Goal: Task Accomplishment & Management: Complete application form

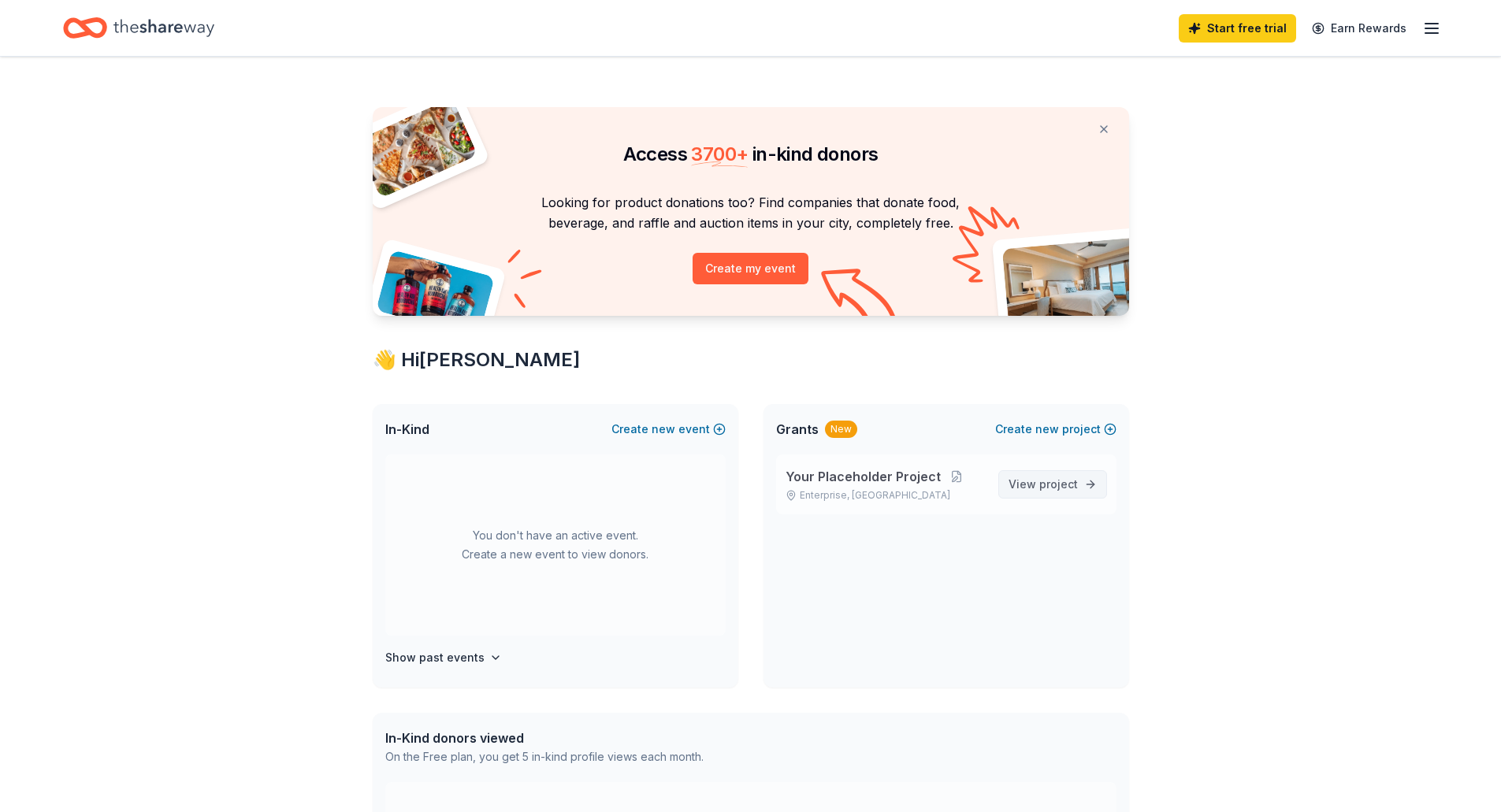
click at [1025, 492] on span "View project" at bounding box center [1044, 484] width 70 height 19
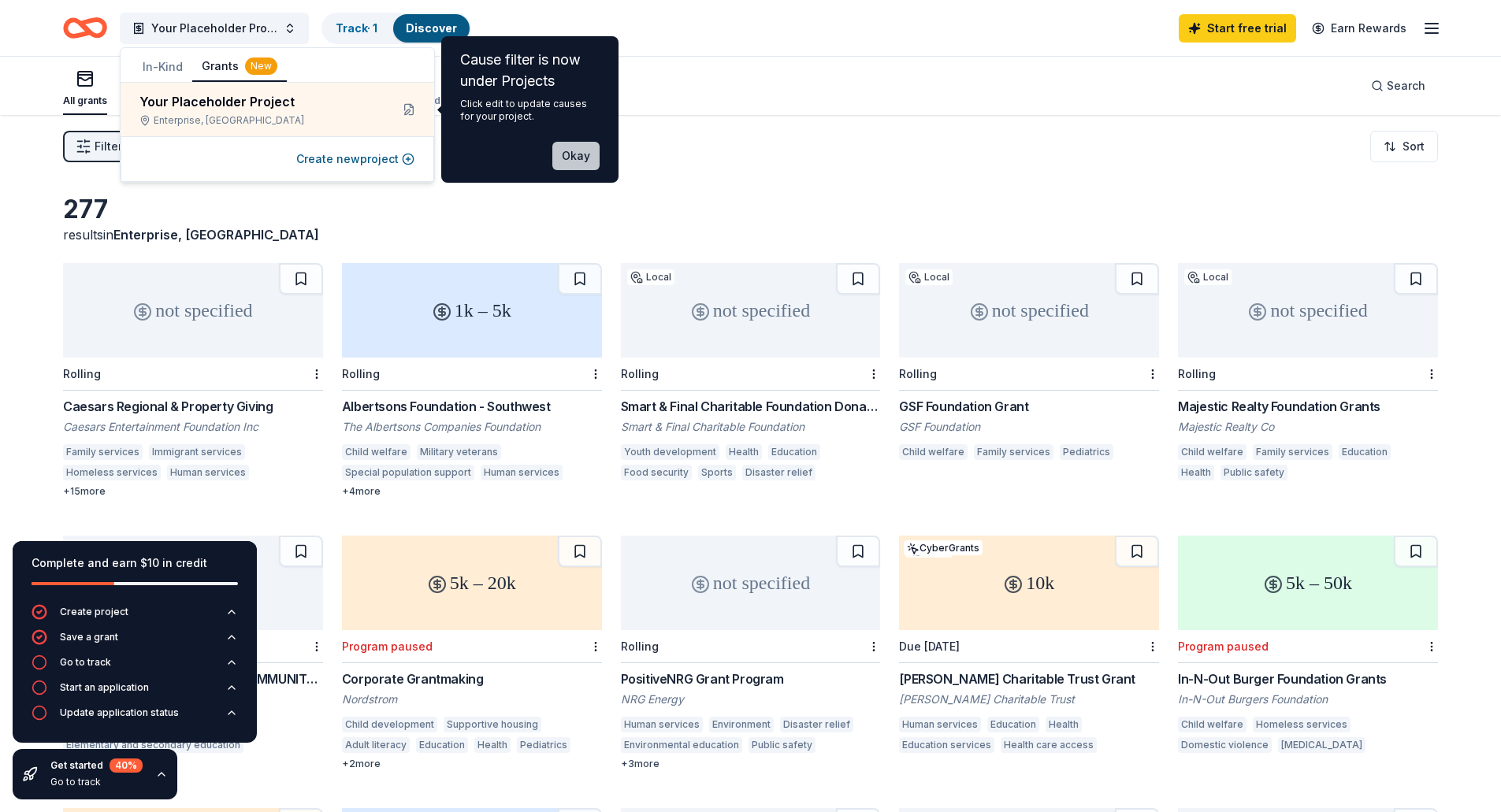
click at [582, 156] on button "Okay" at bounding box center [577, 156] width 48 height 29
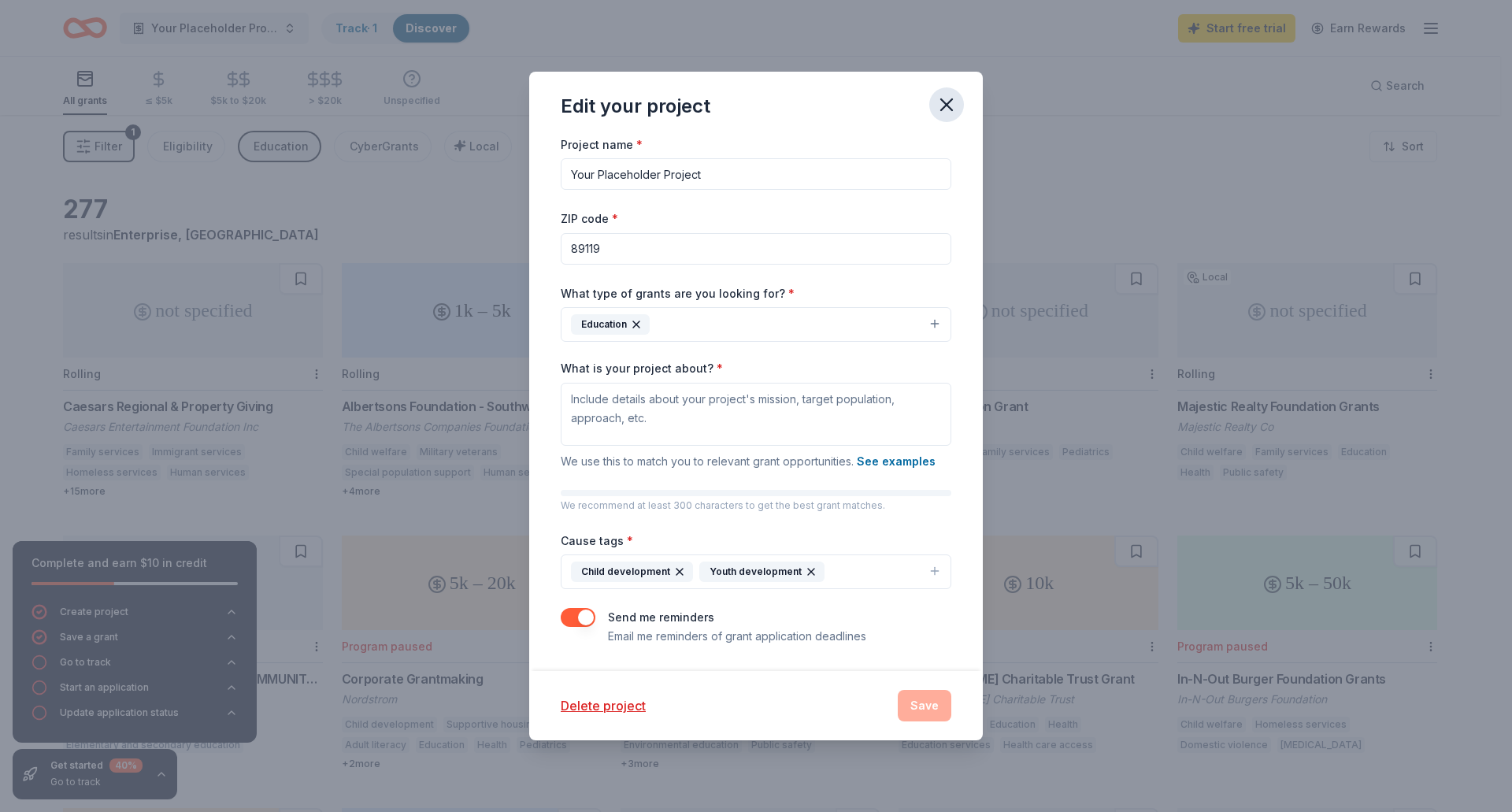
click at [949, 112] on icon "button" at bounding box center [947, 104] width 22 height 22
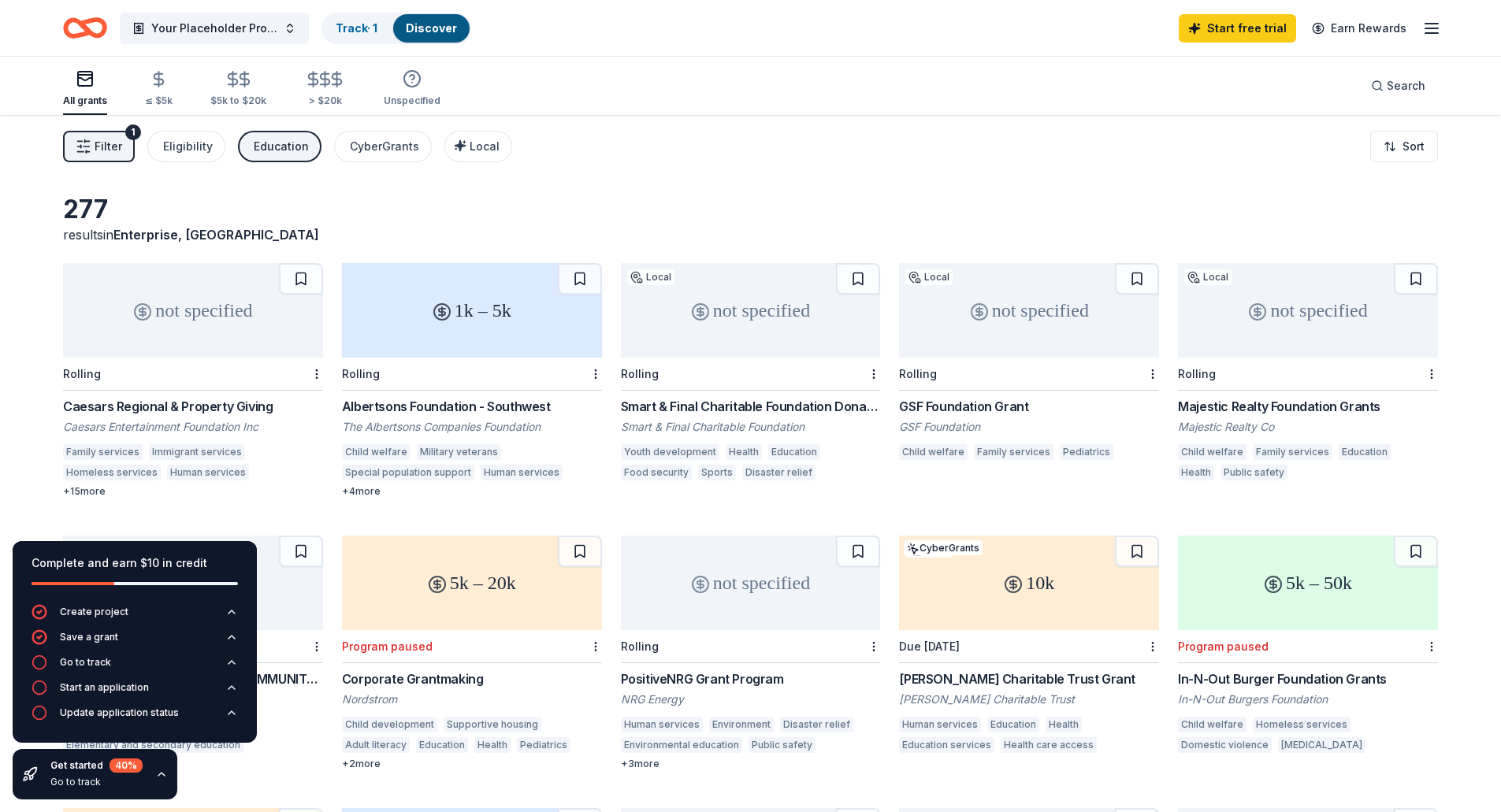
click at [675, 172] on div "Filter 1 Eligibility Education CyberGrants Local Sort" at bounding box center [750, 146] width 1501 height 63
click at [201, 21] on span "Your Placeholder Project" at bounding box center [214, 28] width 126 height 19
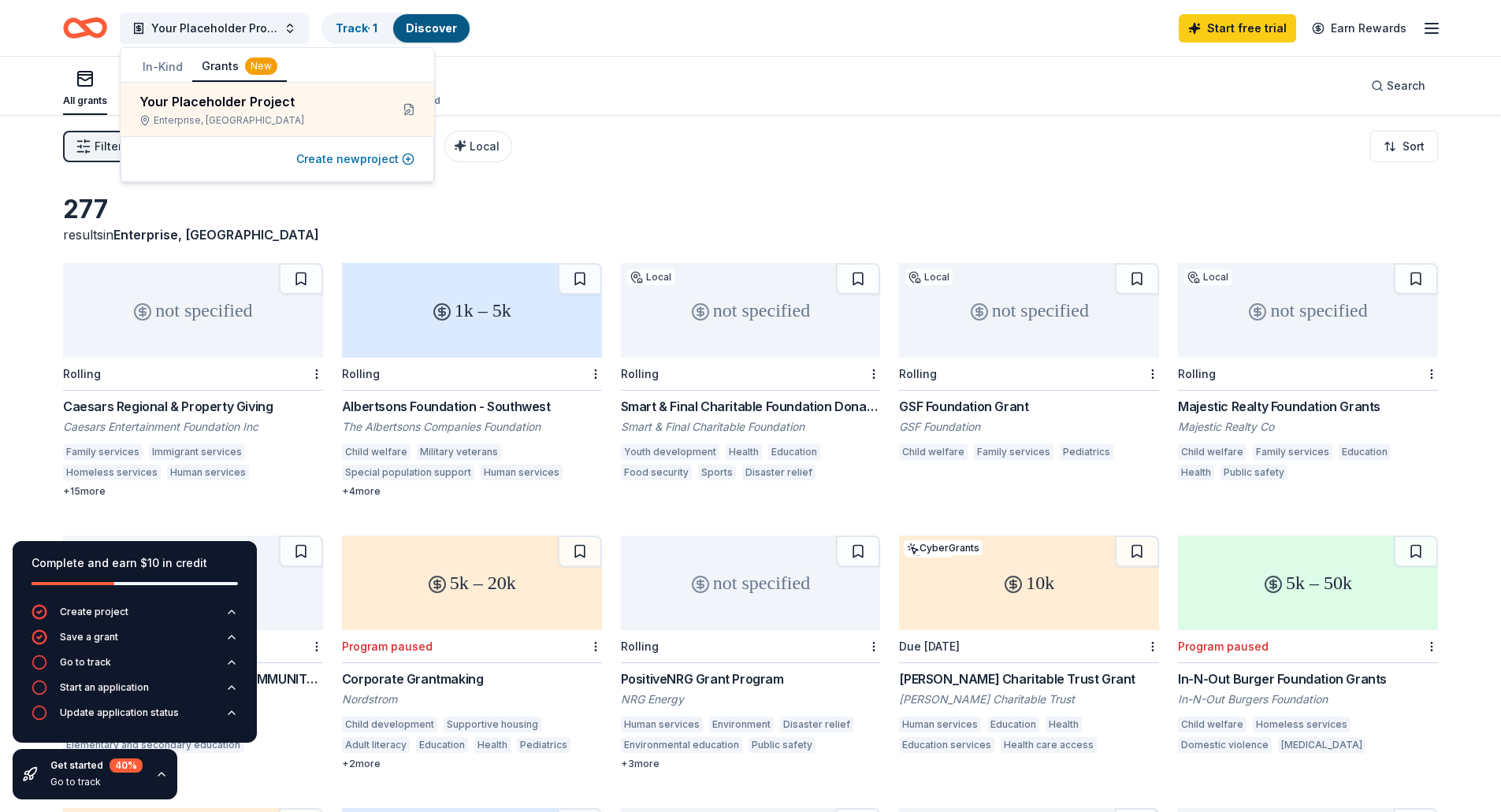
click at [381, 160] on button "Create new project" at bounding box center [355, 159] width 118 height 19
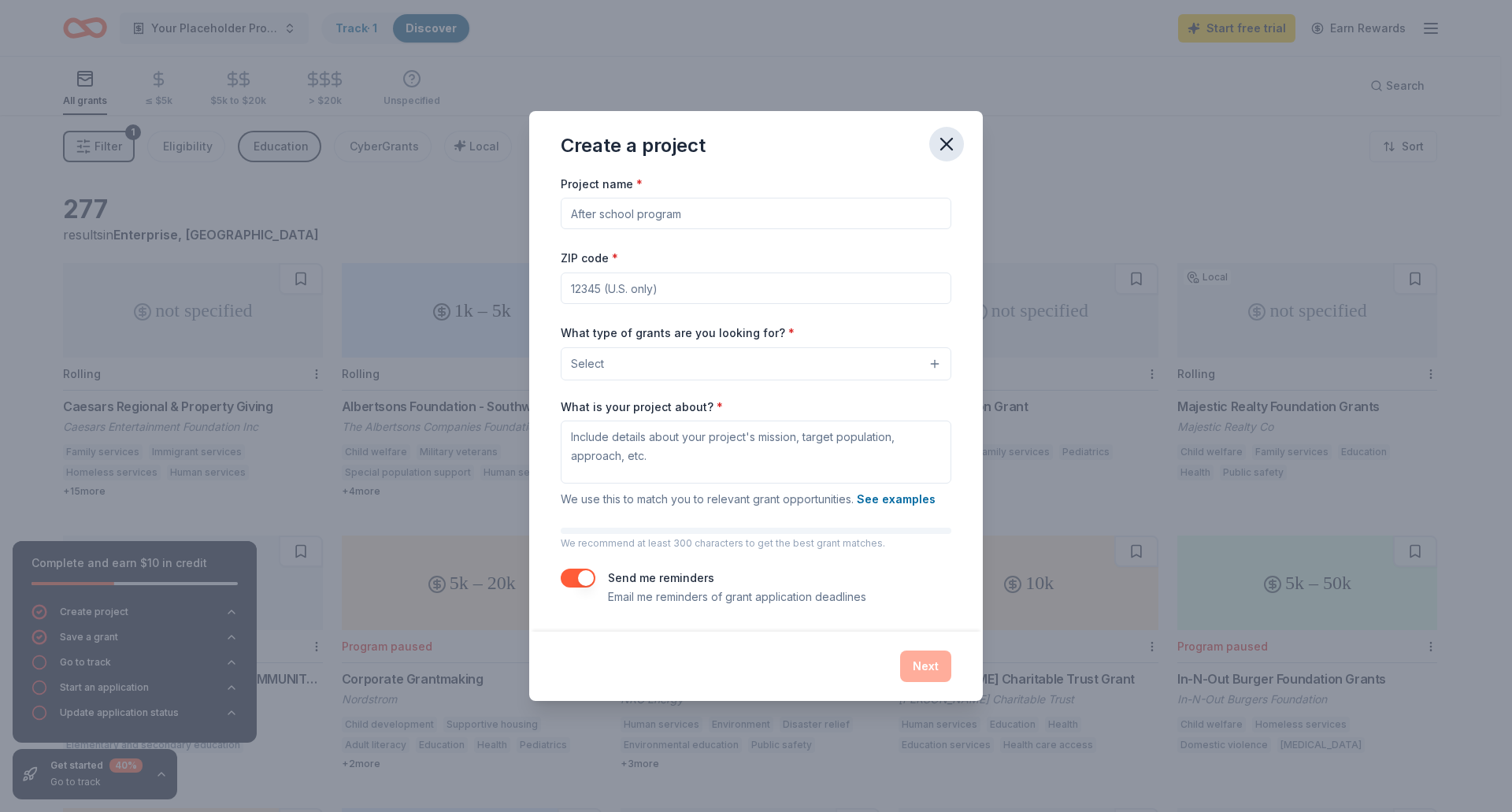
click at [941, 139] on icon "button" at bounding box center [947, 144] width 22 height 22
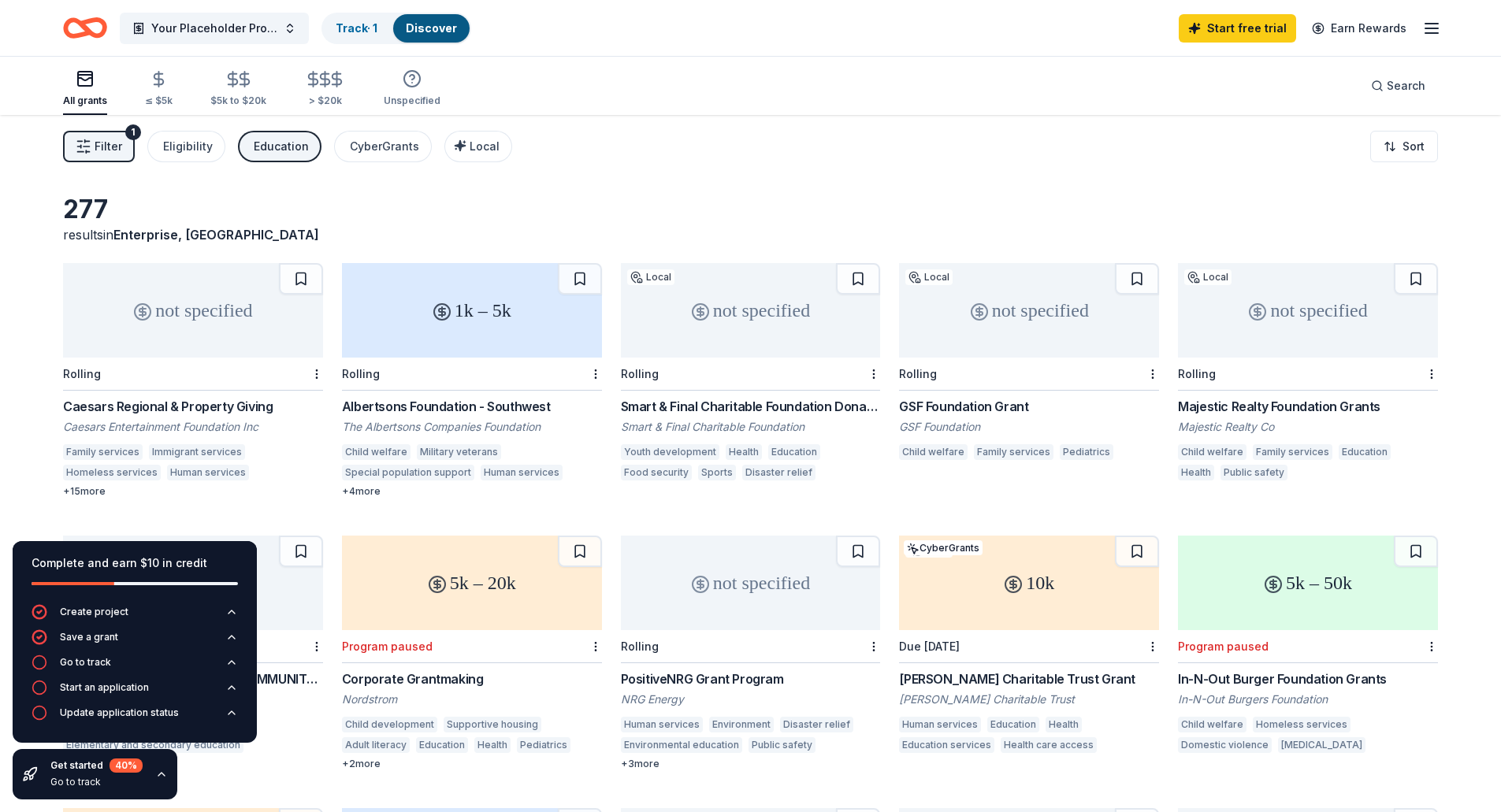
click at [82, 21] on icon "Home" at bounding box center [84, 28] width 44 height 37
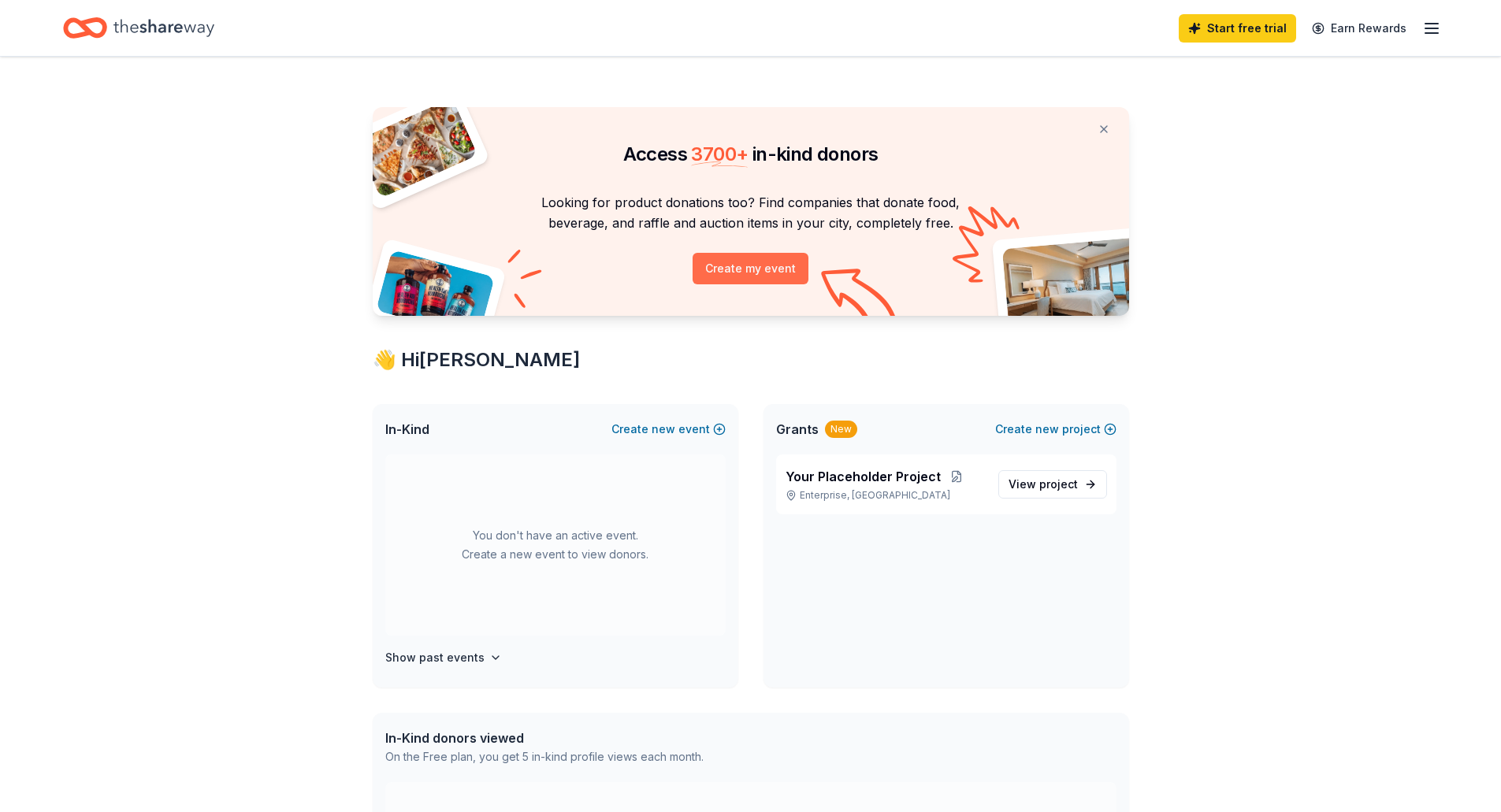
click at [736, 272] on button "Create my event" at bounding box center [750, 268] width 116 height 32
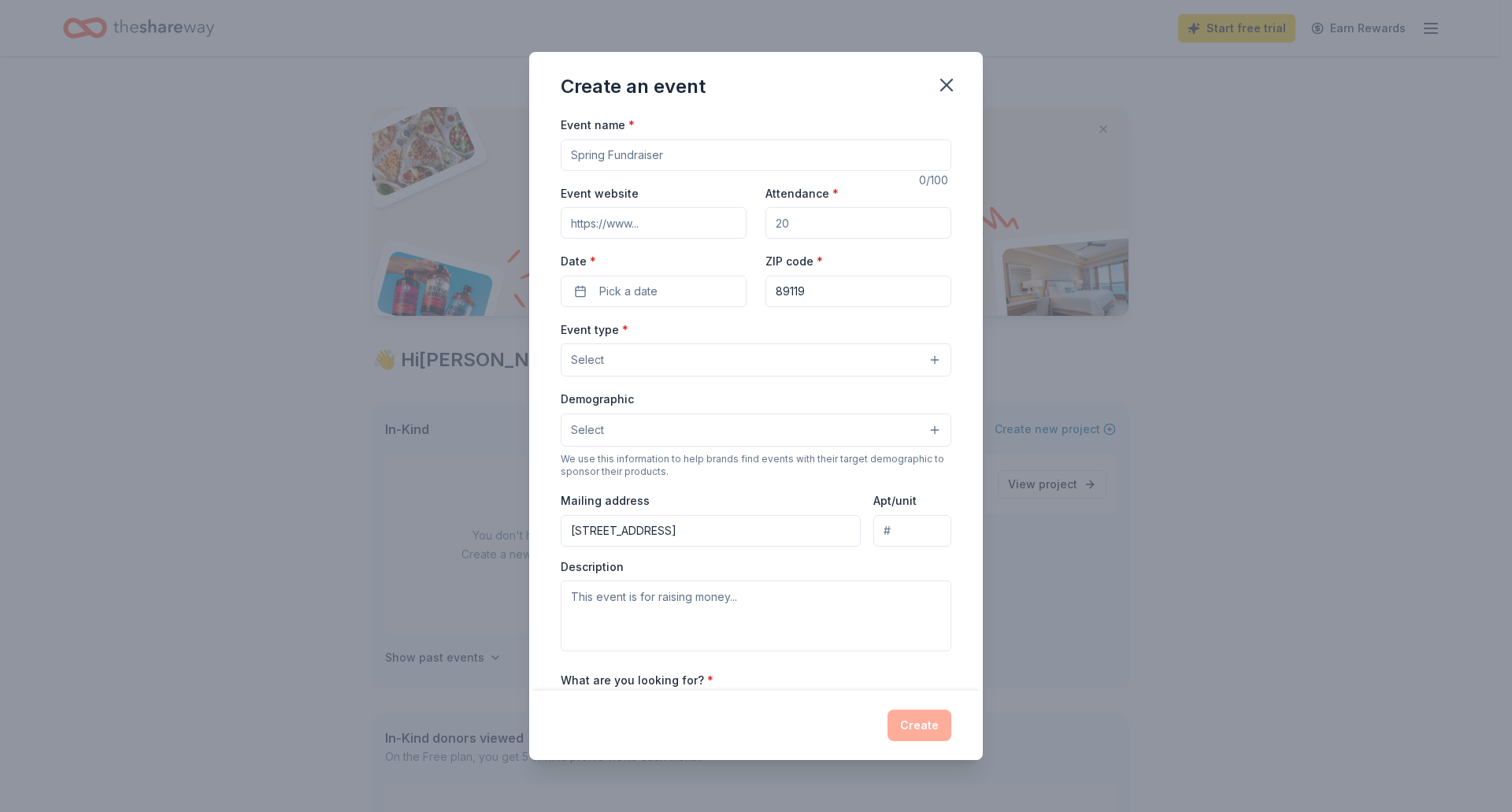
click at [618, 155] on input "Event name *" at bounding box center [755, 155] width 390 height 32
type input "Boosted Diplomas"
click at [642, 219] on input "Event website" at bounding box center [653, 224] width 186 height 32
paste input "https://www.boosteddiplomas.org/"
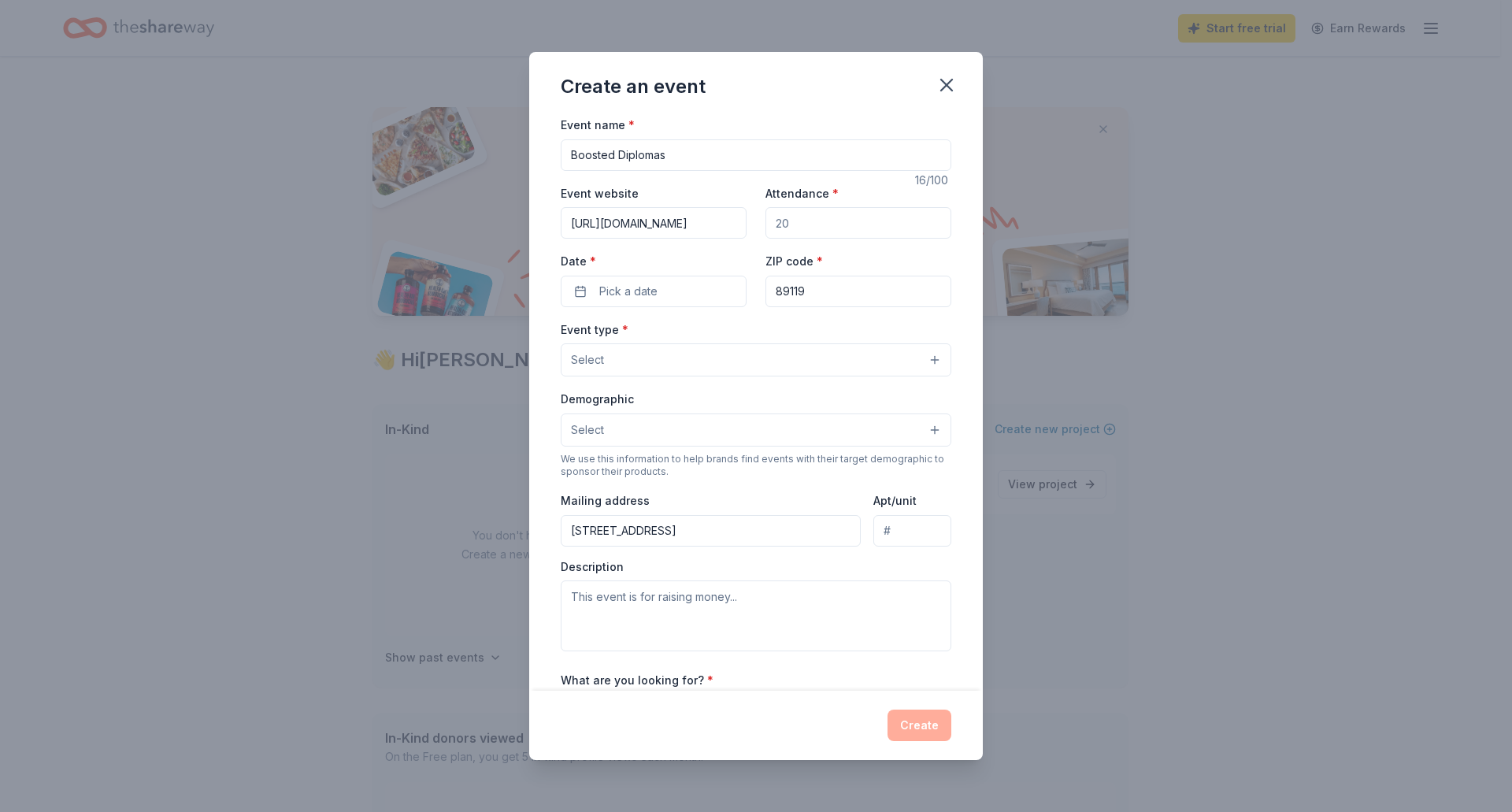
type input "https://www.boosteddiplomas.org/"
drag, startPoint x: 856, startPoint y: 220, endPoint x: 572, endPoint y: 227, distance: 284.1
click at [572, 227] on div "Event website https://www.boosteddiplomas.org/ Attendance * Date * Pick a date …" at bounding box center [755, 245] width 390 height 123
type input "150"
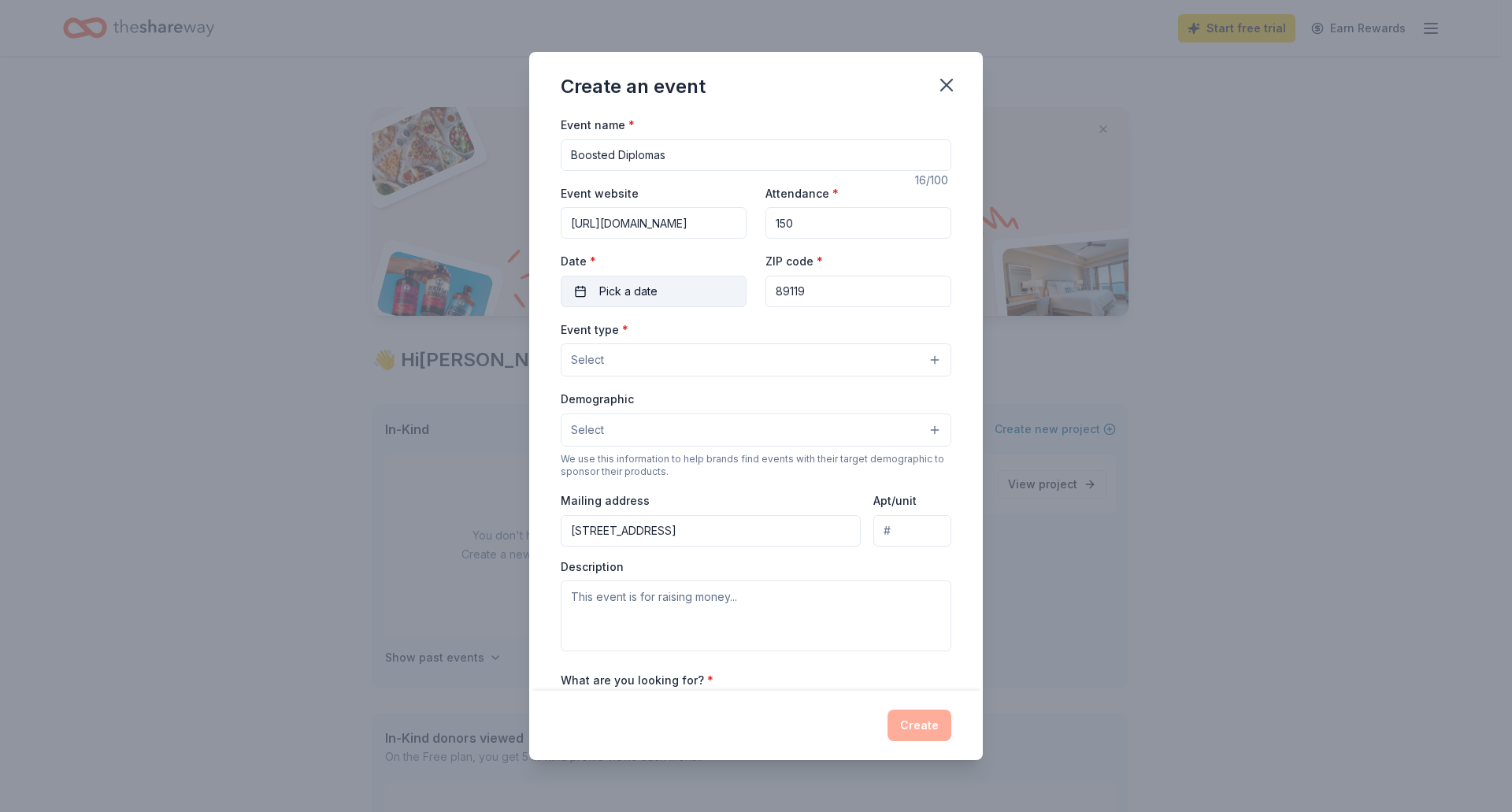
click at [621, 289] on span "Pick a date" at bounding box center [628, 291] width 59 height 19
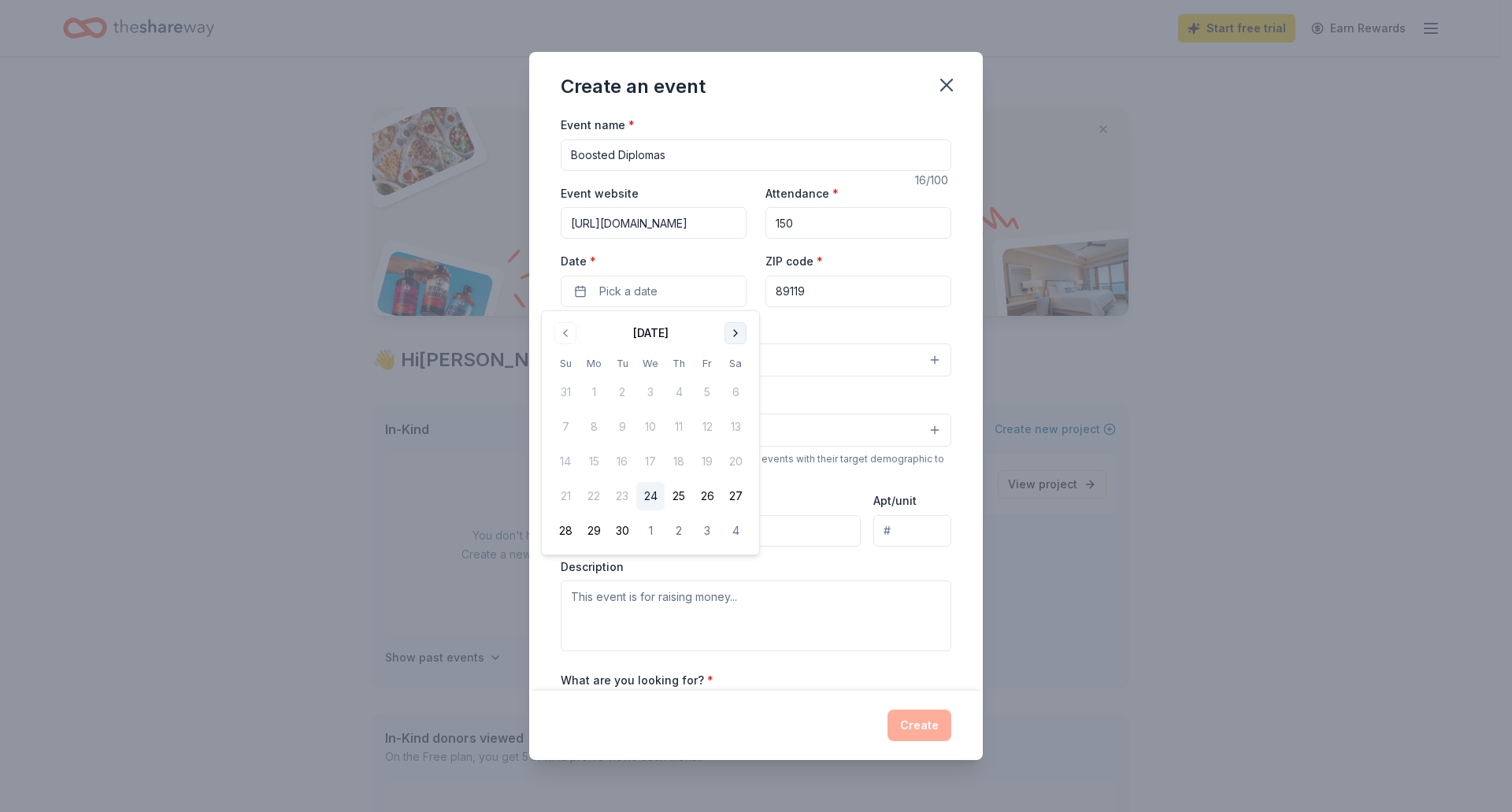
click at [737, 330] on button "Go to next month" at bounding box center [735, 333] width 22 height 22
click at [653, 466] on button "12" at bounding box center [651, 461] width 29 height 29
click at [867, 312] on div "Event name * Boosted Diplomas 16 /100 Event website https://www.boosteddiplomas…" at bounding box center [755, 479] width 390 height 729
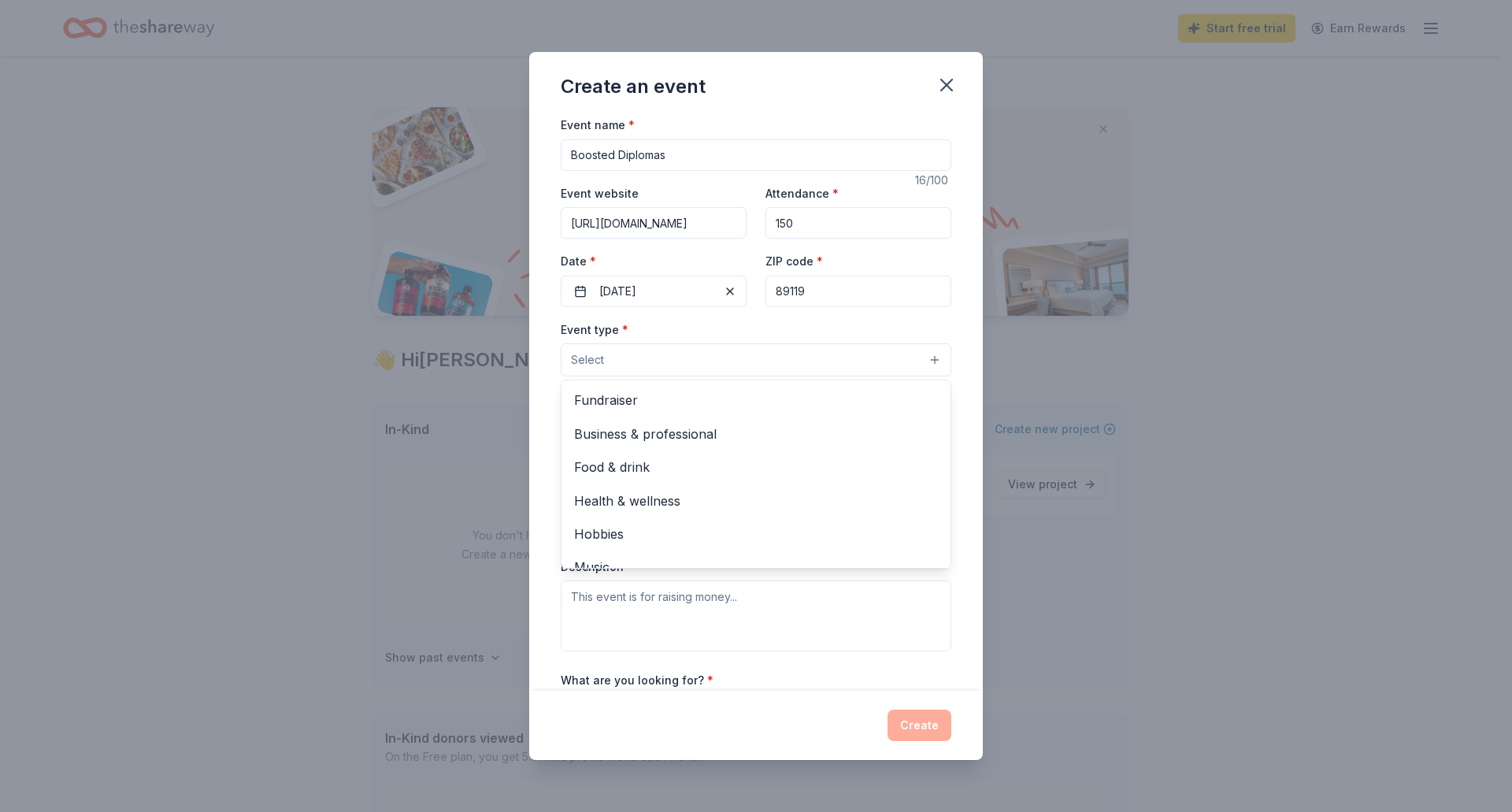
click at [722, 360] on button "Select" at bounding box center [755, 360] width 390 height 33
click at [691, 408] on span "Fundraiser" at bounding box center [756, 400] width 364 height 21
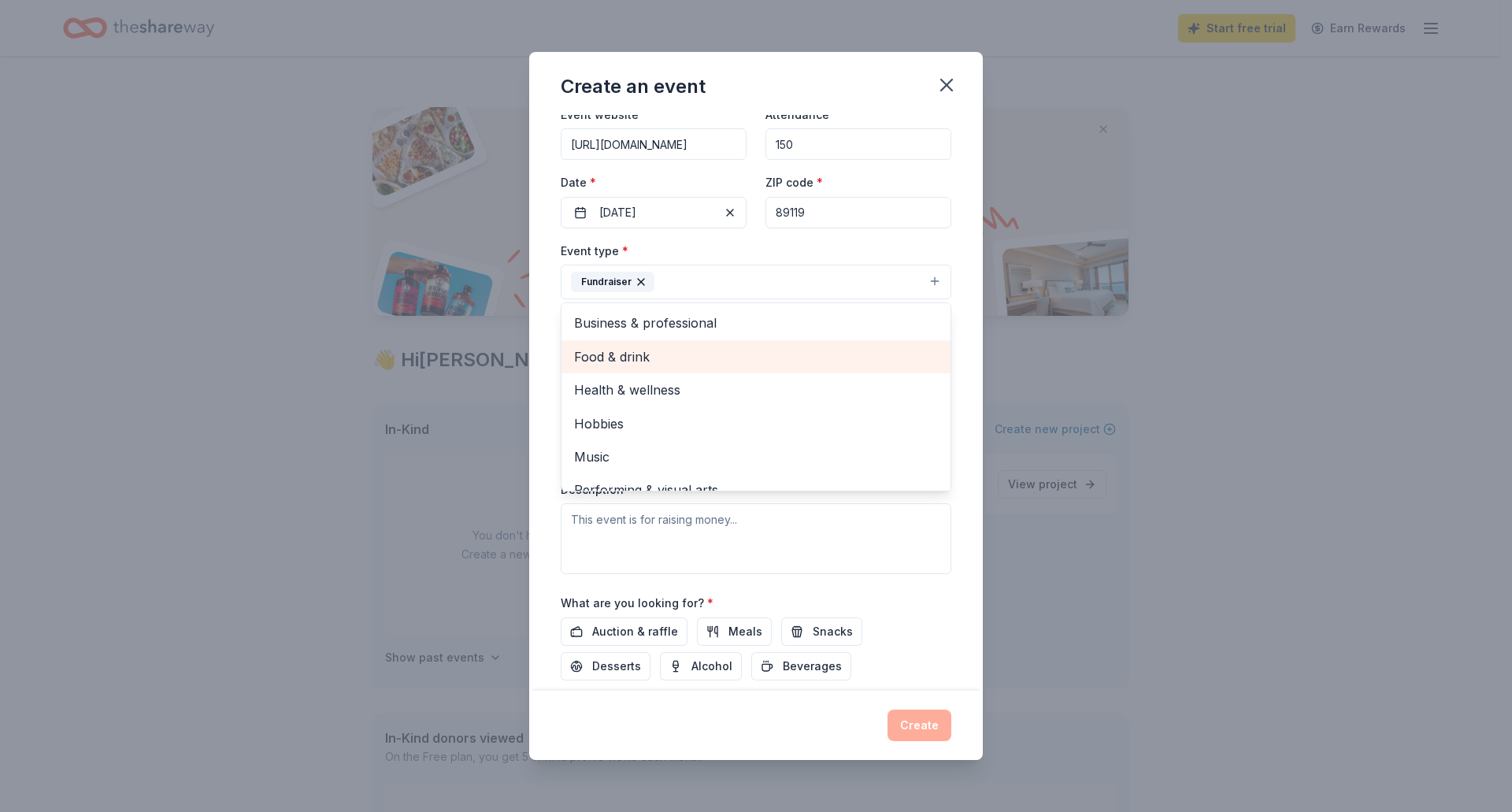
click at [713, 350] on span "Food & drink" at bounding box center [756, 357] width 364 height 21
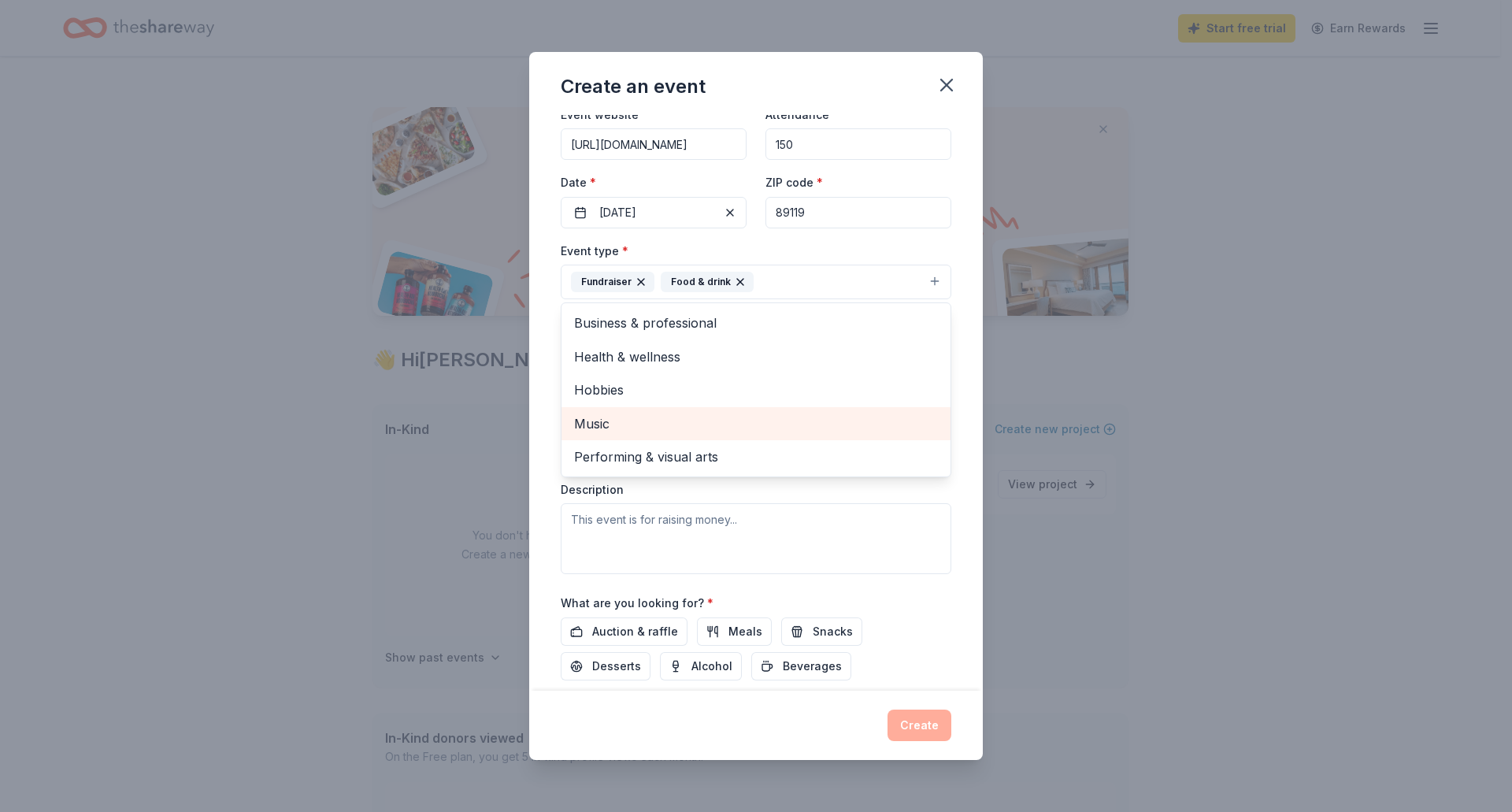
scroll to position [0, 0]
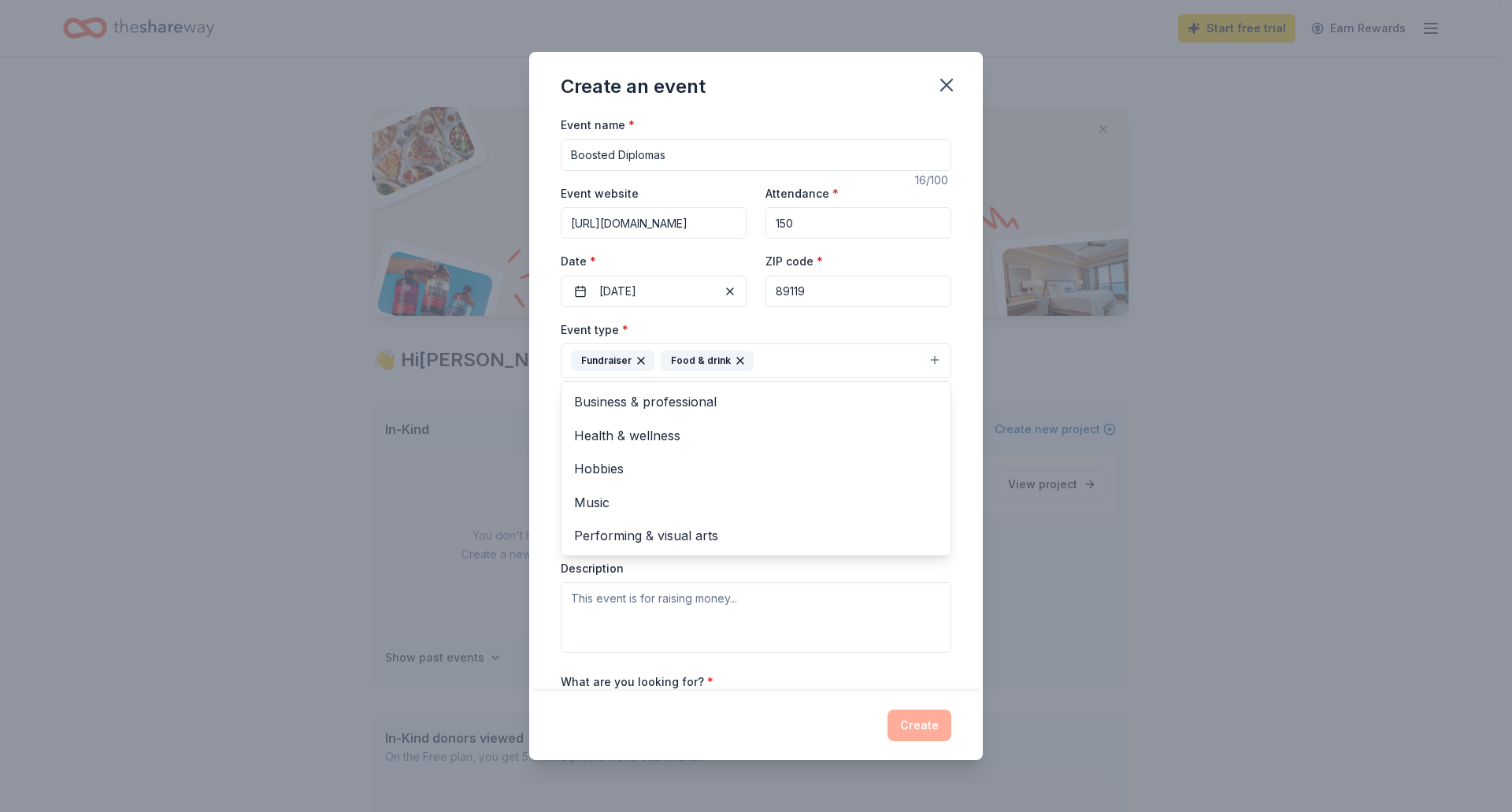
click at [765, 321] on div "Event type * Fundraiser Food & drink Business & professional Health & wellness …" at bounding box center [755, 349] width 390 height 59
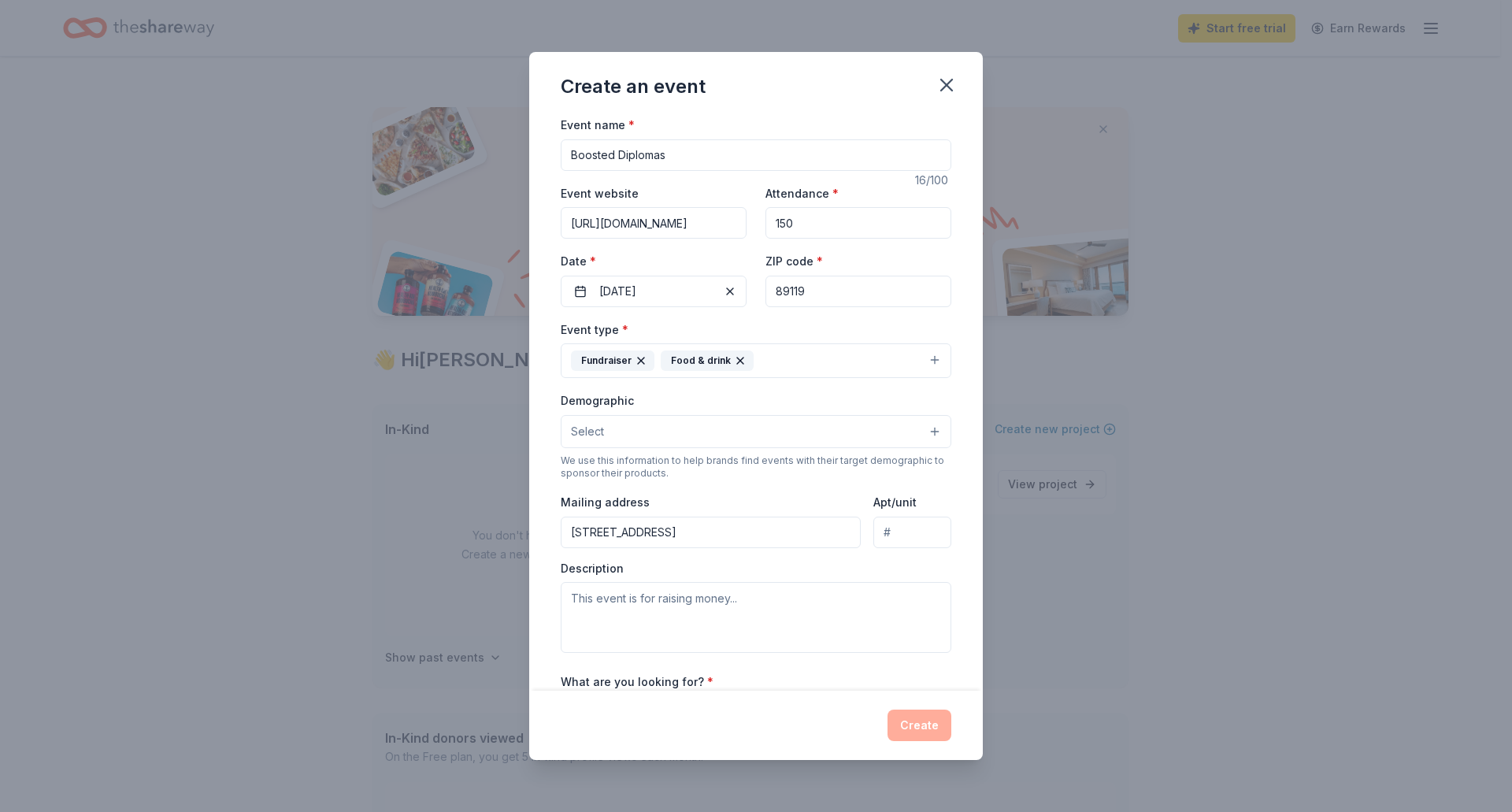
scroll to position [79, 0]
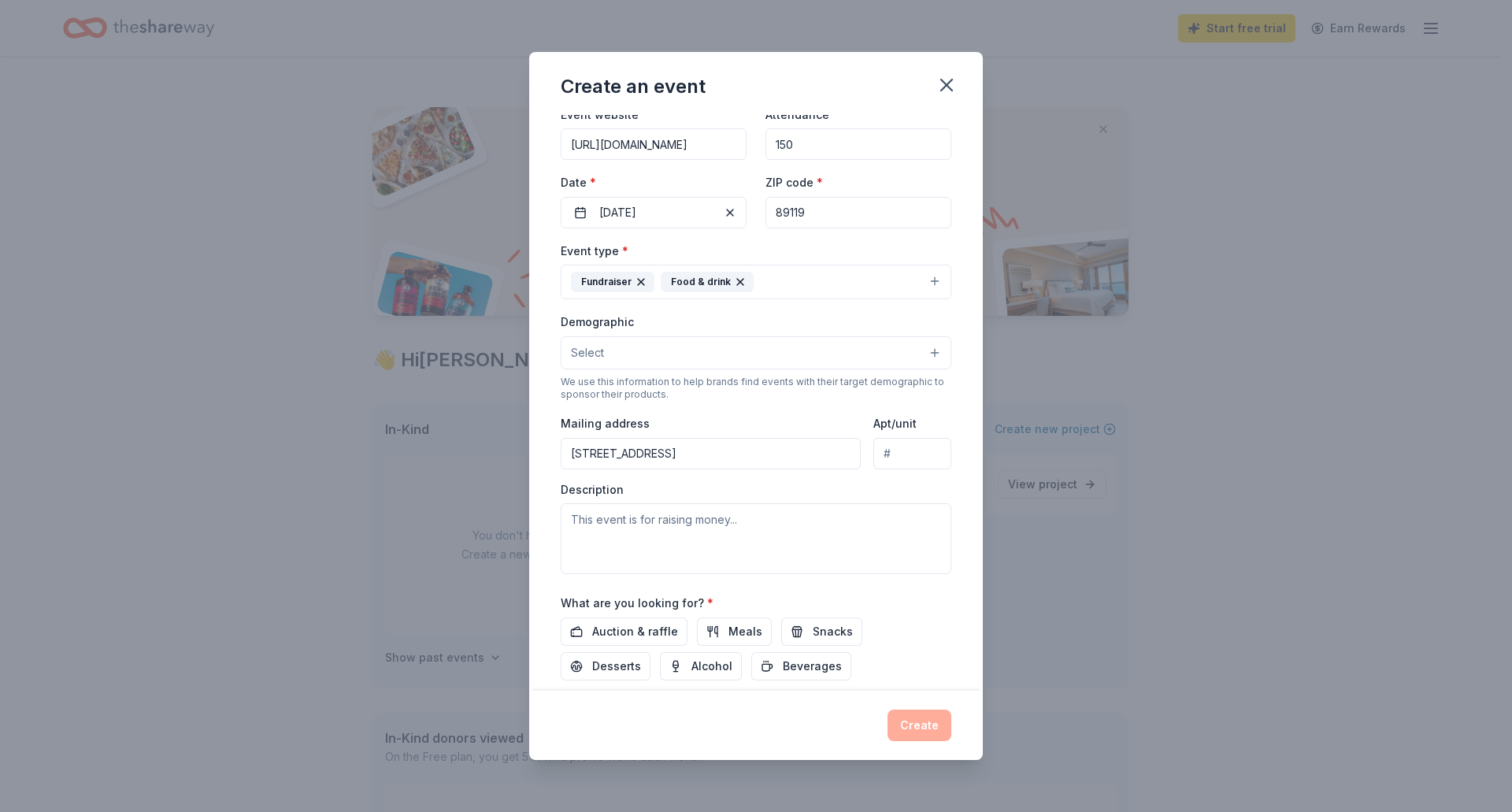
click at [738, 344] on button "Select" at bounding box center [755, 353] width 390 height 33
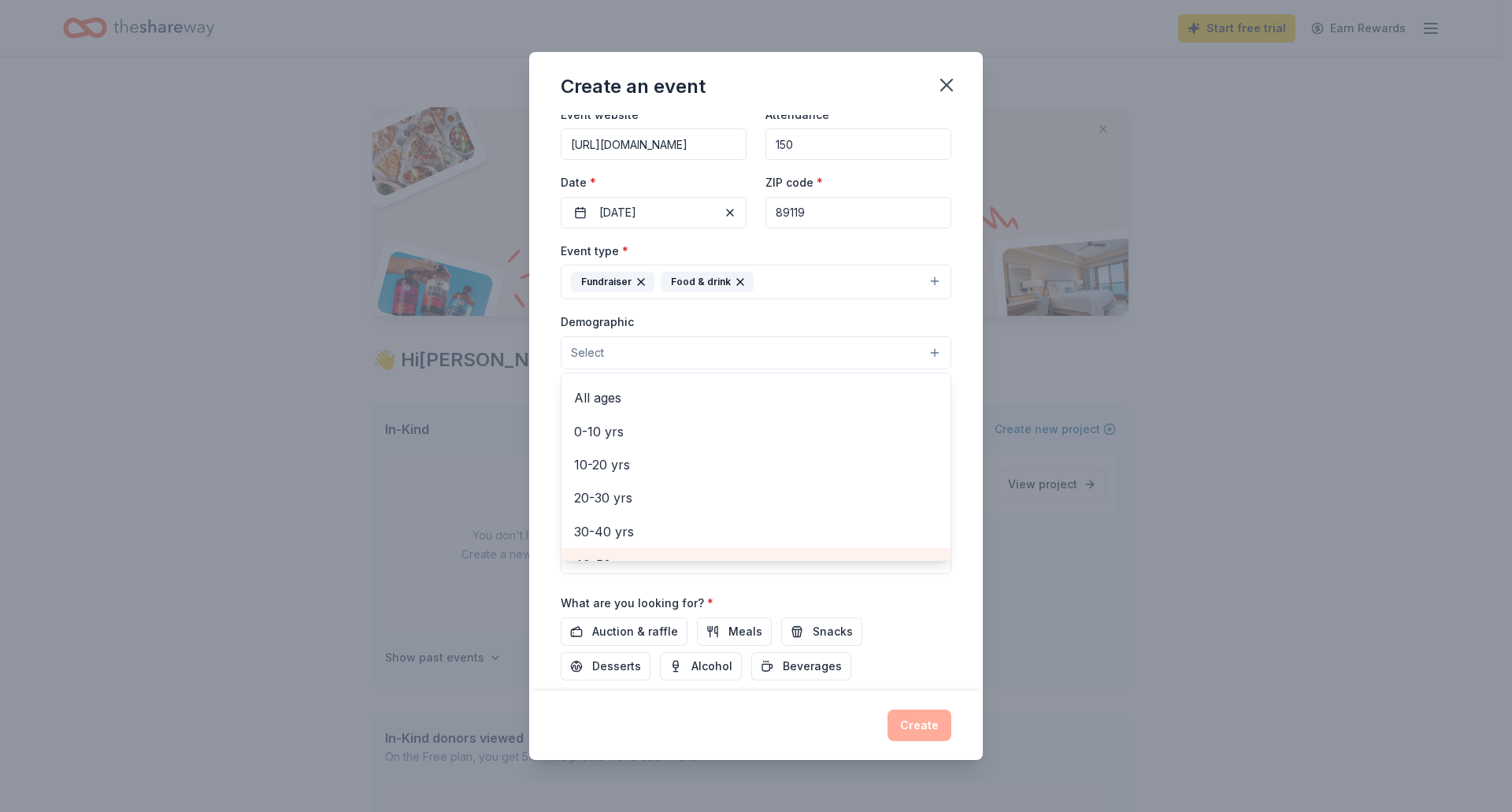
scroll to position [0, 0]
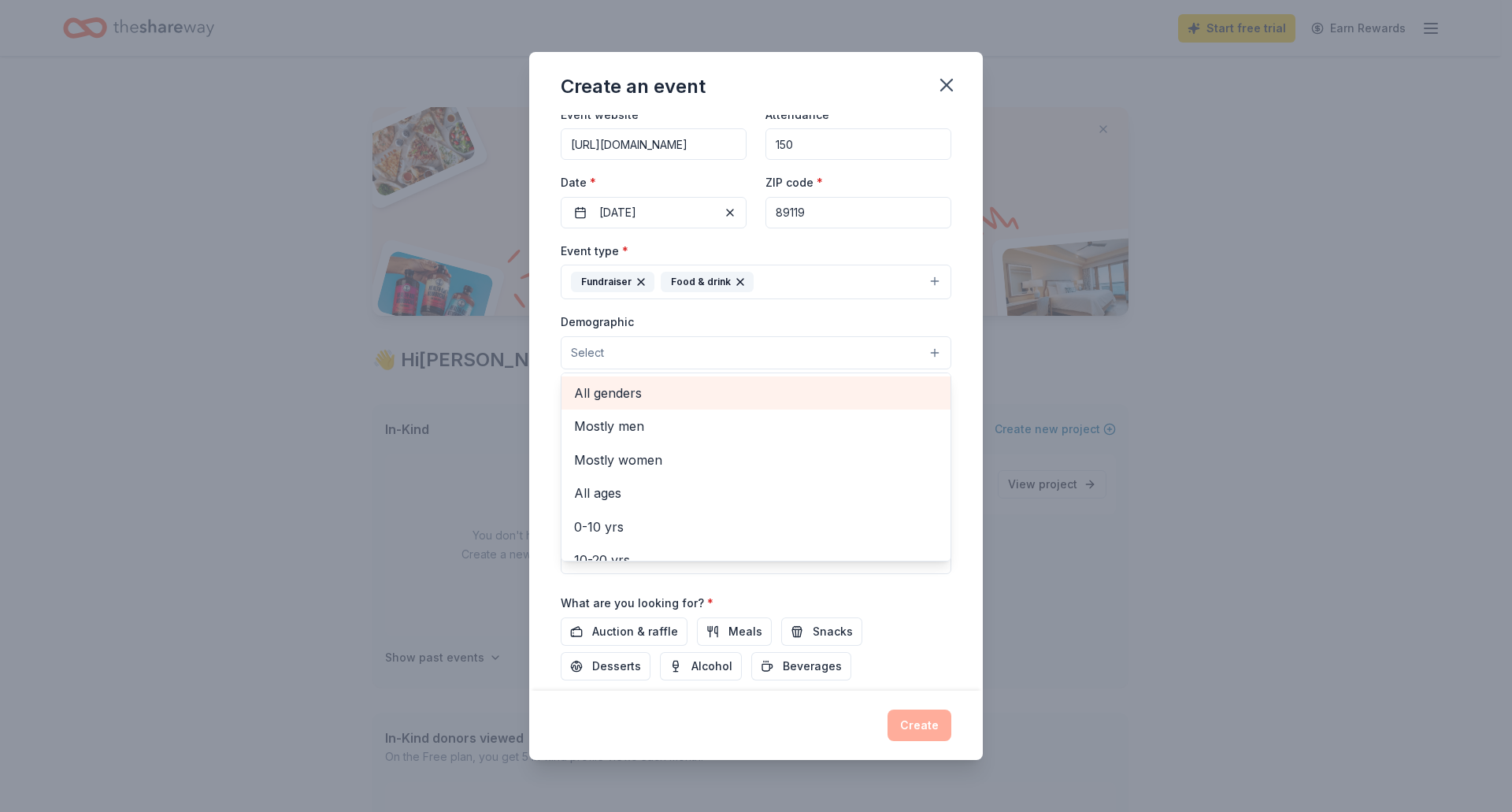
click at [716, 400] on span "All genders" at bounding box center [756, 393] width 364 height 21
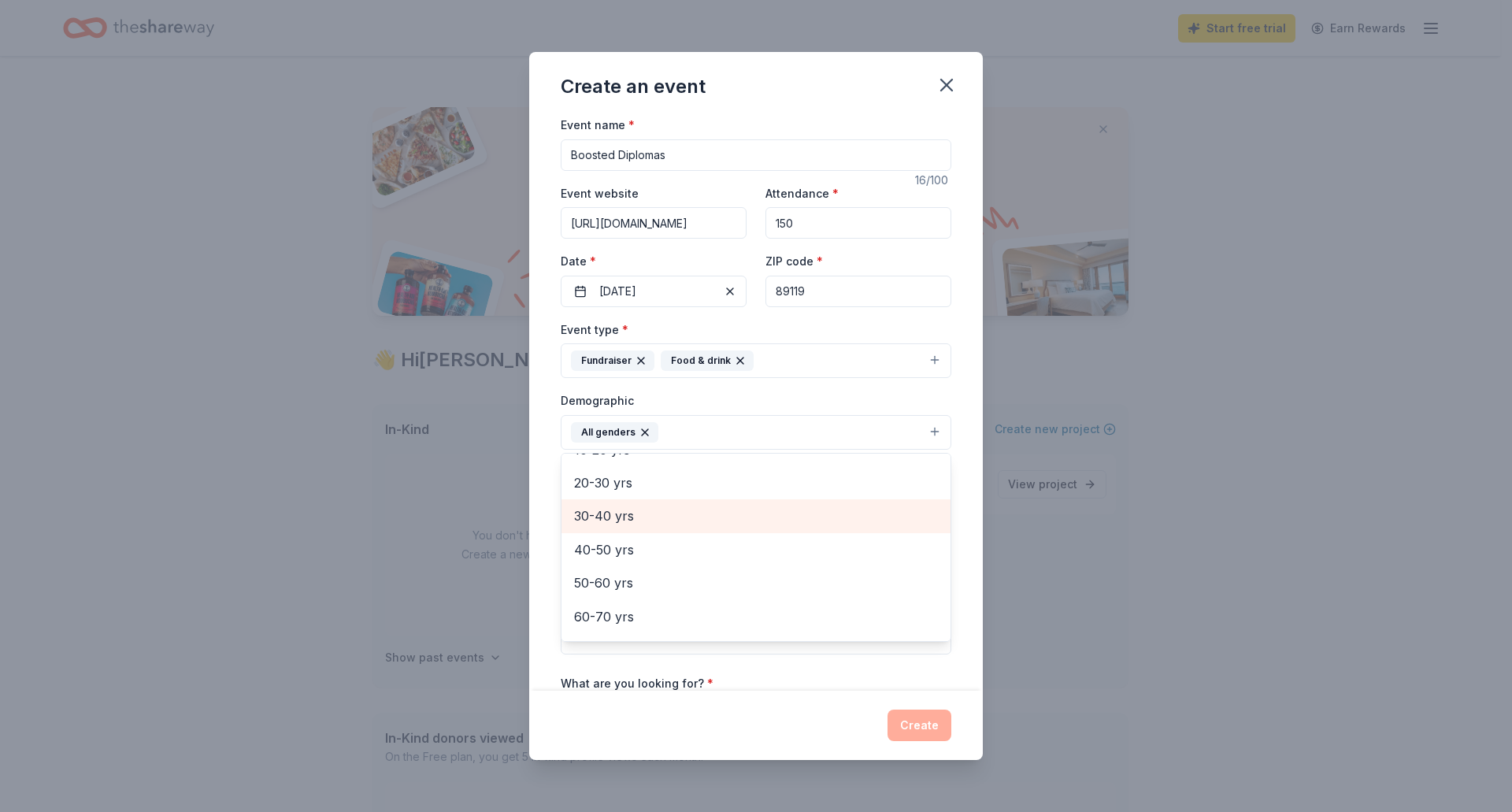
scroll to position [79, 0]
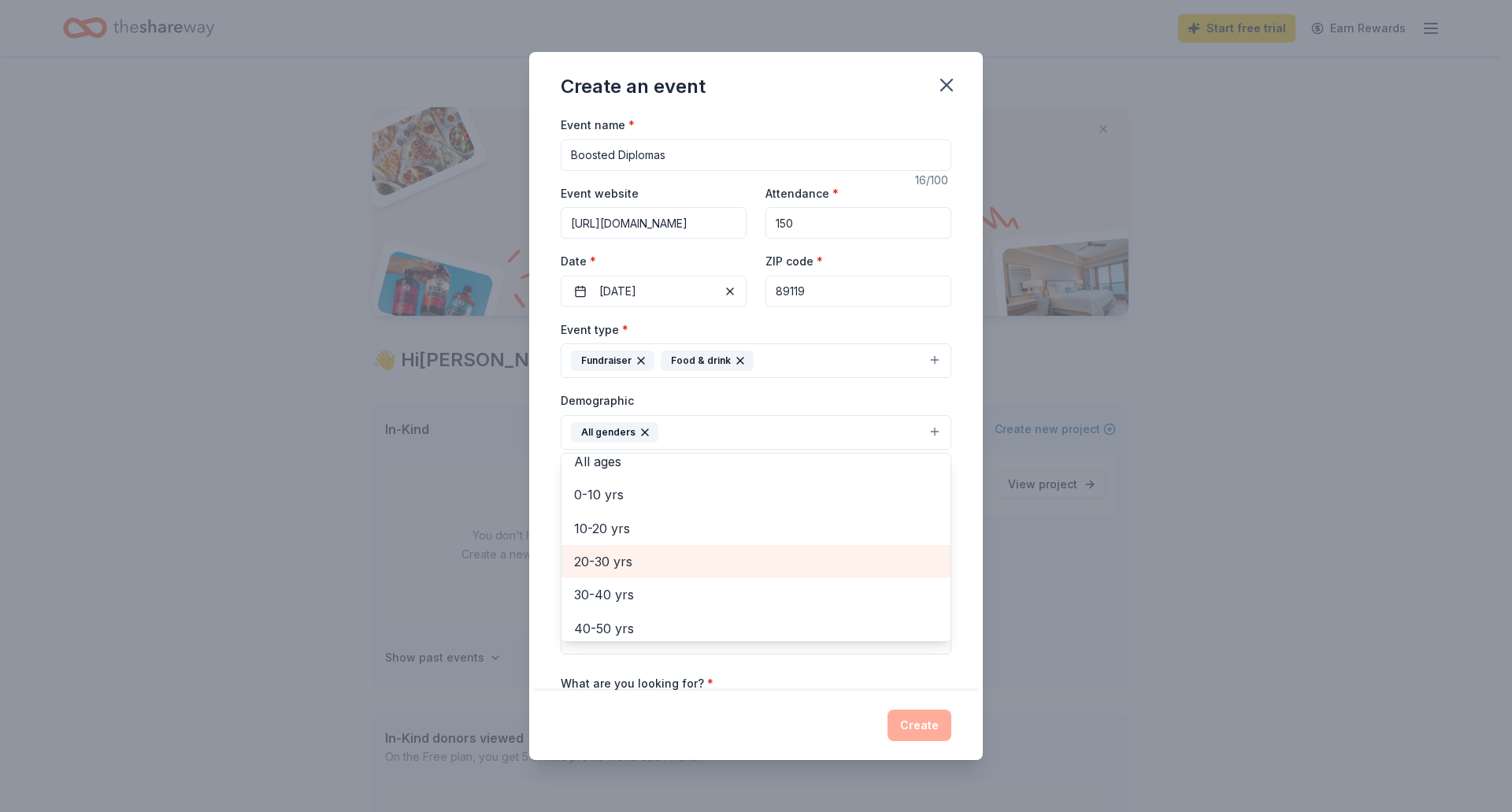
click at [689, 563] on span "20-30 yrs" at bounding box center [756, 562] width 364 height 21
drag, startPoint x: 687, startPoint y: 564, endPoint x: 679, endPoint y: 594, distance: 31.0
click at [687, 565] on span "30-40 yrs" at bounding box center [756, 562] width 364 height 21
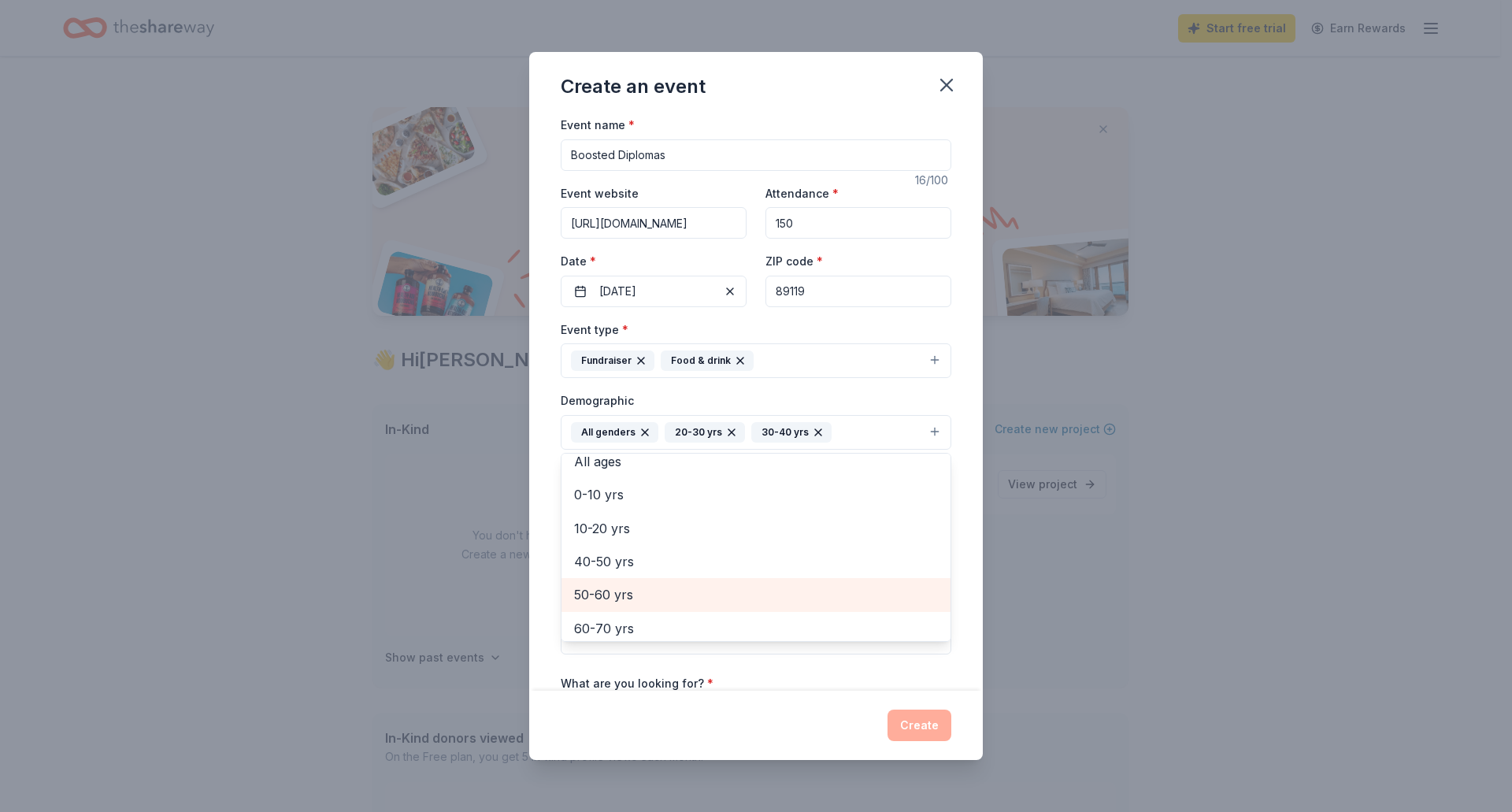
click at [679, 591] on span "50-60 yrs" at bounding box center [756, 594] width 364 height 21
click at [812, 398] on div "Demographic All genders 20-30 yrs 30-40 yrs 50-60 yrs Mostly men Mostly women A…" at bounding box center [755, 419] width 390 height 59
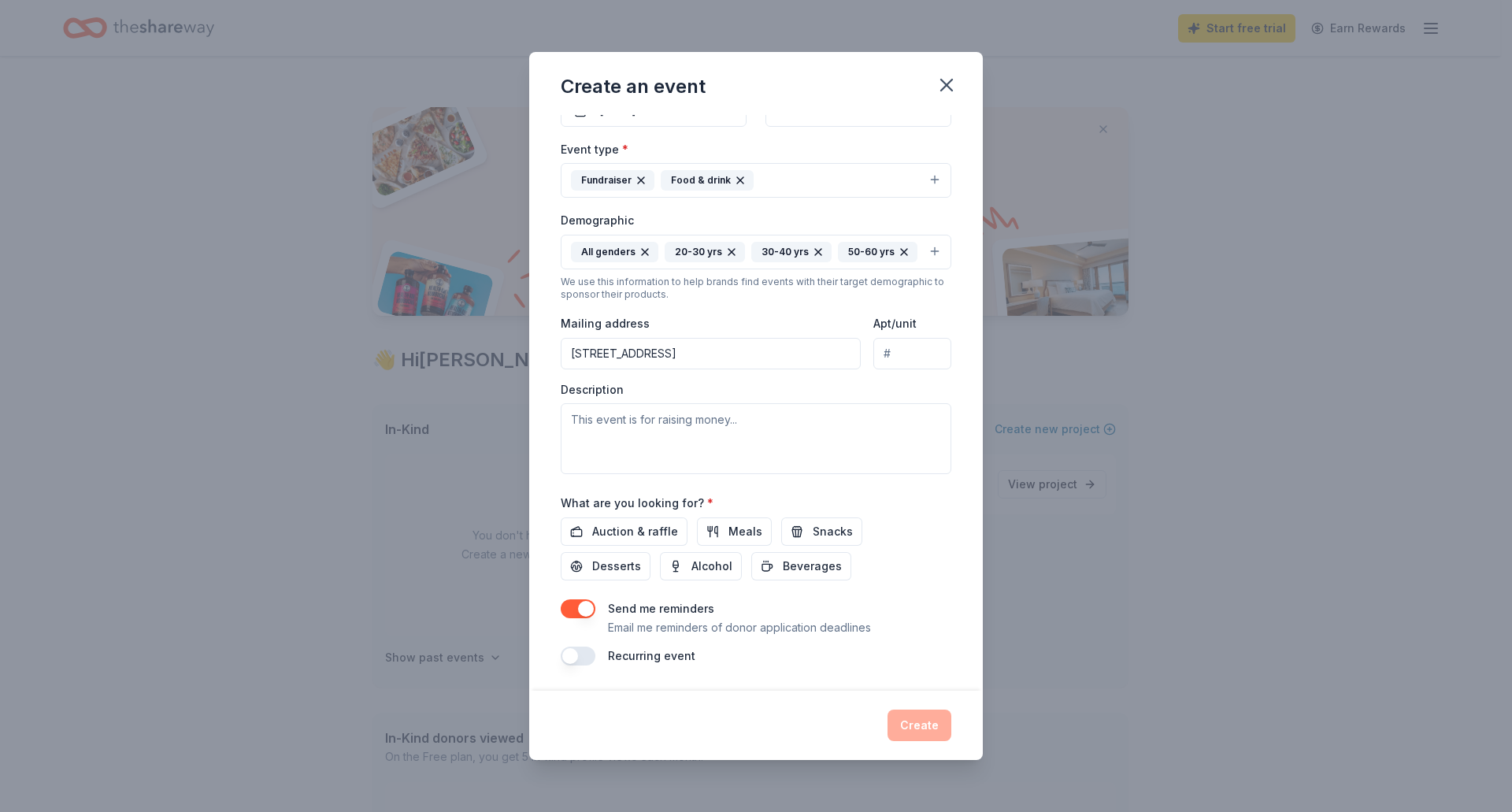
scroll to position [0, 40]
drag, startPoint x: 568, startPoint y: 348, endPoint x: 1014, endPoint y: 378, distance: 447.0
click at [1014, 378] on div "Create an event Event name * Boosted Diplomas 16 /100 Event website https://www…" at bounding box center [756, 406] width 1512 height 812
click at [645, 533] on span "Auction & raffle" at bounding box center [635, 532] width 85 height 19
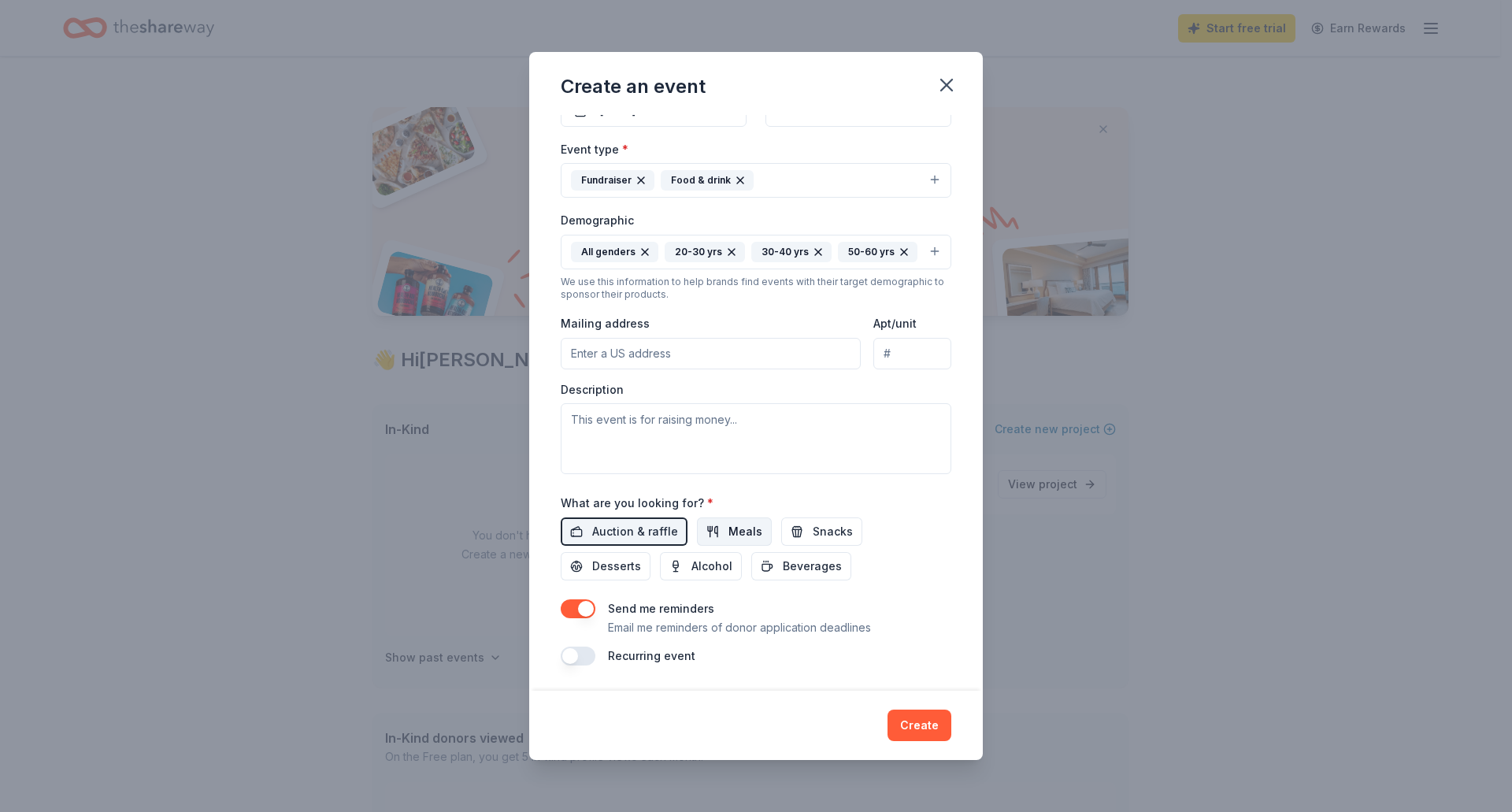
click at [736, 535] on span "Meals" at bounding box center [745, 532] width 34 height 19
click at [691, 568] on span "Alcohol" at bounding box center [711, 567] width 41 height 19
click at [785, 568] on span "Beverages" at bounding box center [812, 567] width 59 height 19
click at [775, 558] on button "Beverages" at bounding box center [801, 567] width 100 height 29
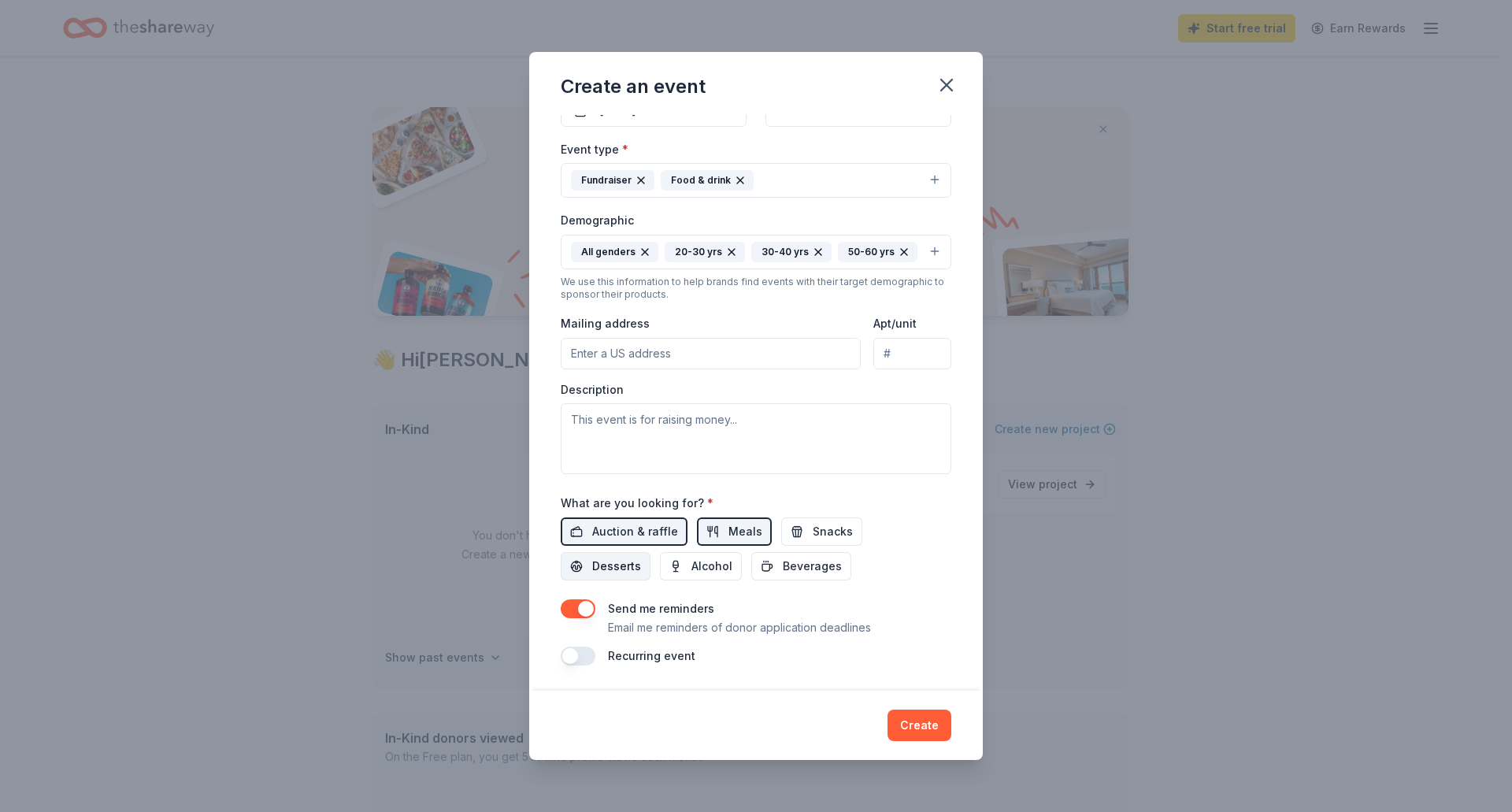
click at [617, 574] on span "Desserts" at bounding box center [616, 567] width 49 height 19
click at [658, 399] on div "Description" at bounding box center [755, 429] width 390 height 93
click at [668, 418] on textarea at bounding box center [755, 438] width 390 height 71
click at [577, 656] on button "button" at bounding box center [577, 656] width 35 height 19
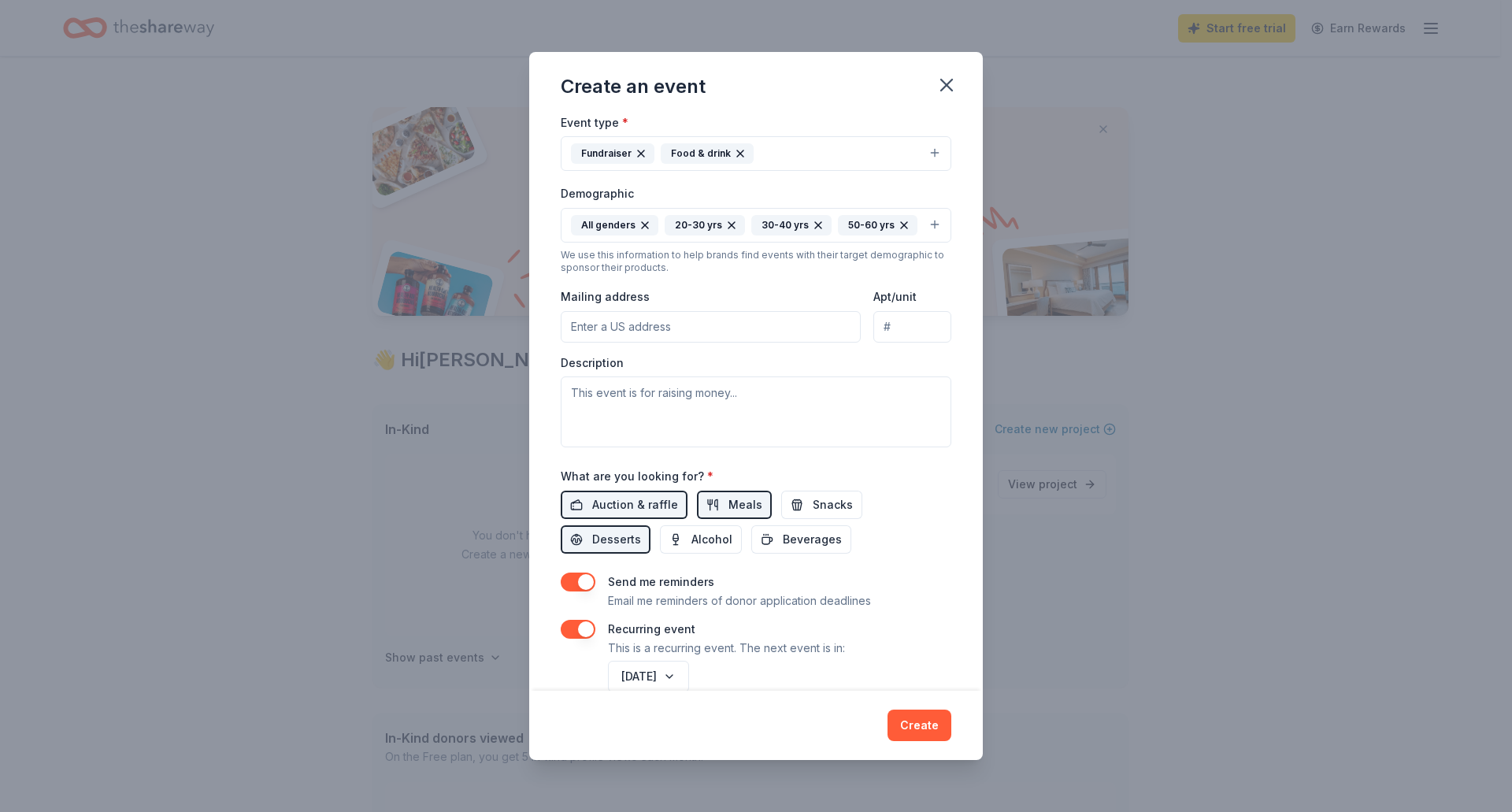
scroll to position [264, 0]
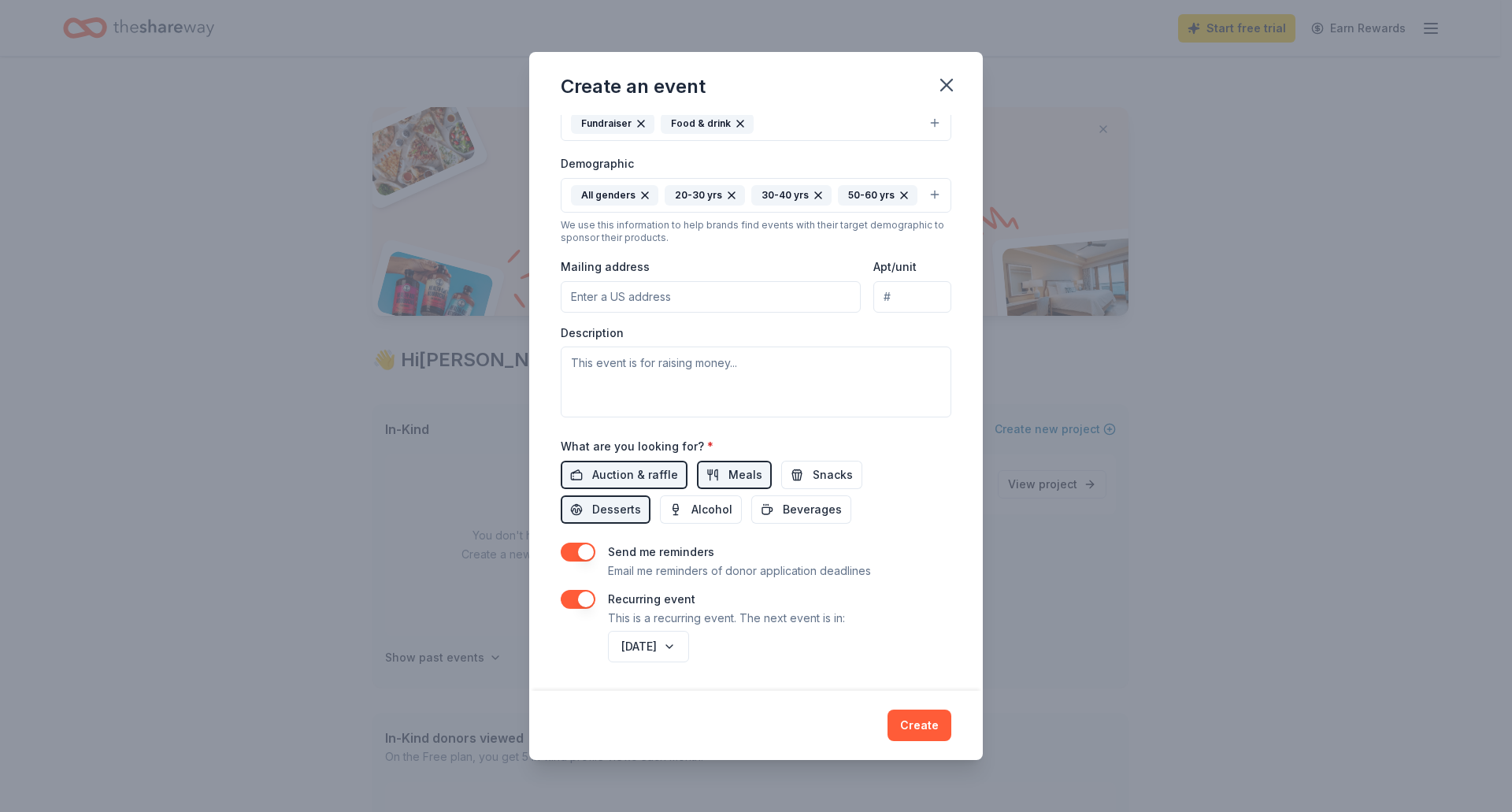
click at [583, 550] on button "button" at bounding box center [577, 552] width 35 height 19
click at [584, 550] on button "button" at bounding box center [577, 552] width 35 height 19
click at [702, 362] on textarea at bounding box center [755, 382] width 390 height 71
click at [731, 359] on textarea at bounding box center [755, 382] width 390 height 71
paste textarea "Hello from Boosted Diplomas – Join Us in Changing the Odds for Foster Youth We’…"
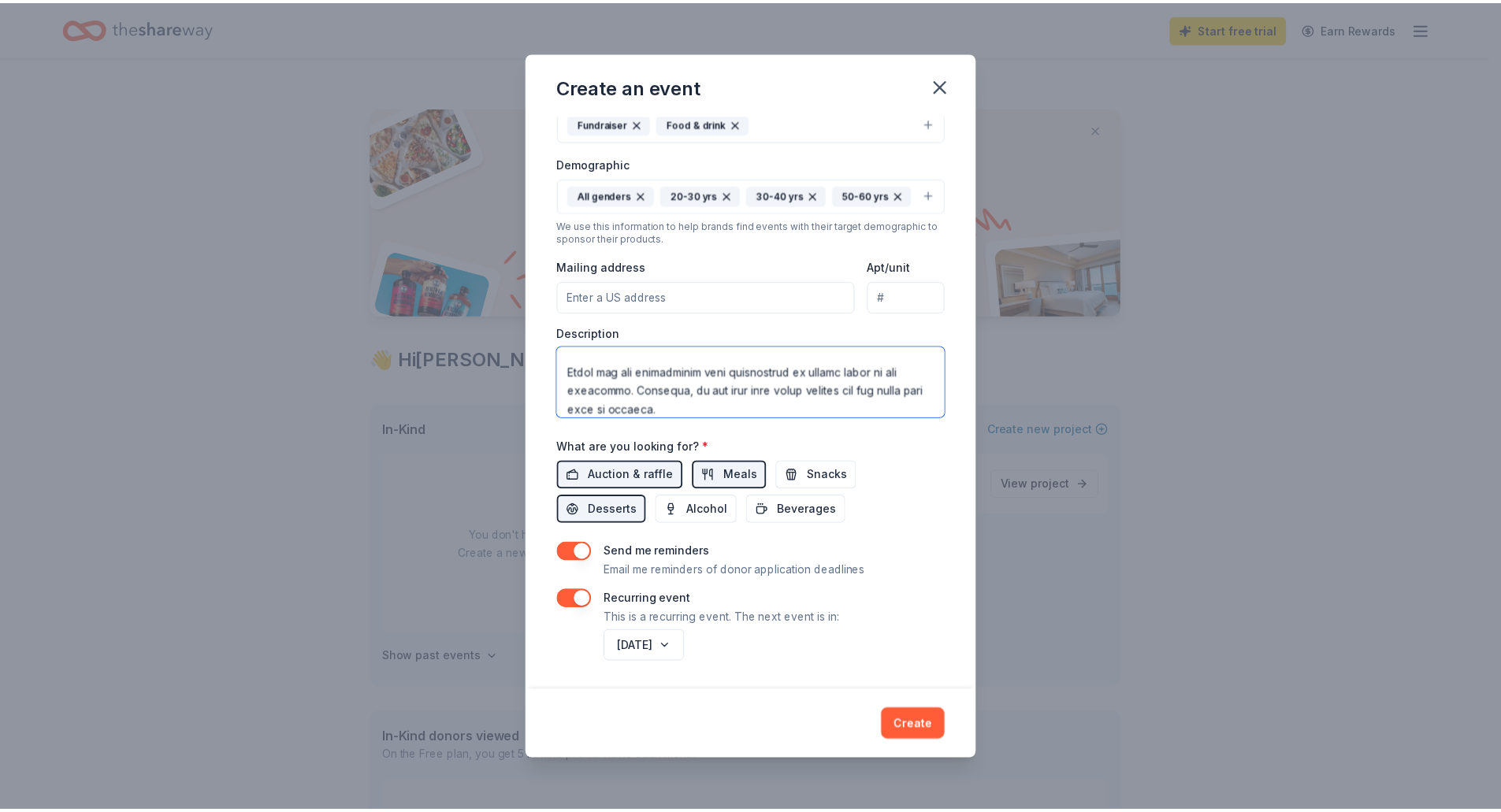
scroll to position [775, 0]
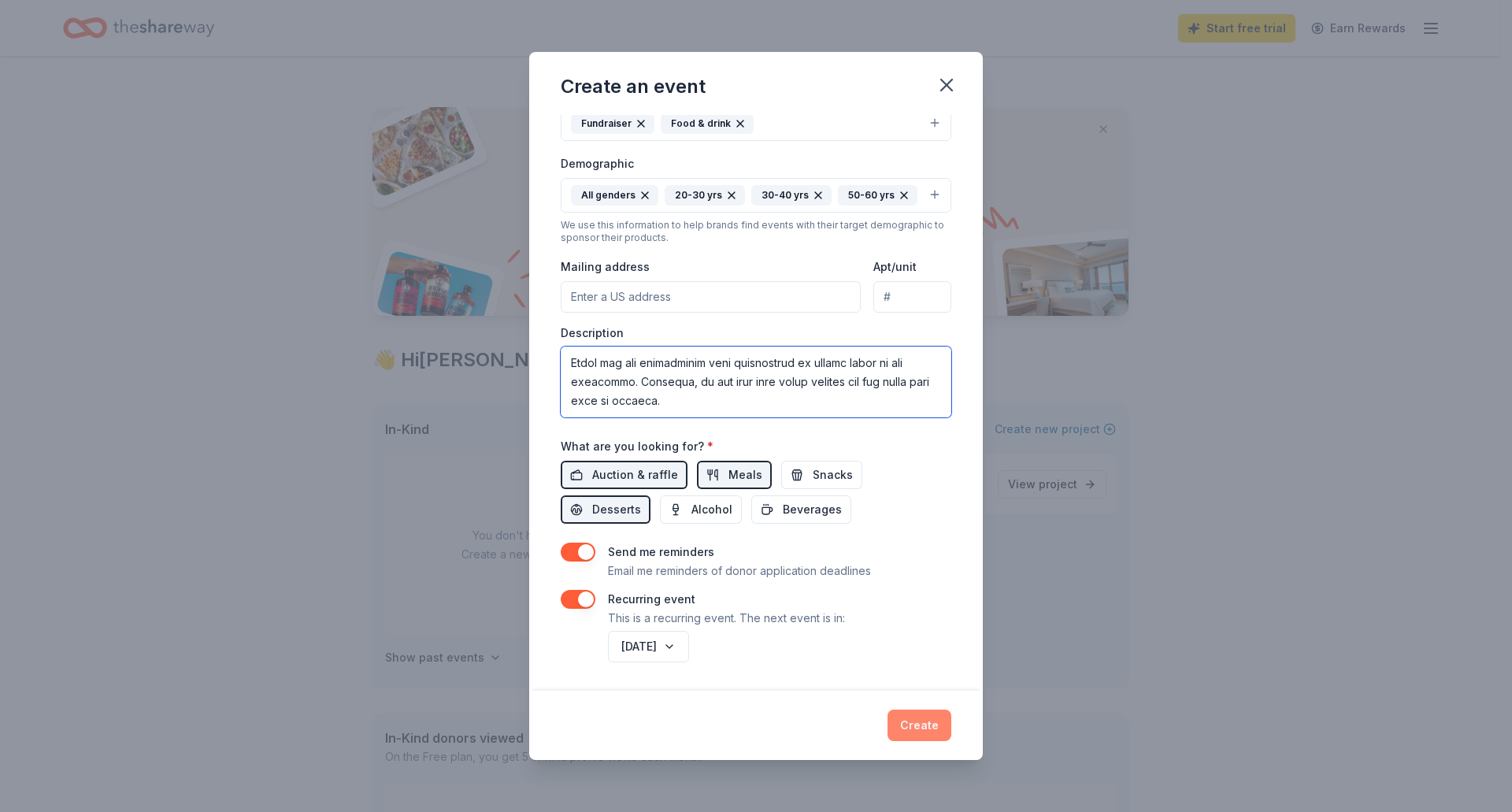
type textarea "Hello from Boosted Diplomas – Join Us in Changing the Odds for Foster Youth We’…"
click at [945, 723] on button "Create" at bounding box center [920, 726] width 64 height 32
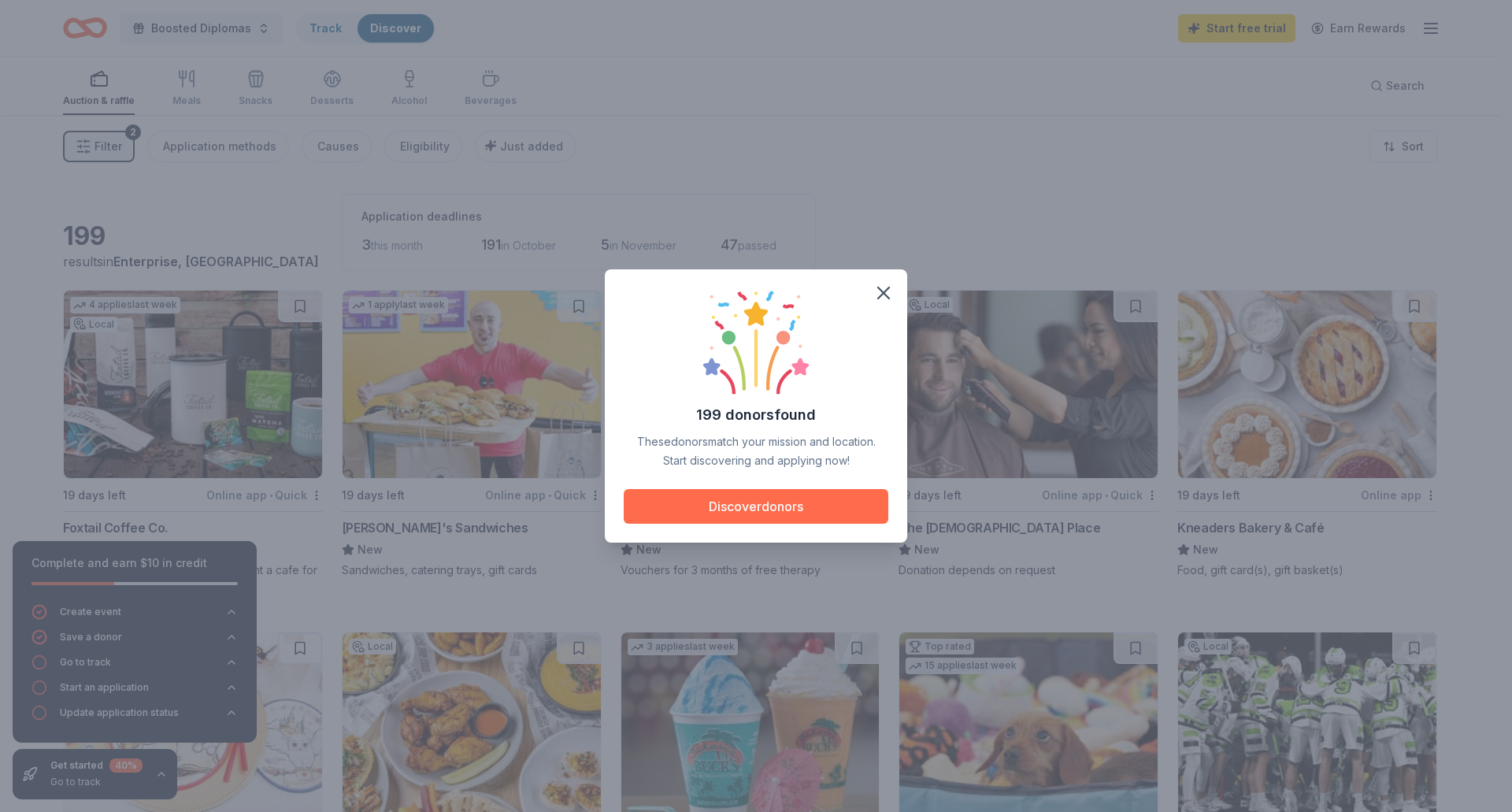
click at [805, 497] on button "Discover donors" at bounding box center [756, 506] width 264 height 35
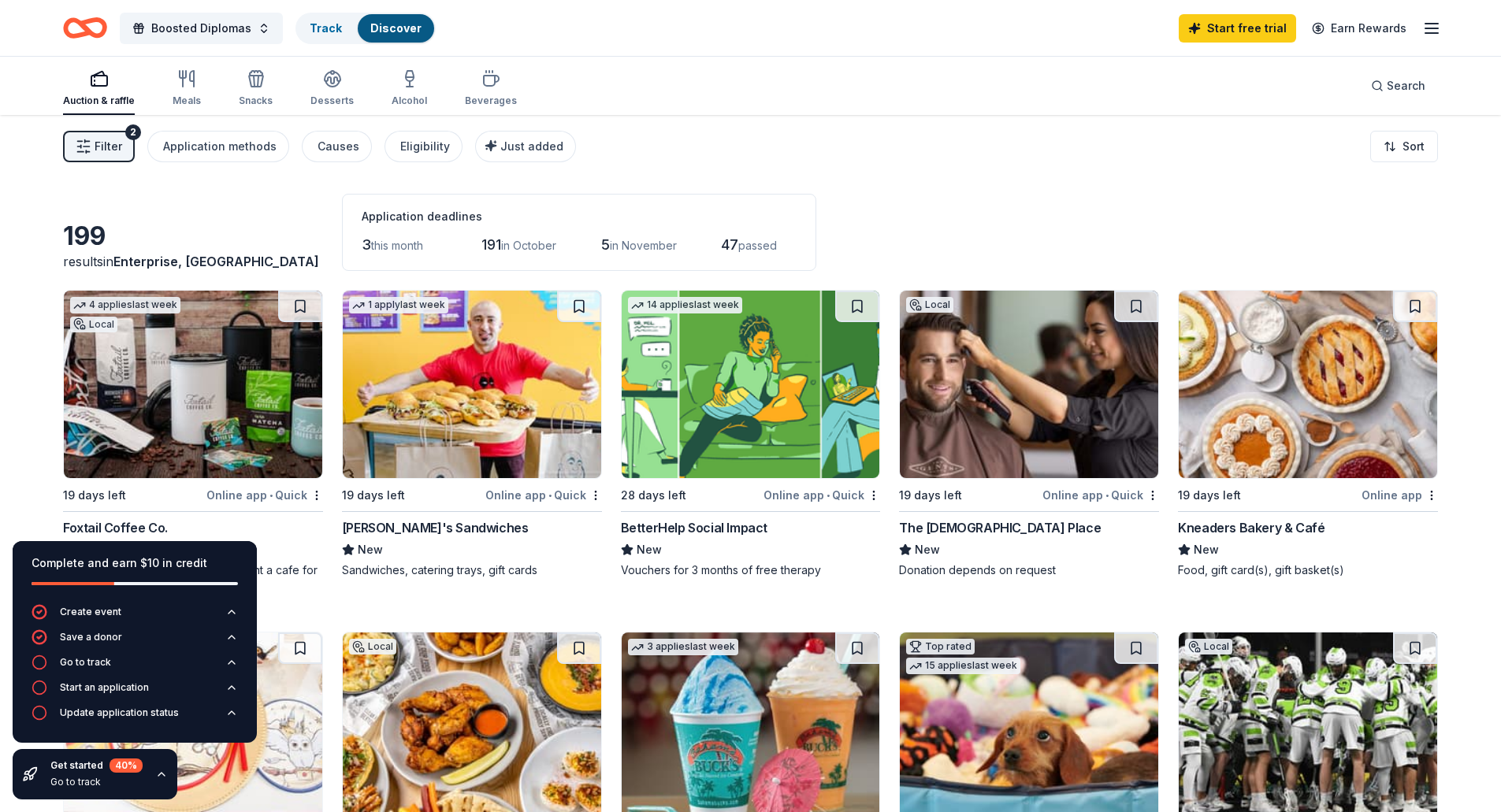
click at [764, 130] on div "Filter 2 Application methods Causes Eligibility Just added Sort" at bounding box center [750, 146] width 1501 height 63
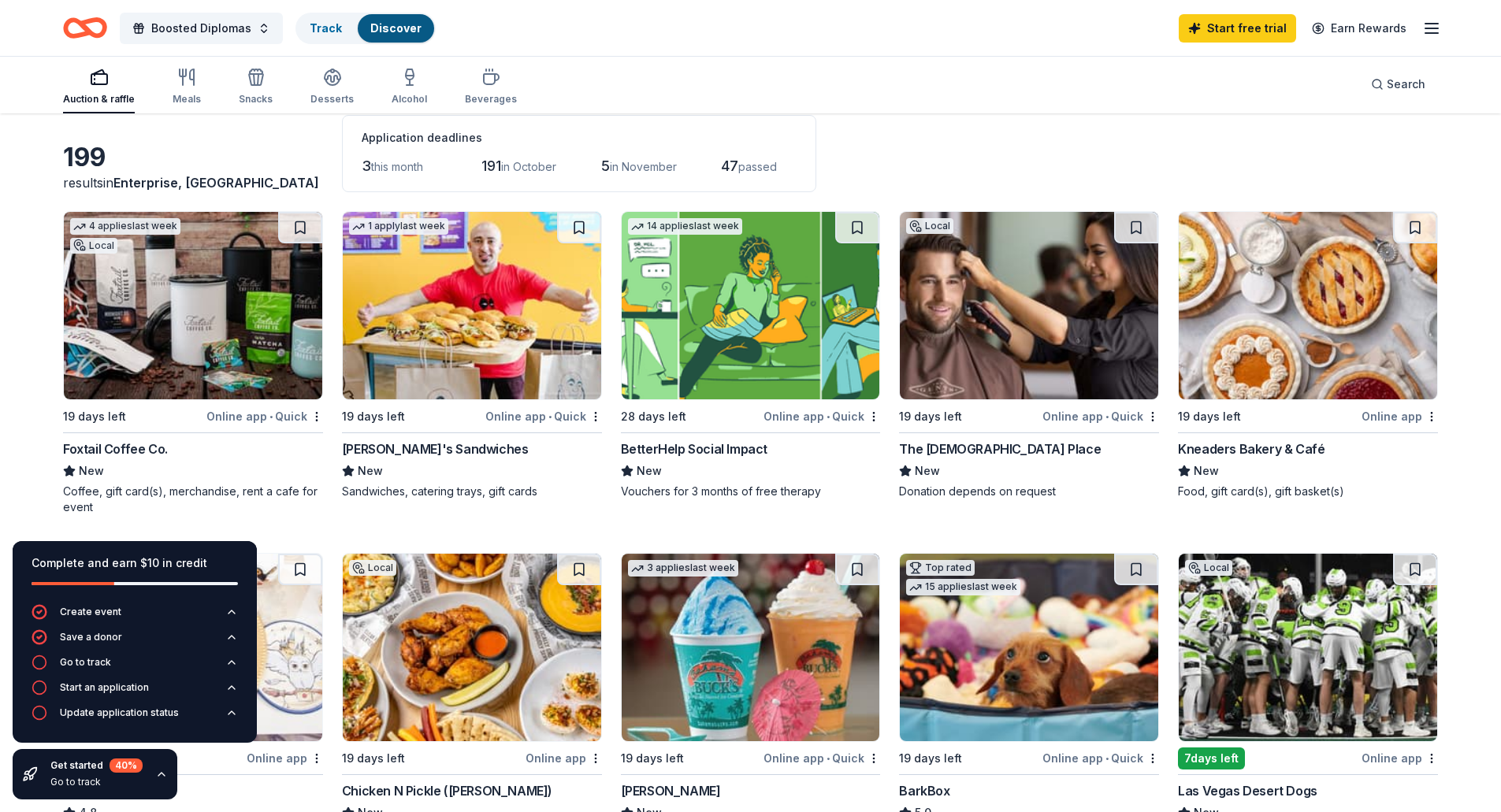
click at [252, 318] on img at bounding box center [193, 305] width 258 height 188
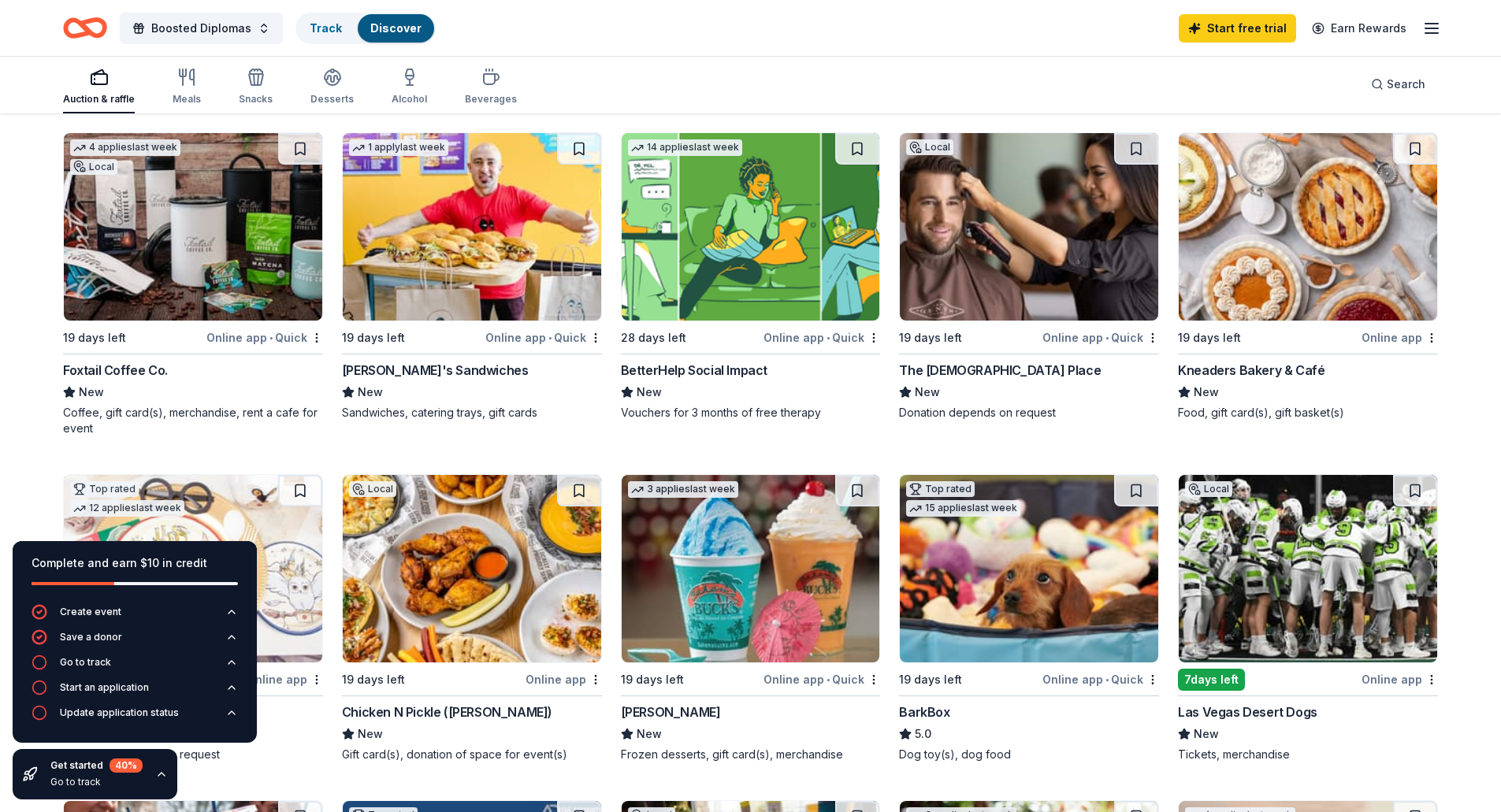
click at [533, 199] on img at bounding box center [472, 227] width 258 height 188
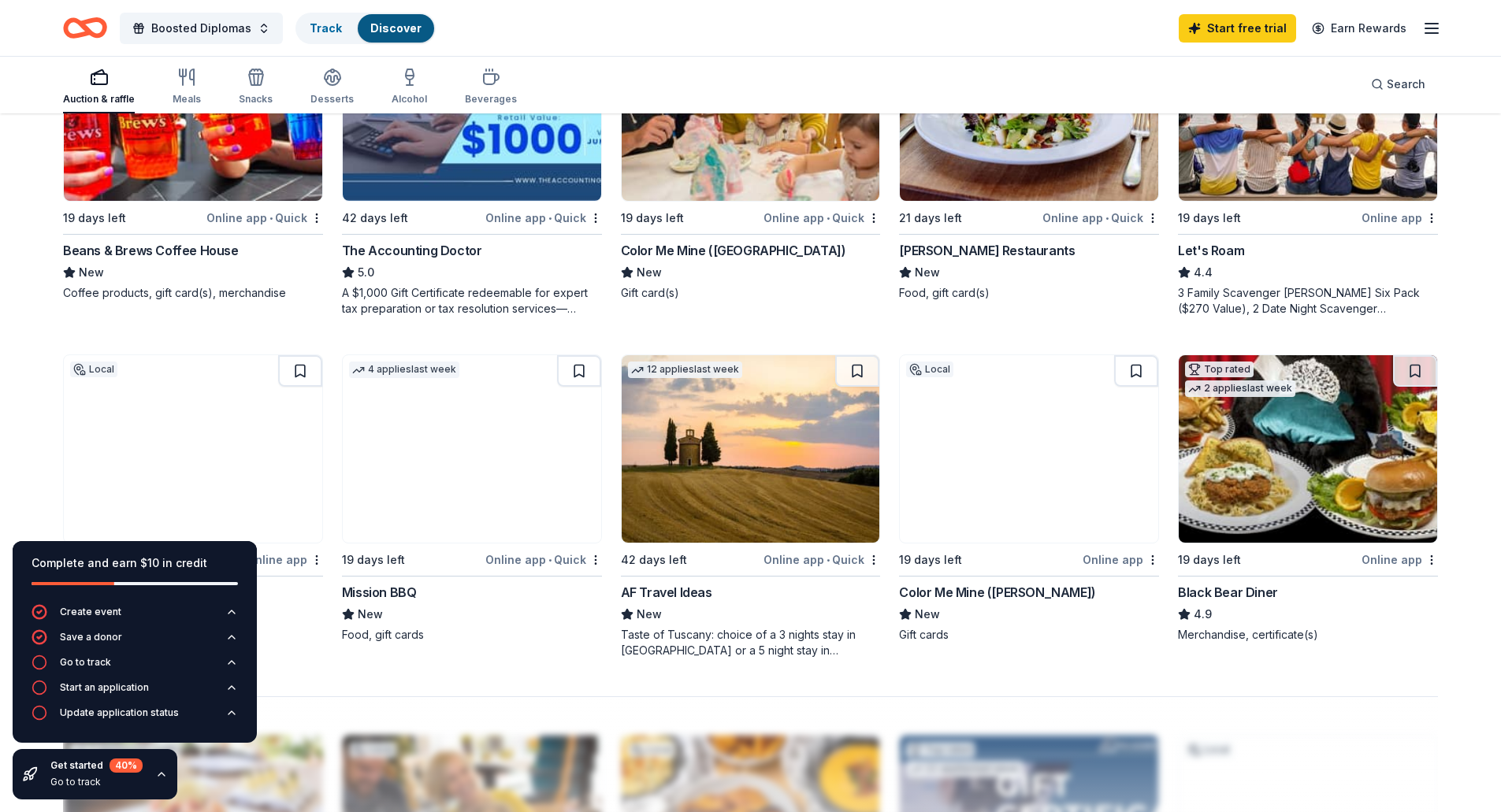
scroll to position [1103, 0]
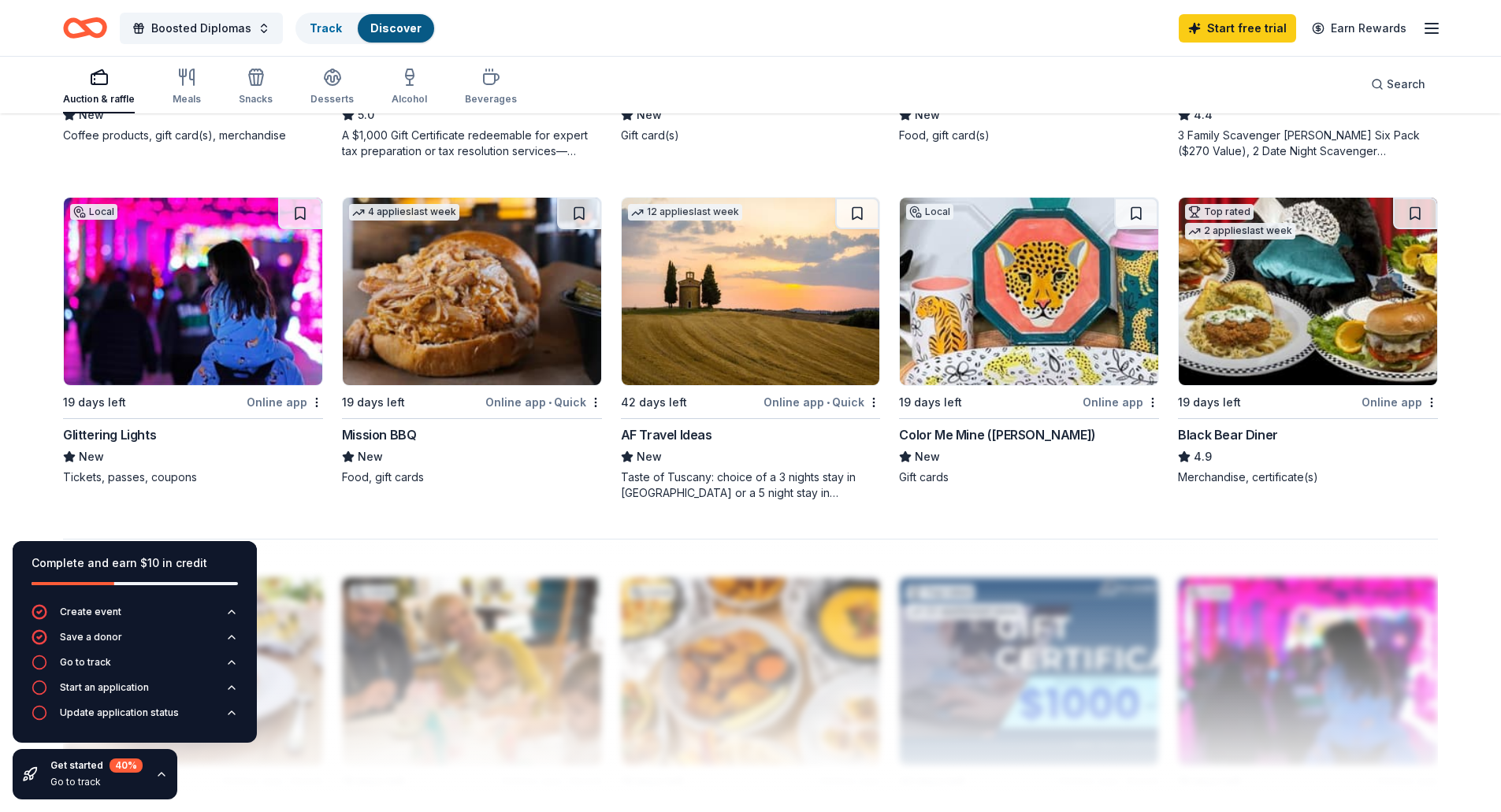
click at [781, 327] on img at bounding box center [751, 291] width 258 height 188
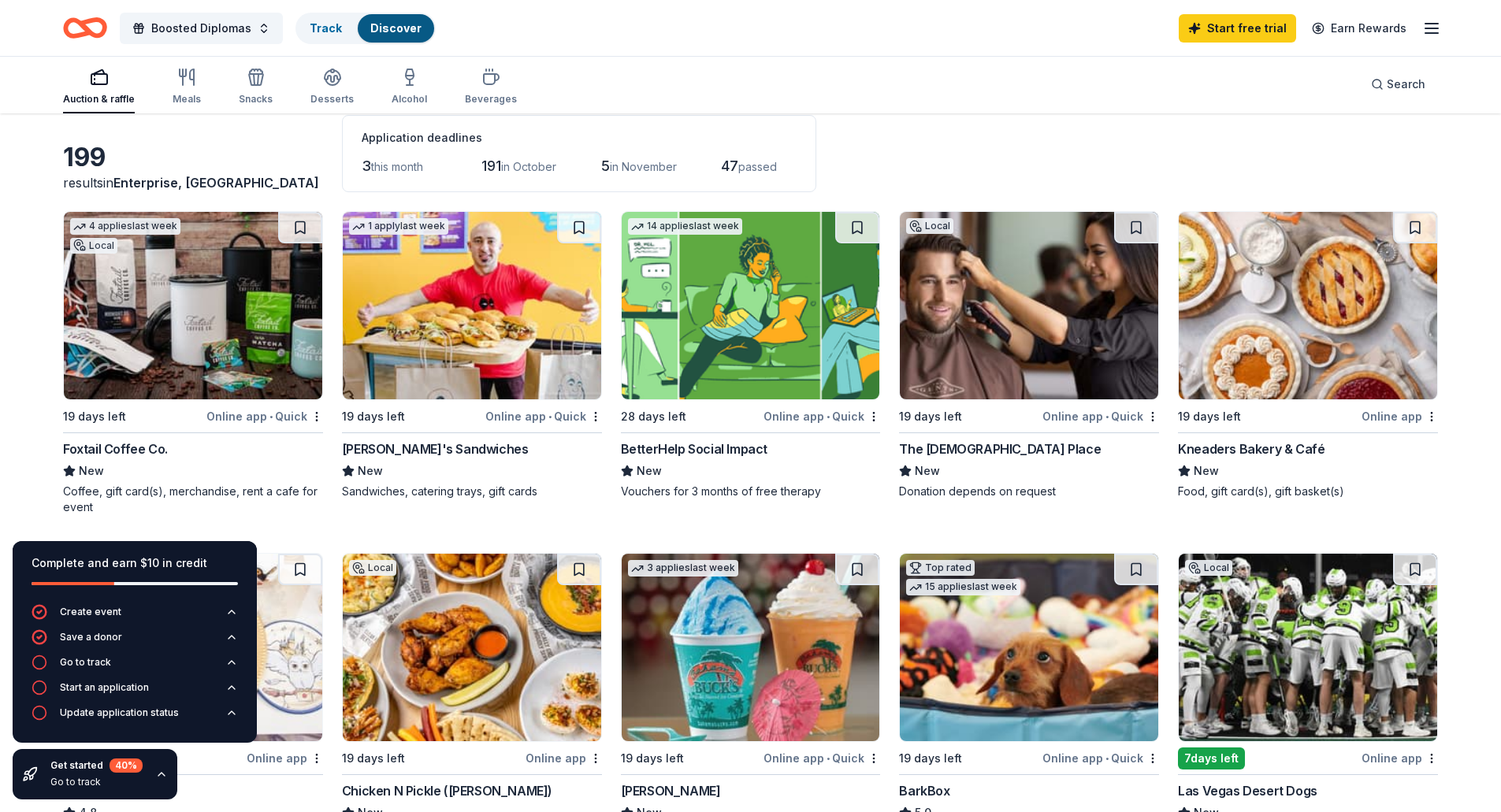
scroll to position [0, 0]
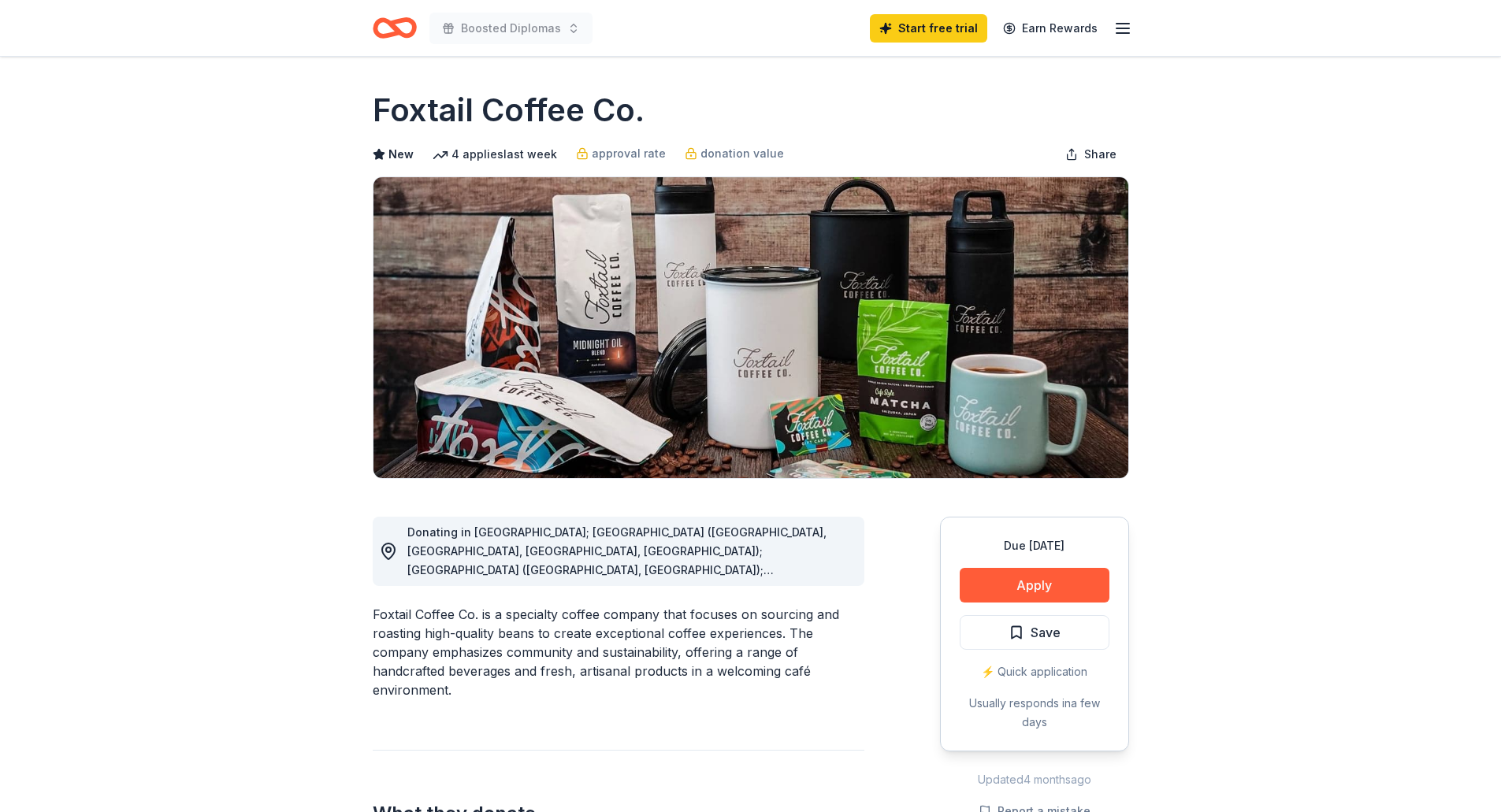
drag, startPoint x: 367, startPoint y: 101, endPoint x: 608, endPoint y: 112, distance: 241.3
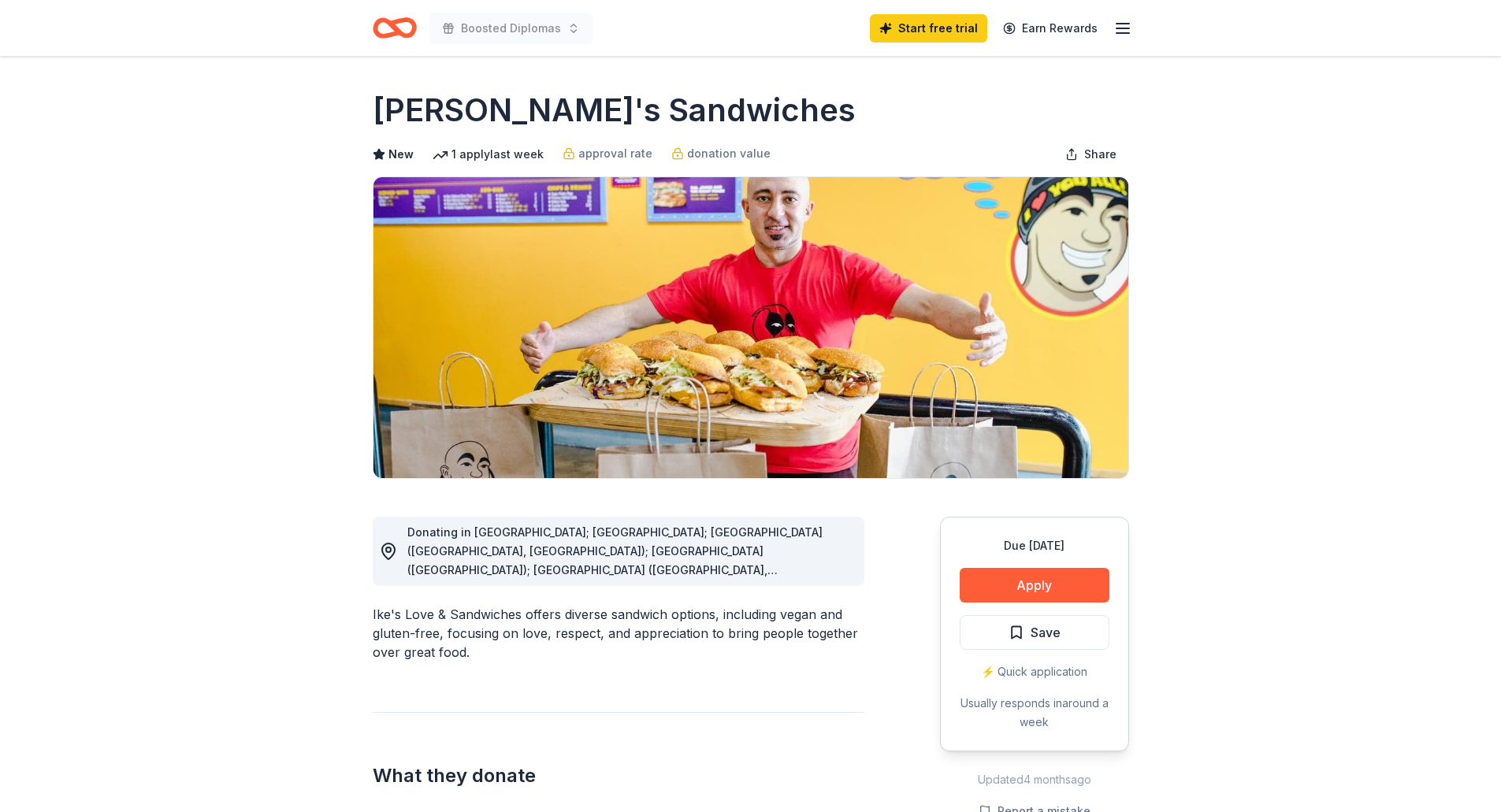
click at [1018, 554] on div "Due [DATE]" at bounding box center [1035, 546] width 150 height 19
click at [1043, 593] on button "Apply" at bounding box center [1035, 585] width 150 height 35
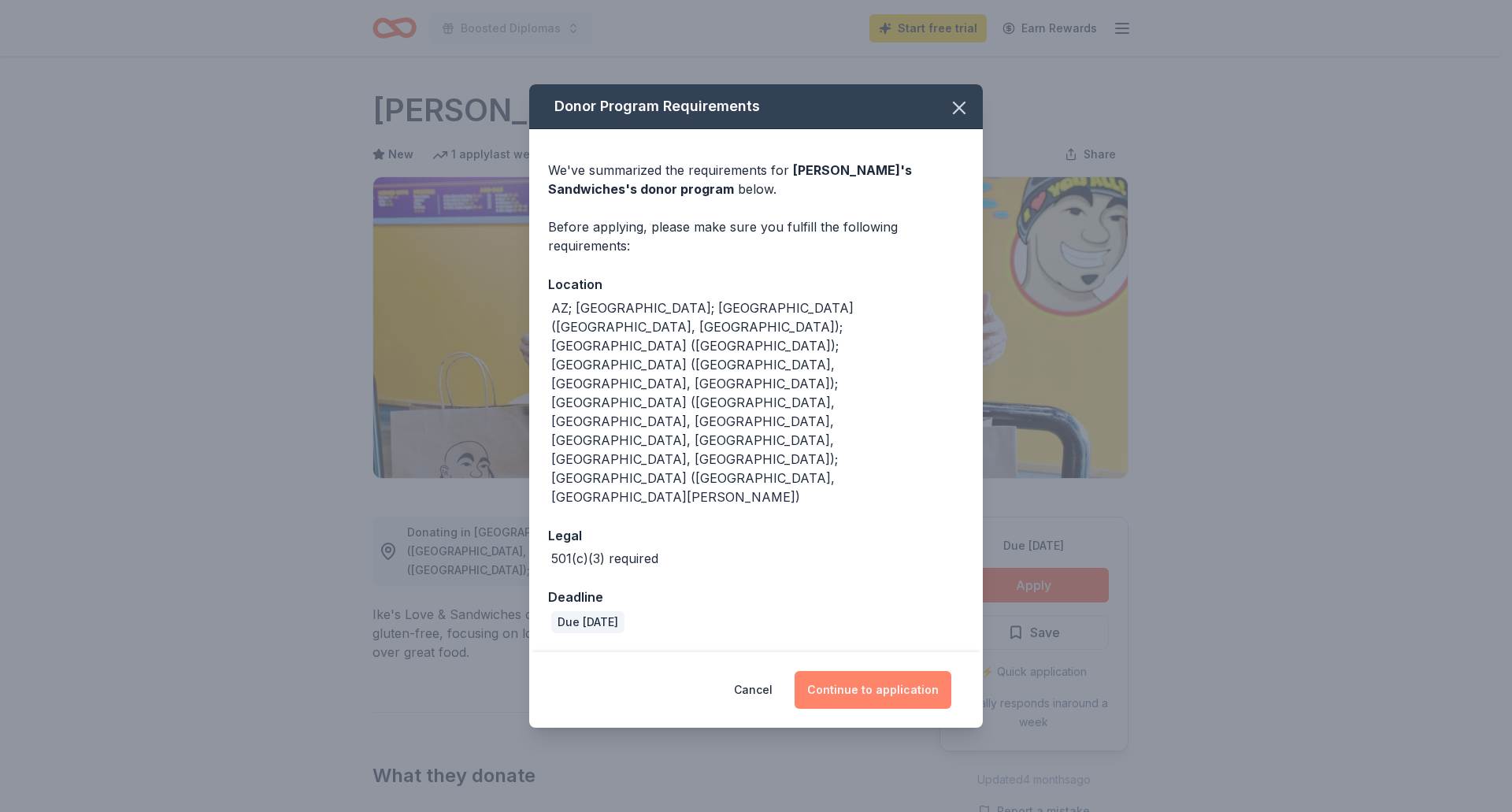
click at [895, 671] on button "Continue to application" at bounding box center [873, 690] width 157 height 38
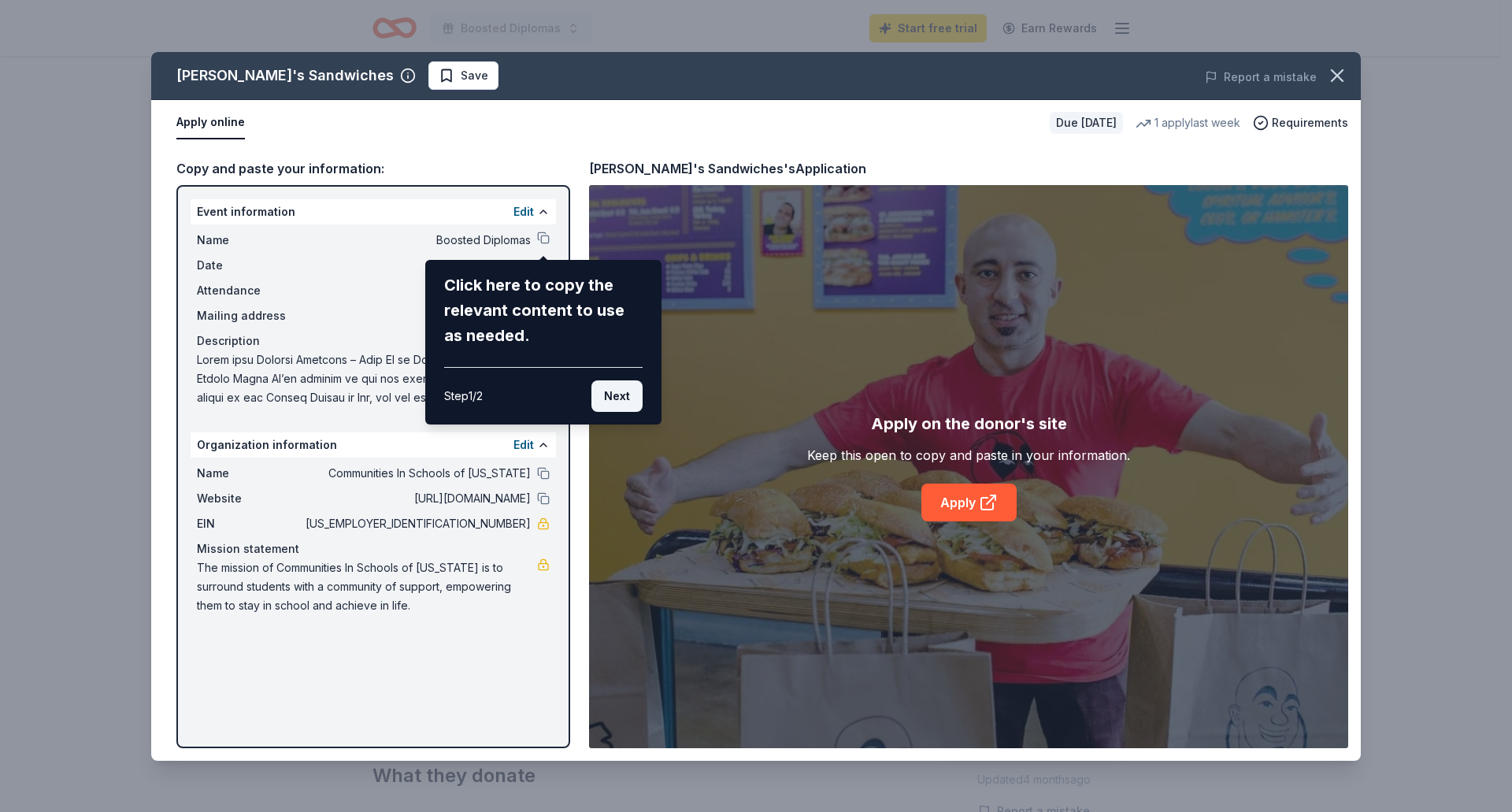
click at [632, 397] on button "Next" at bounding box center [617, 397] width 52 height 32
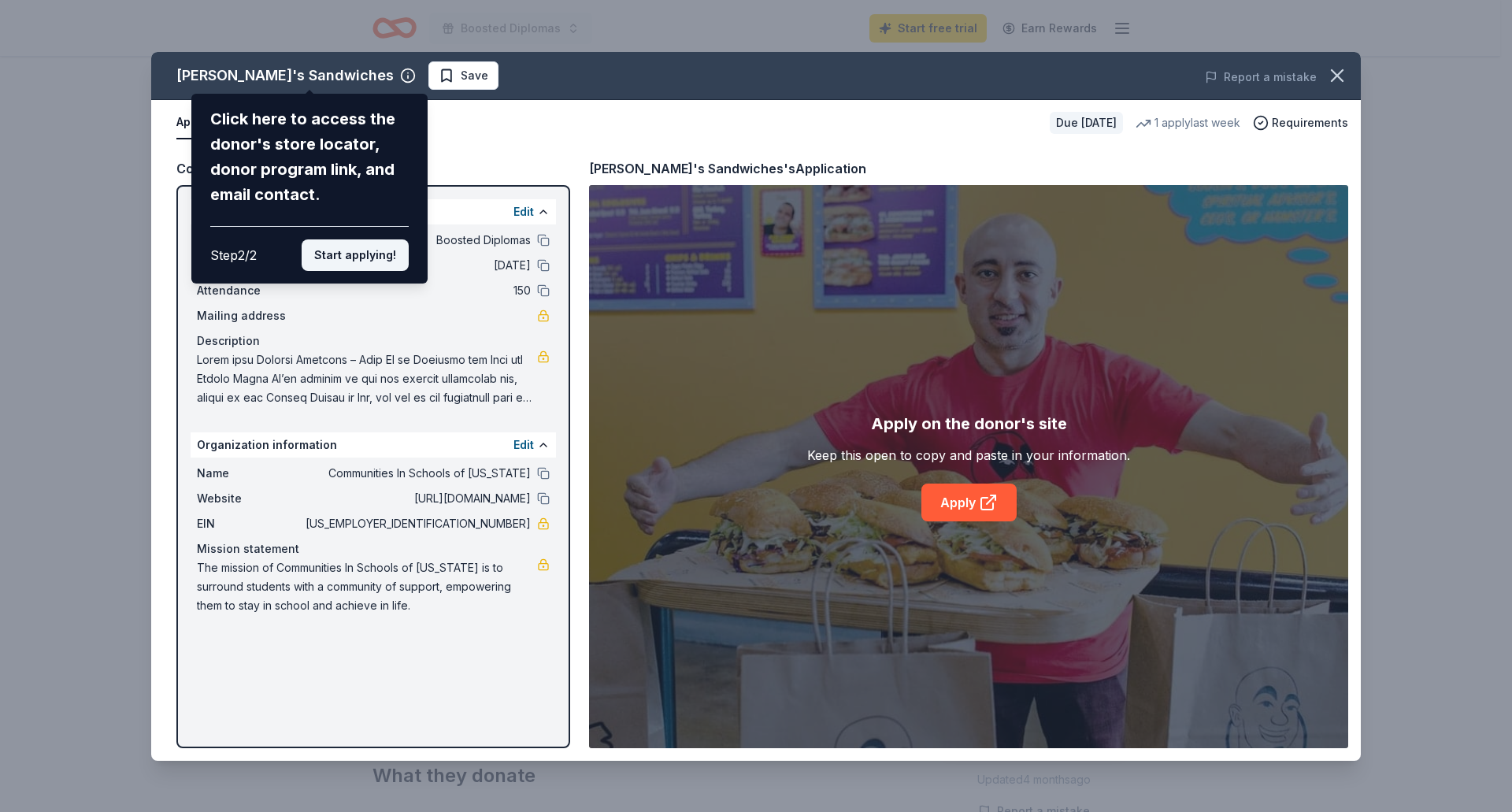
click at [369, 252] on button "Start applying!" at bounding box center [356, 255] width 107 height 32
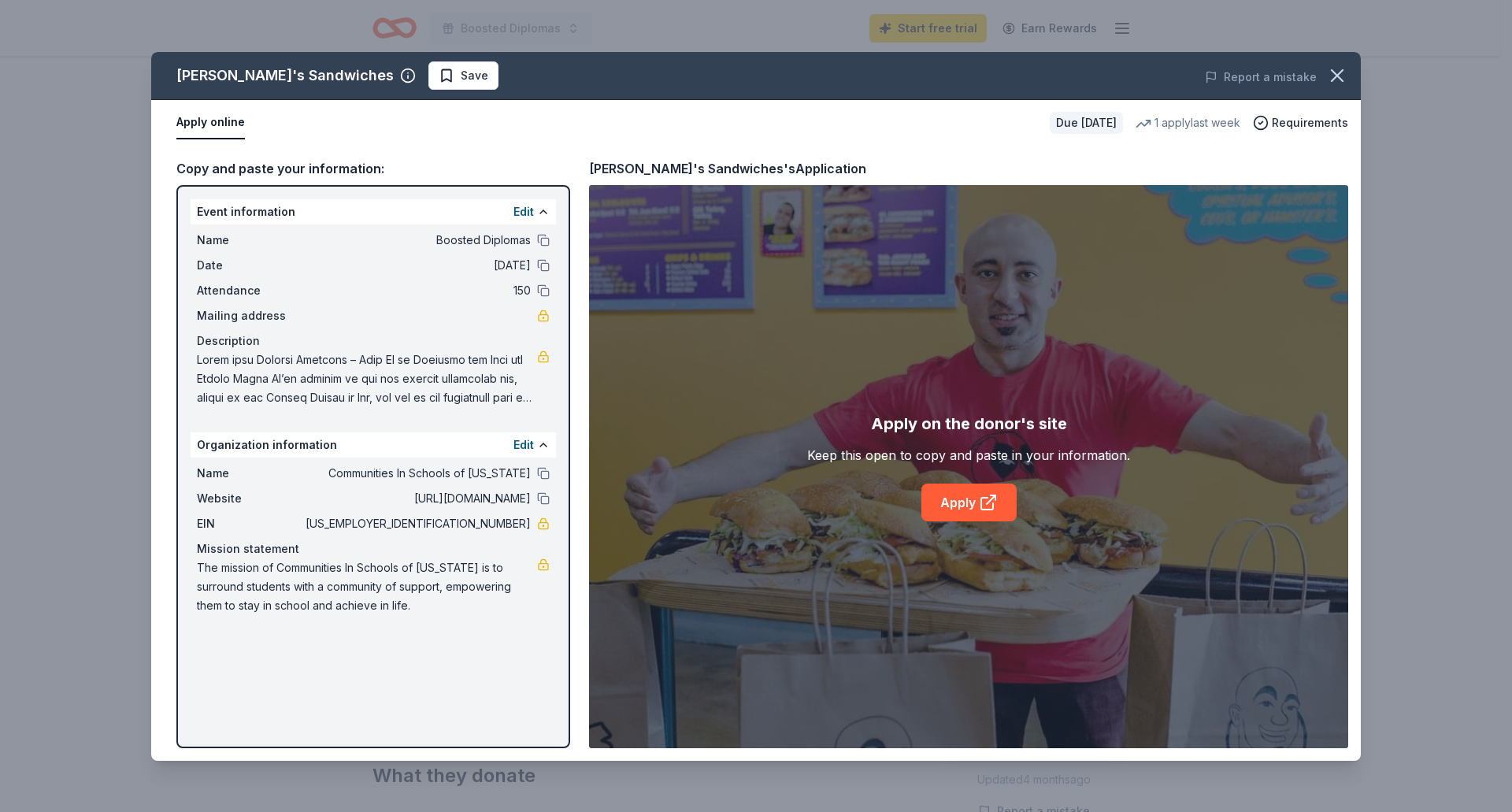
click at [523, 210] on div "Ike's Sandwiches Save Report a mistake Apply online Due in 19 days 1 apply last…" at bounding box center [756, 406] width 1210 height 710
click at [964, 495] on link "Apply" at bounding box center [970, 503] width 95 height 38
click at [1327, 69] on icon "button" at bounding box center [1337, 76] width 22 height 22
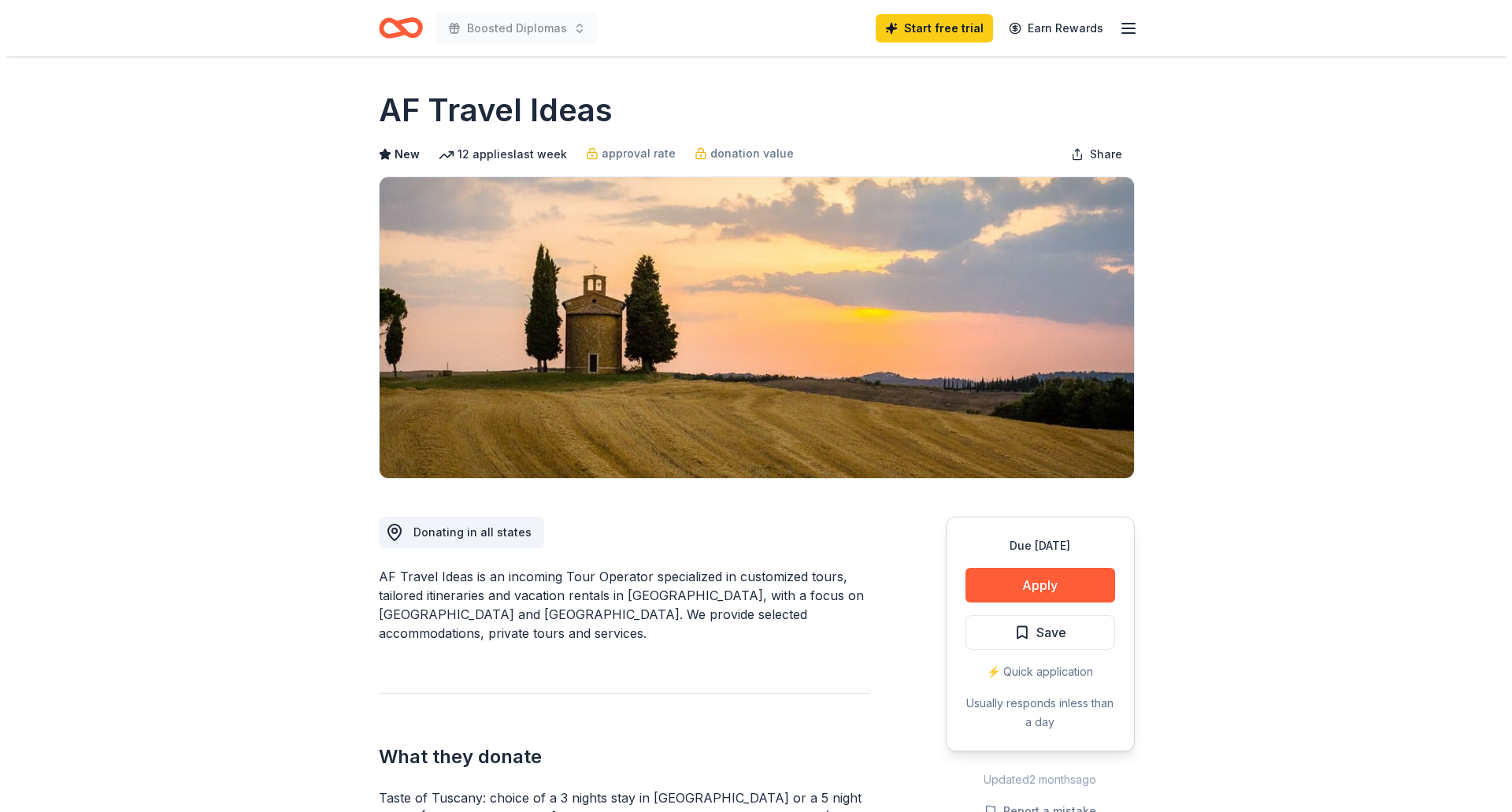
scroll to position [79, 0]
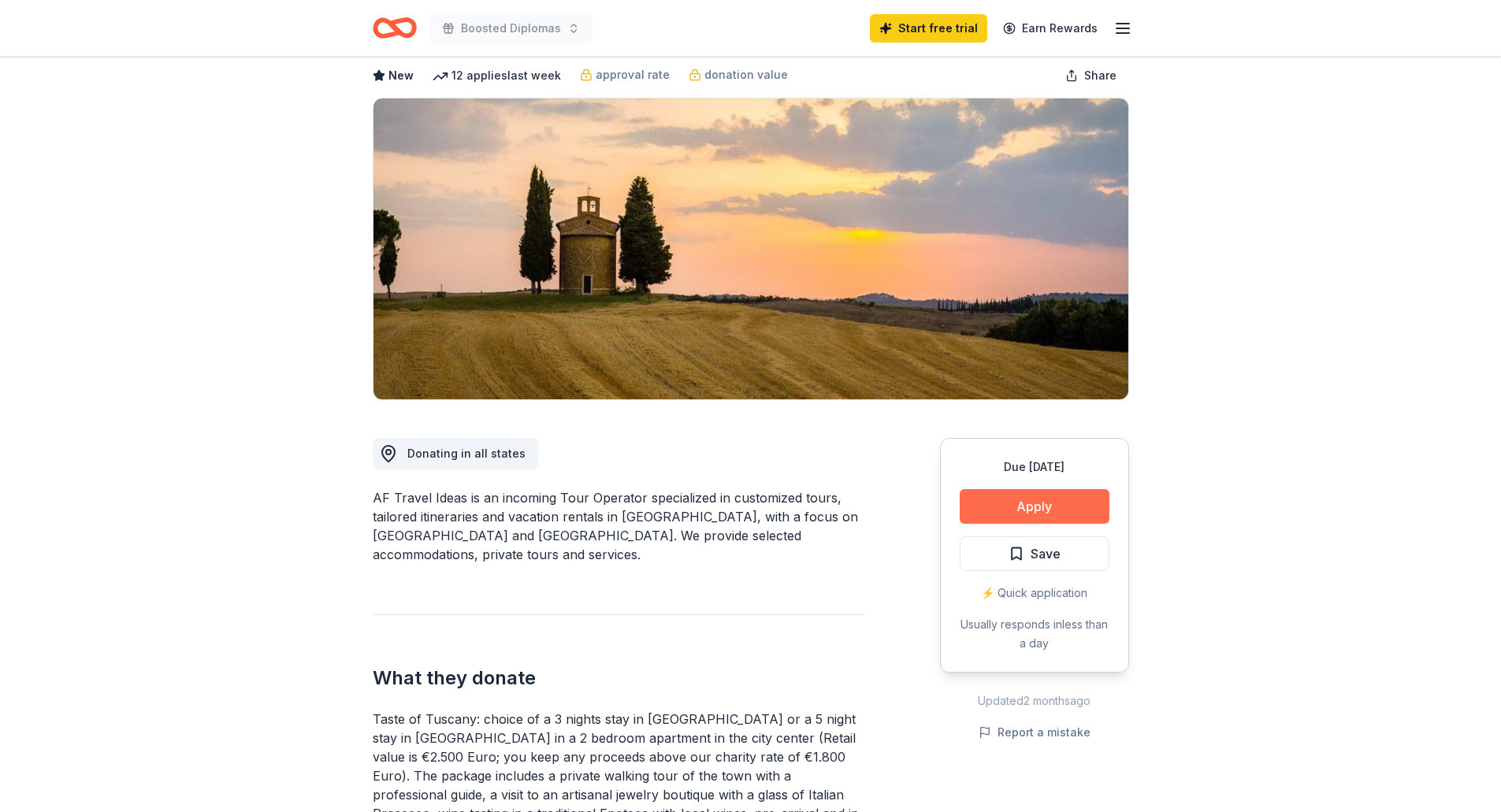
click at [1056, 522] on button "Apply" at bounding box center [1035, 506] width 150 height 35
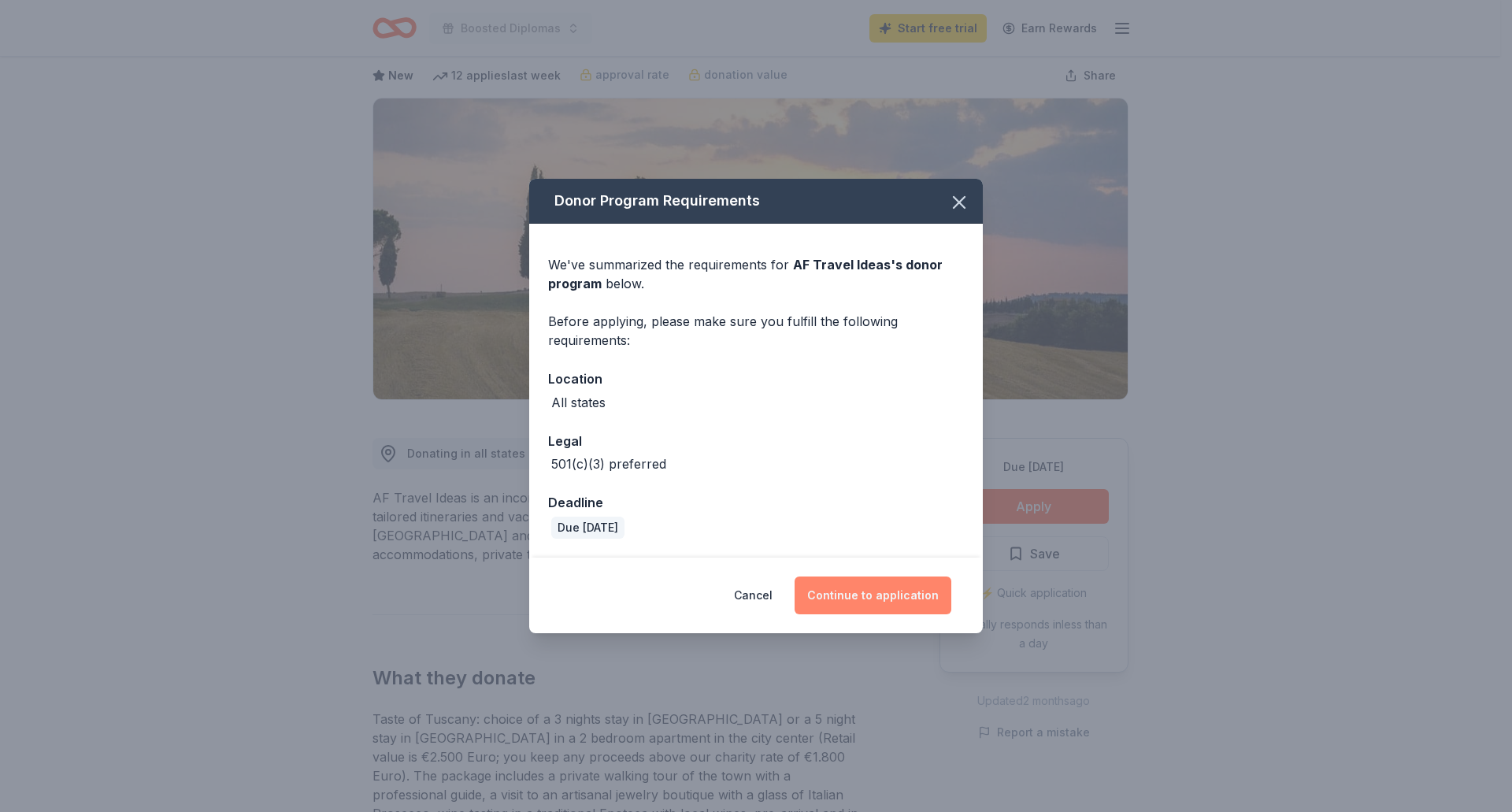
click at [932, 592] on button "Continue to application" at bounding box center [873, 595] width 157 height 38
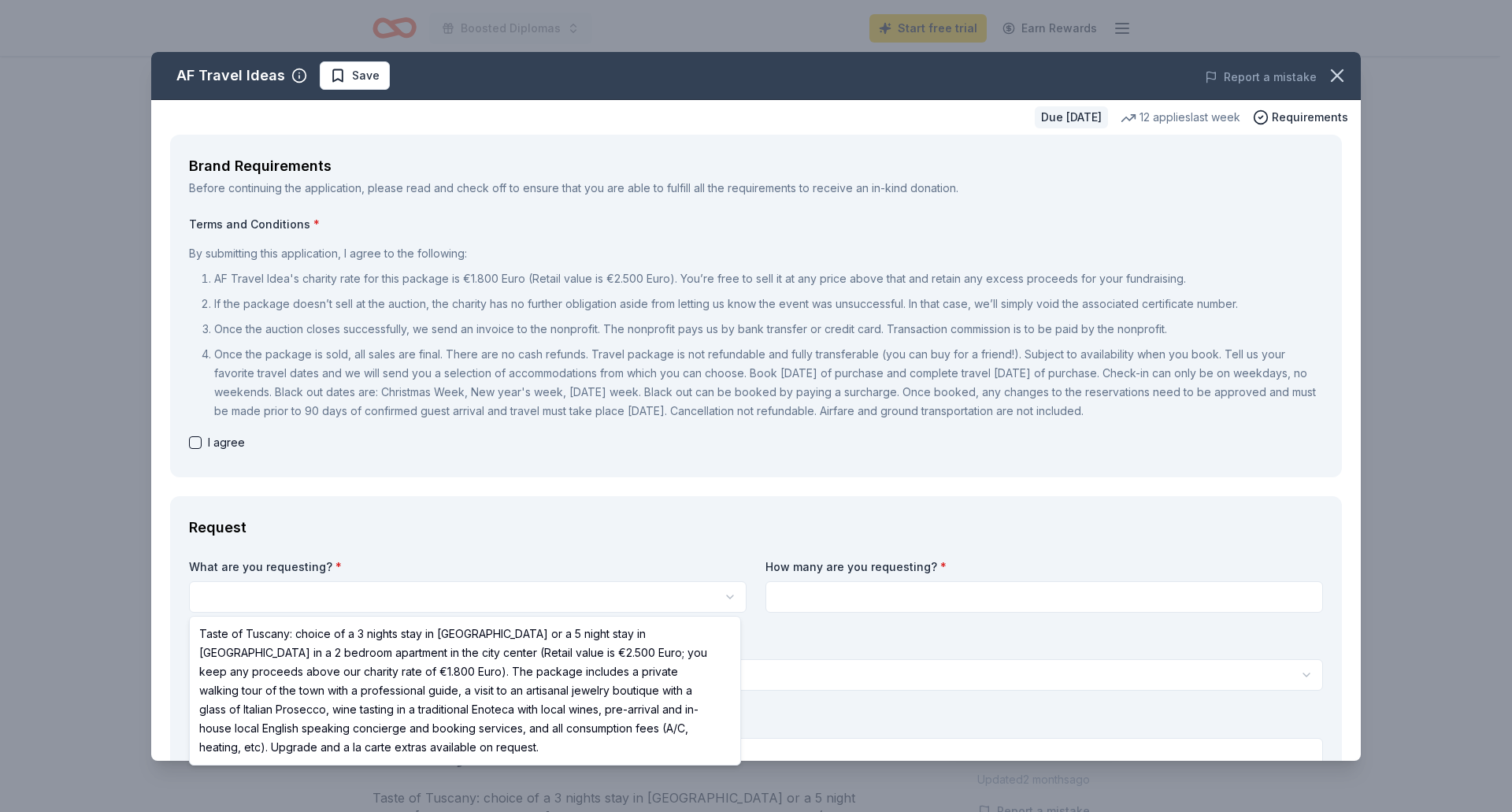
scroll to position [0, 0]
click at [447, 588] on html "Boosted Diplomas Start free trial Earn Rewards Due in 42 days Share AF Travel I…" at bounding box center [756, 406] width 1512 height 812
select select "Taste of Tuscany: choice of a 3 nights stay in [GEOGRAPHIC_DATA] or a 5 night s…"
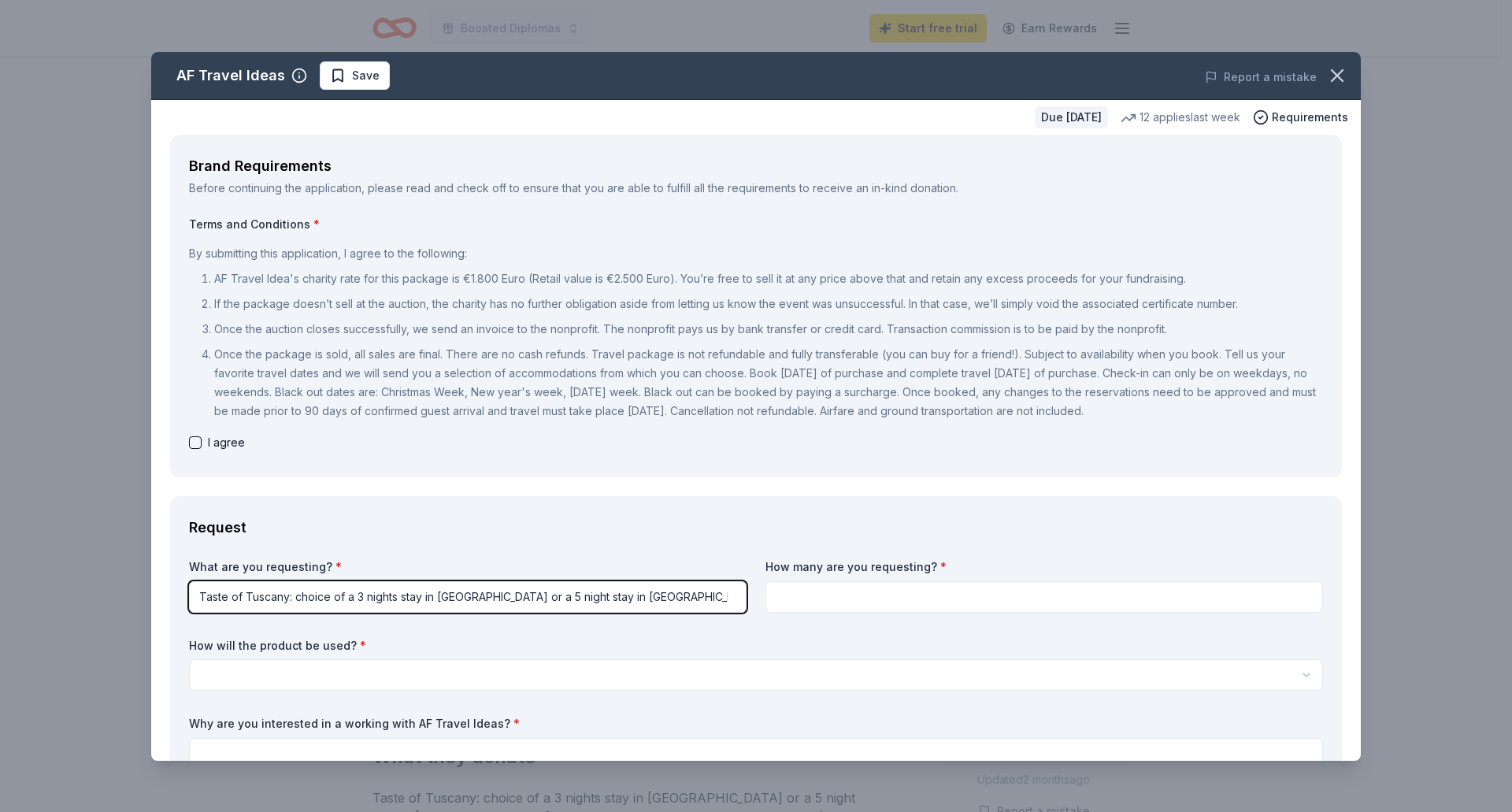
scroll to position [79, 0]
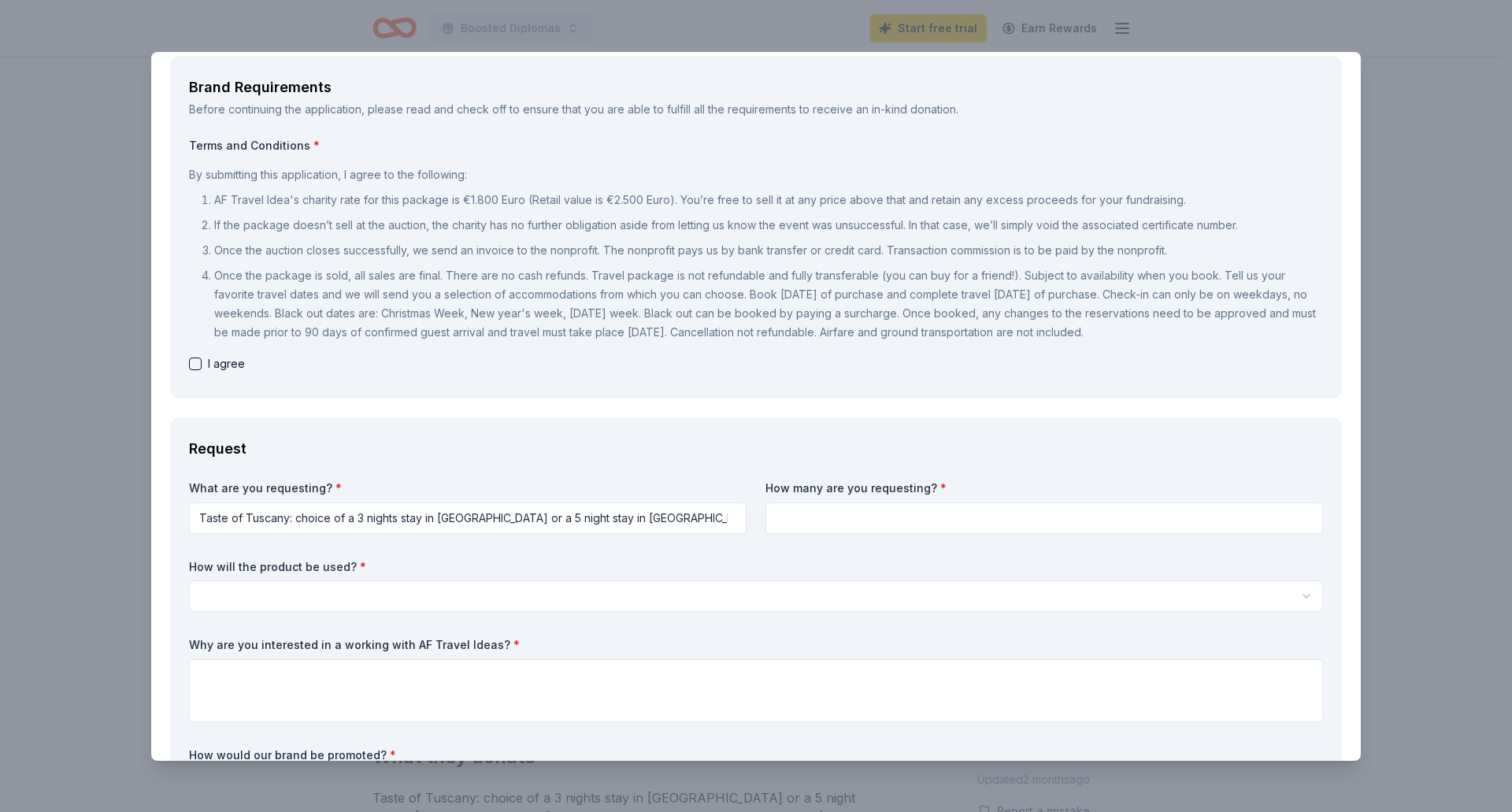
click at [957, 512] on input at bounding box center [1044, 519] width 557 height 32
click at [910, 519] on input at bounding box center [1044, 519] width 557 height 32
type input "1"
click at [431, 575] on div "How will the product be used? * Silent auction Live auction Raffle / Door prize…" at bounding box center [756, 586] width 1134 height 54
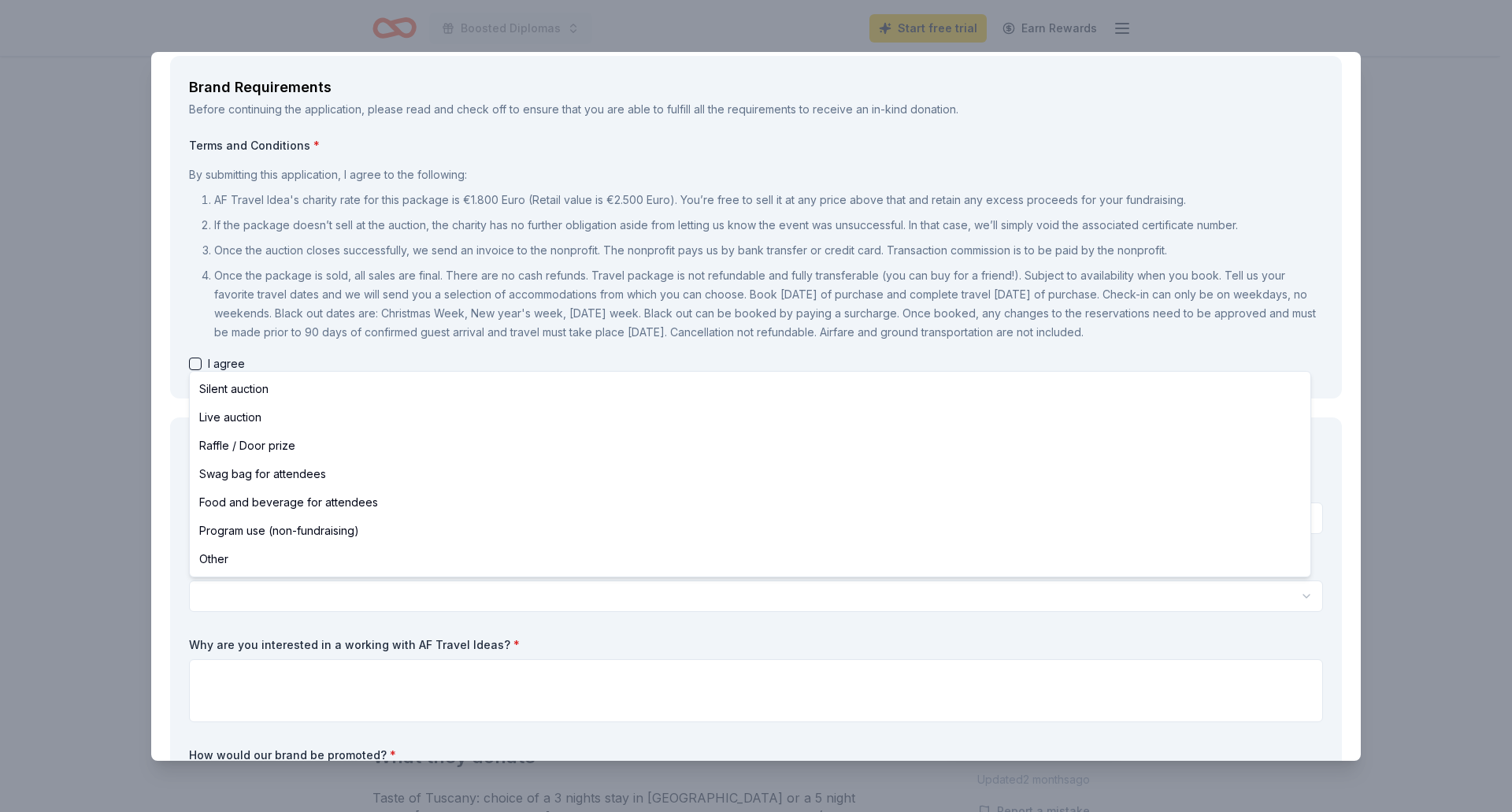
click at [428, 589] on html "Boosted Diplomas Start free trial Earn Rewards Due in 42 days Share AF Travel I…" at bounding box center [756, 406] width 1512 height 812
select select "raffleDoorPrize"
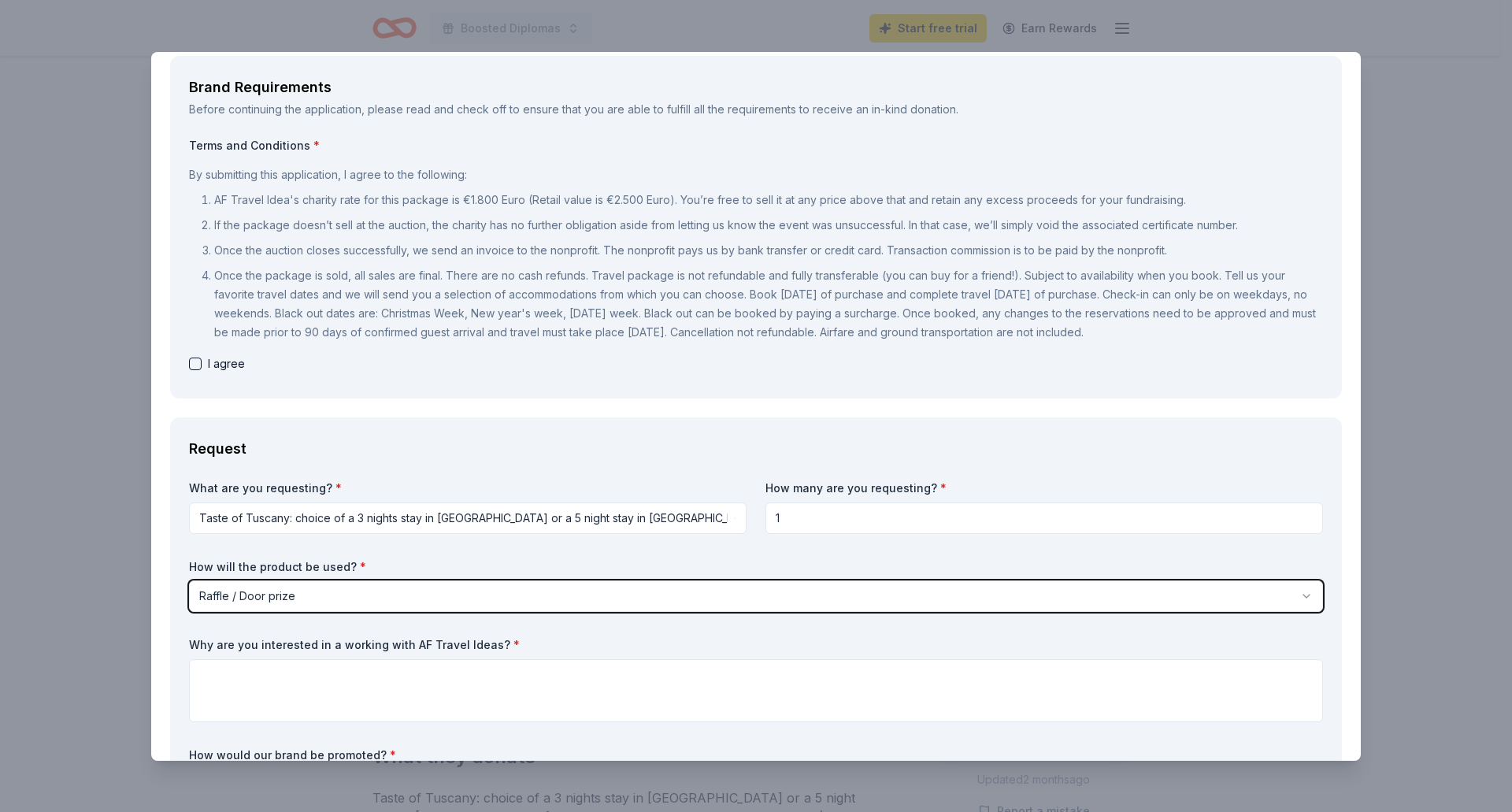
scroll to position [315, 0]
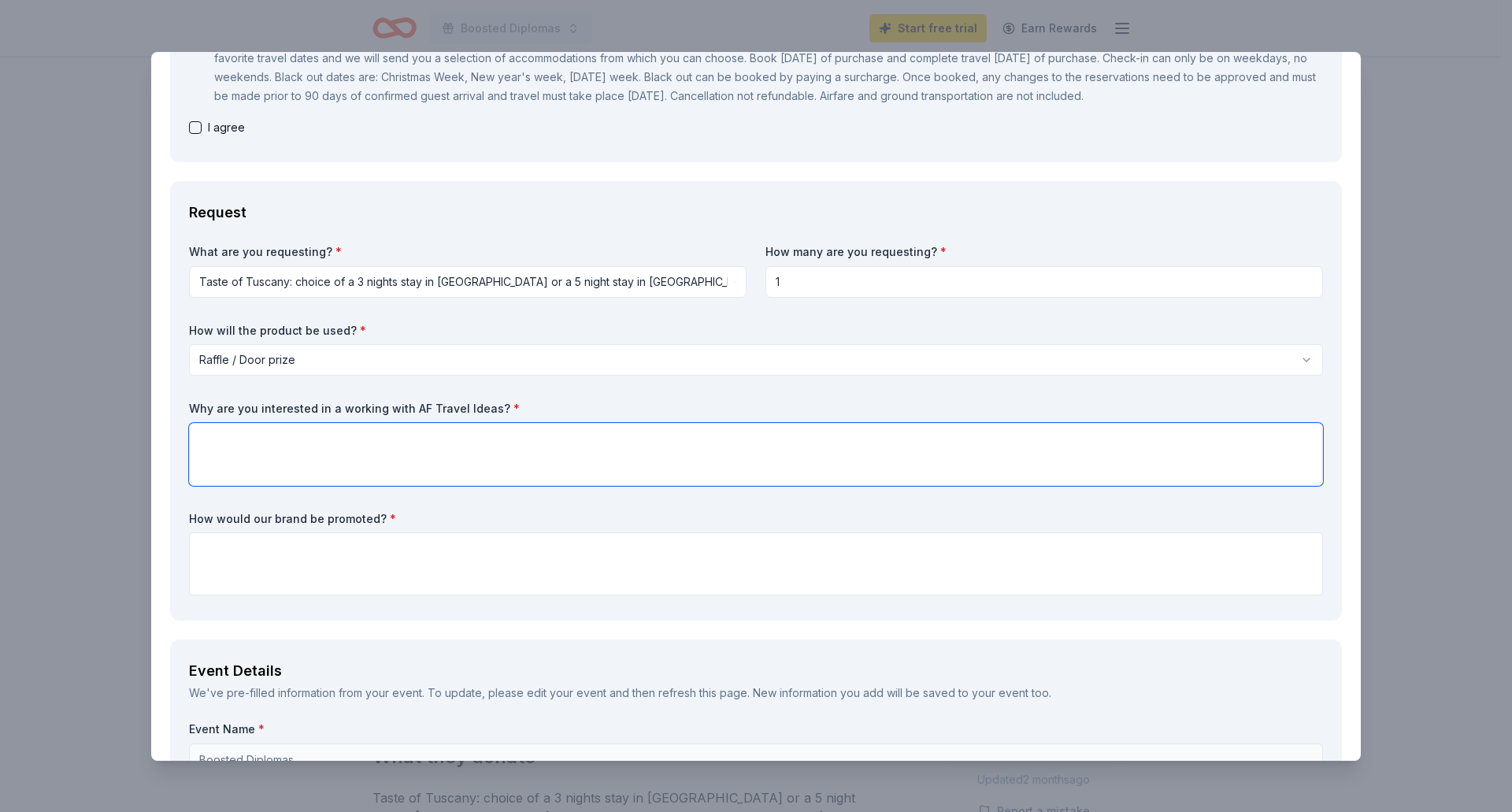
click at [483, 458] on textarea at bounding box center [756, 454] width 1134 height 63
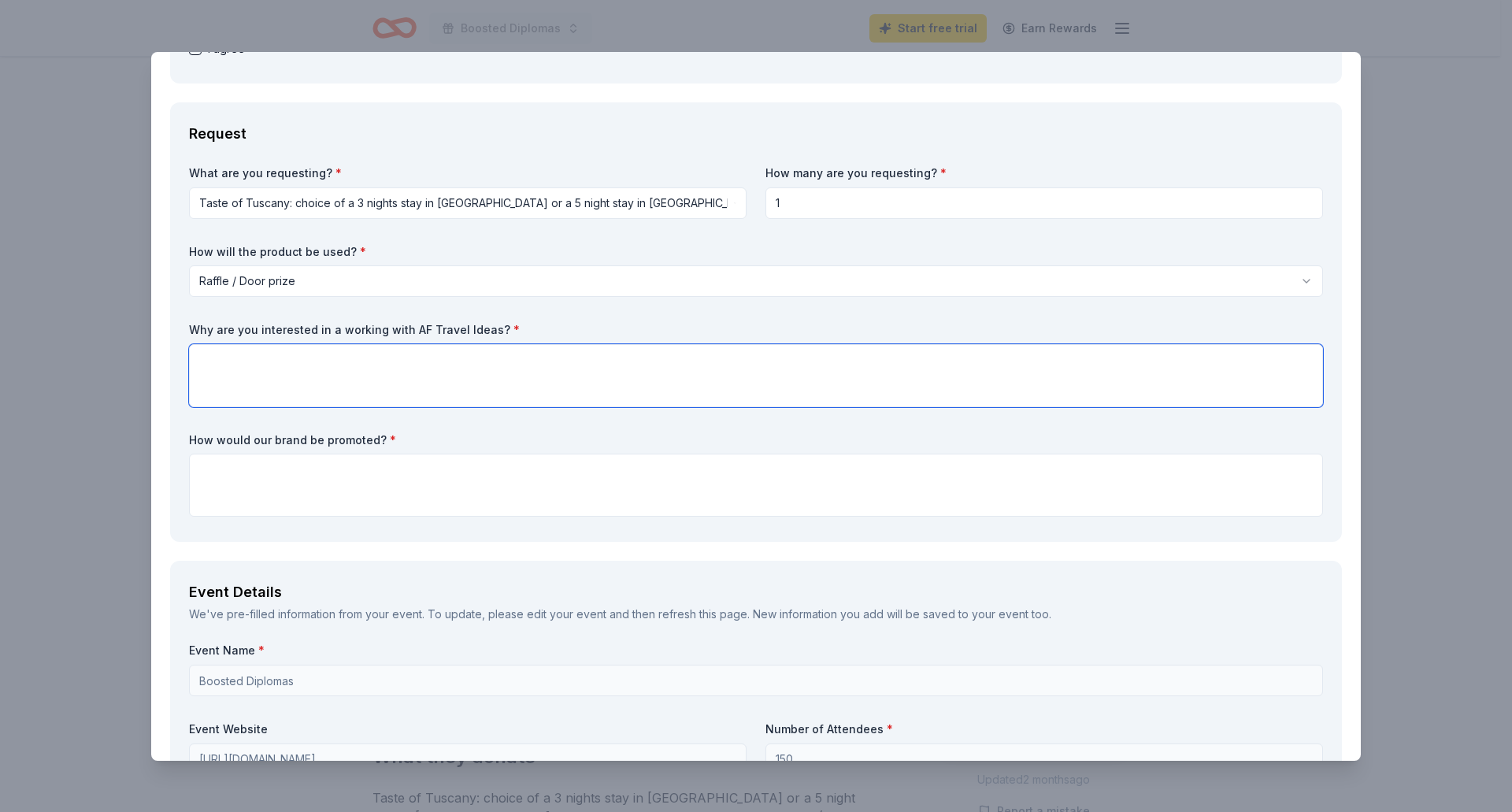
scroll to position [552, 0]
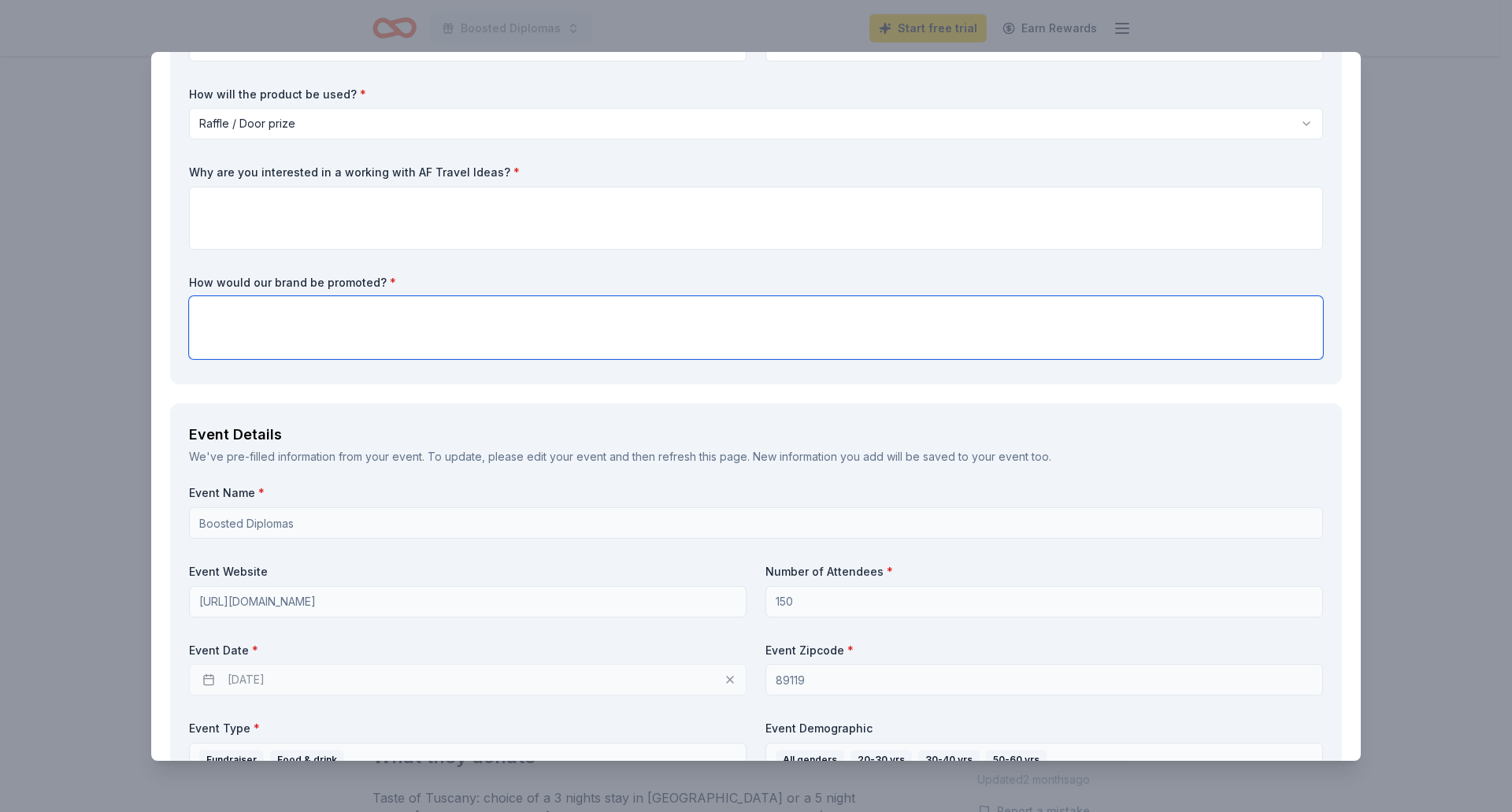
click at [545, 331] on textarea at bounding box center [756, 327] width 1134 height 63
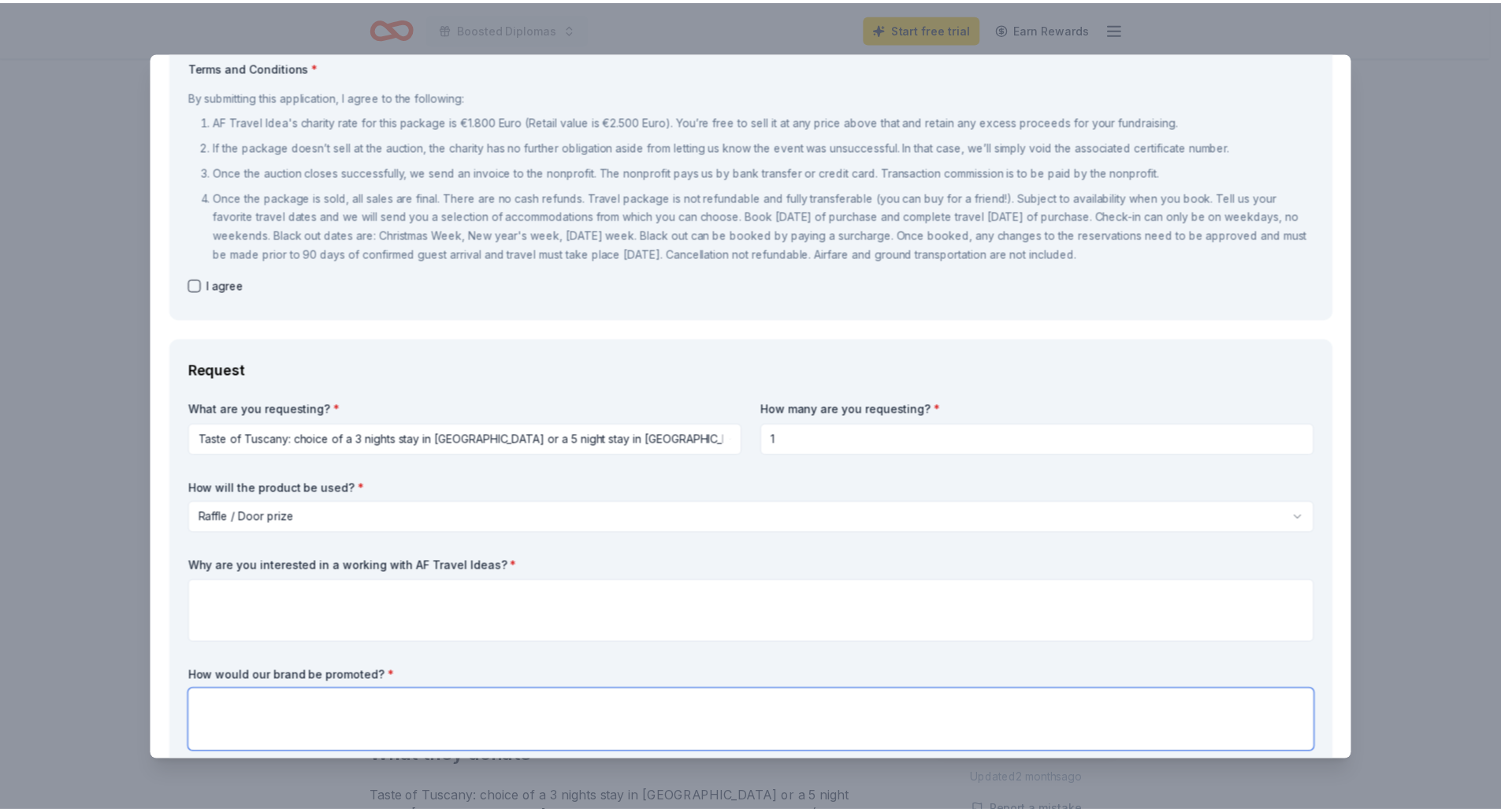
scroll to position [0, 0]
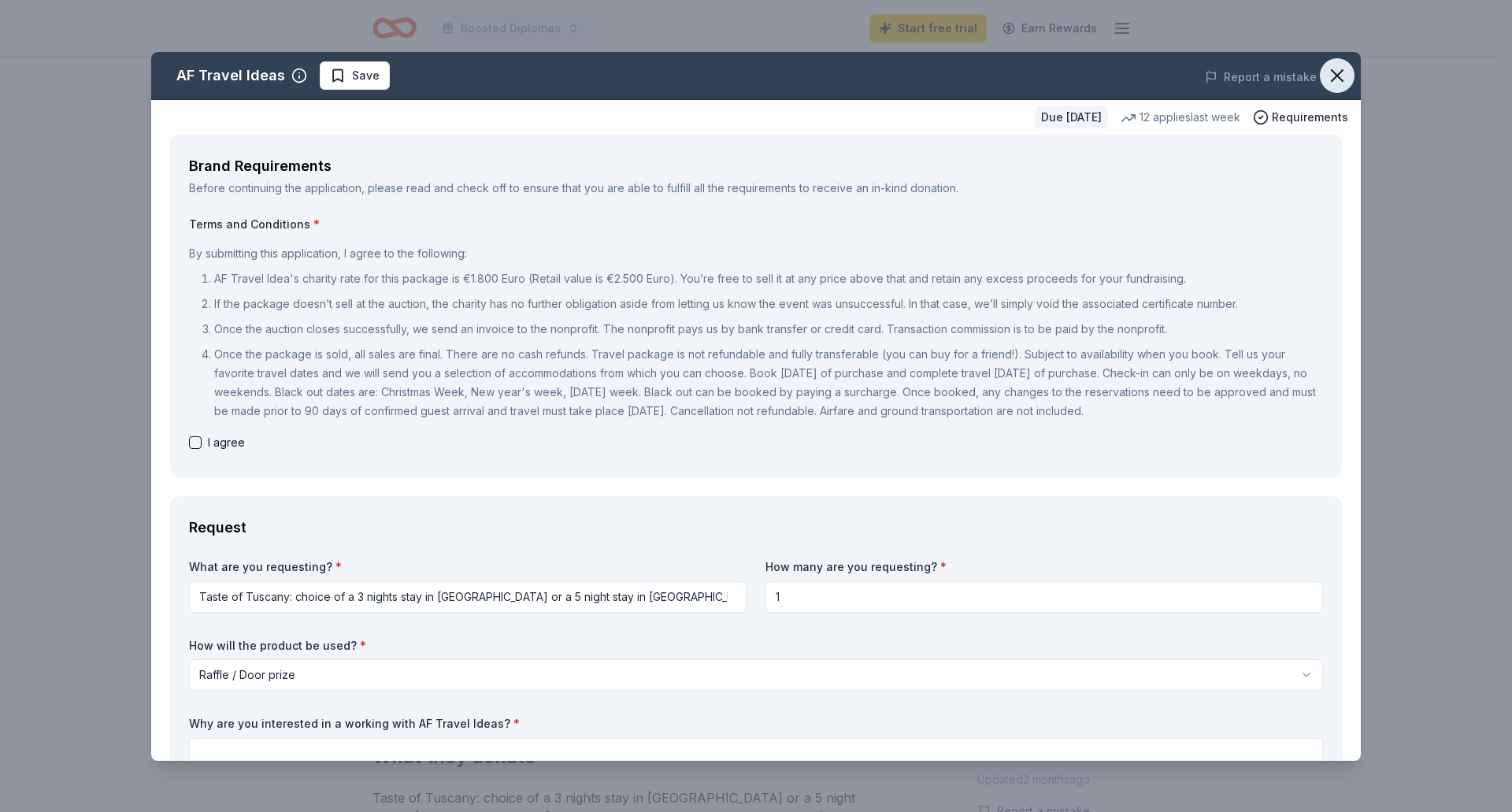
click at [1331, 75] on icon "button" at bounding box center [1337, 76] width 22 height 22
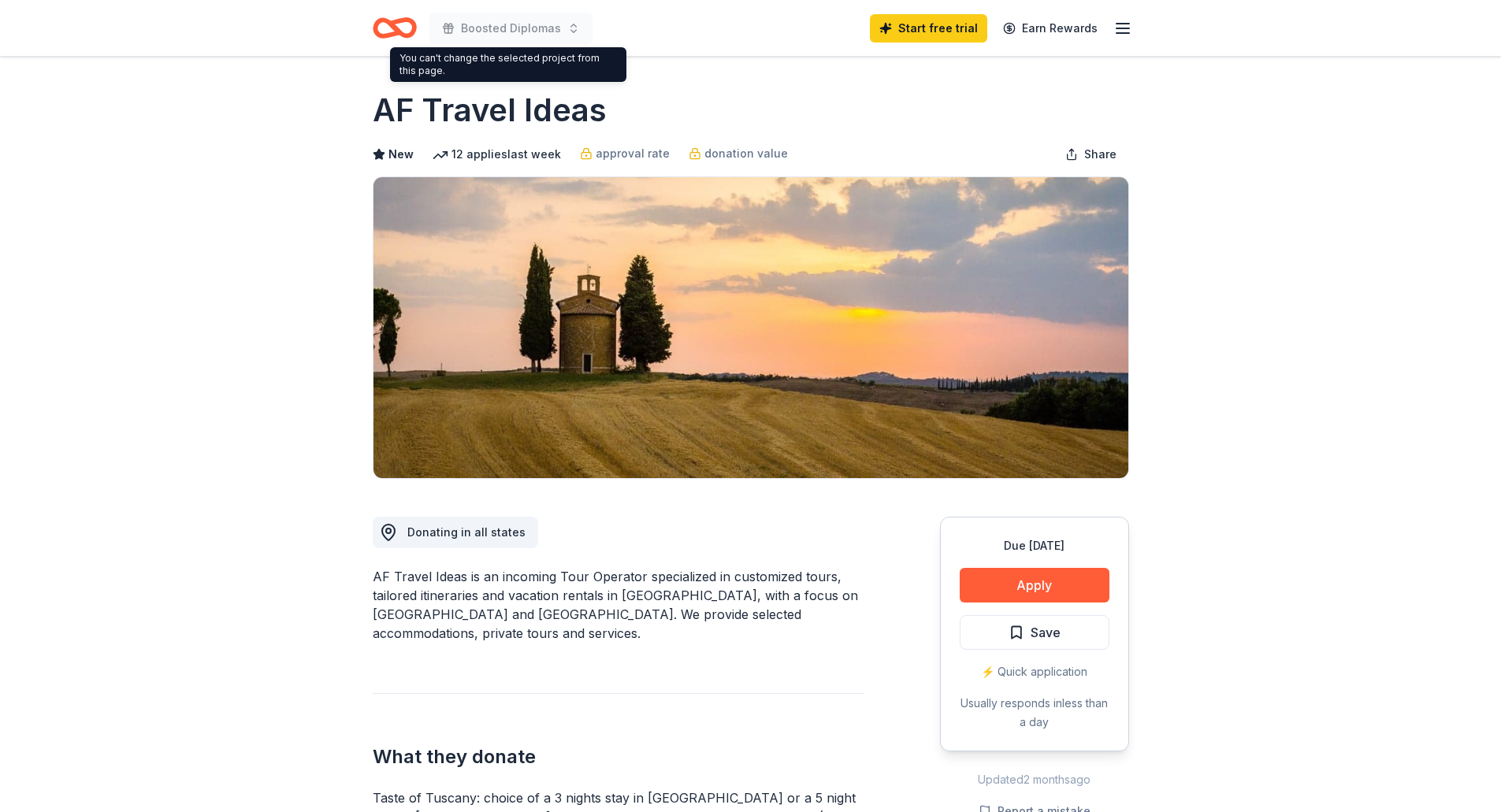
click at [409, 35] on icon "Home" at bounding box center [402, 28] width 25 height 16
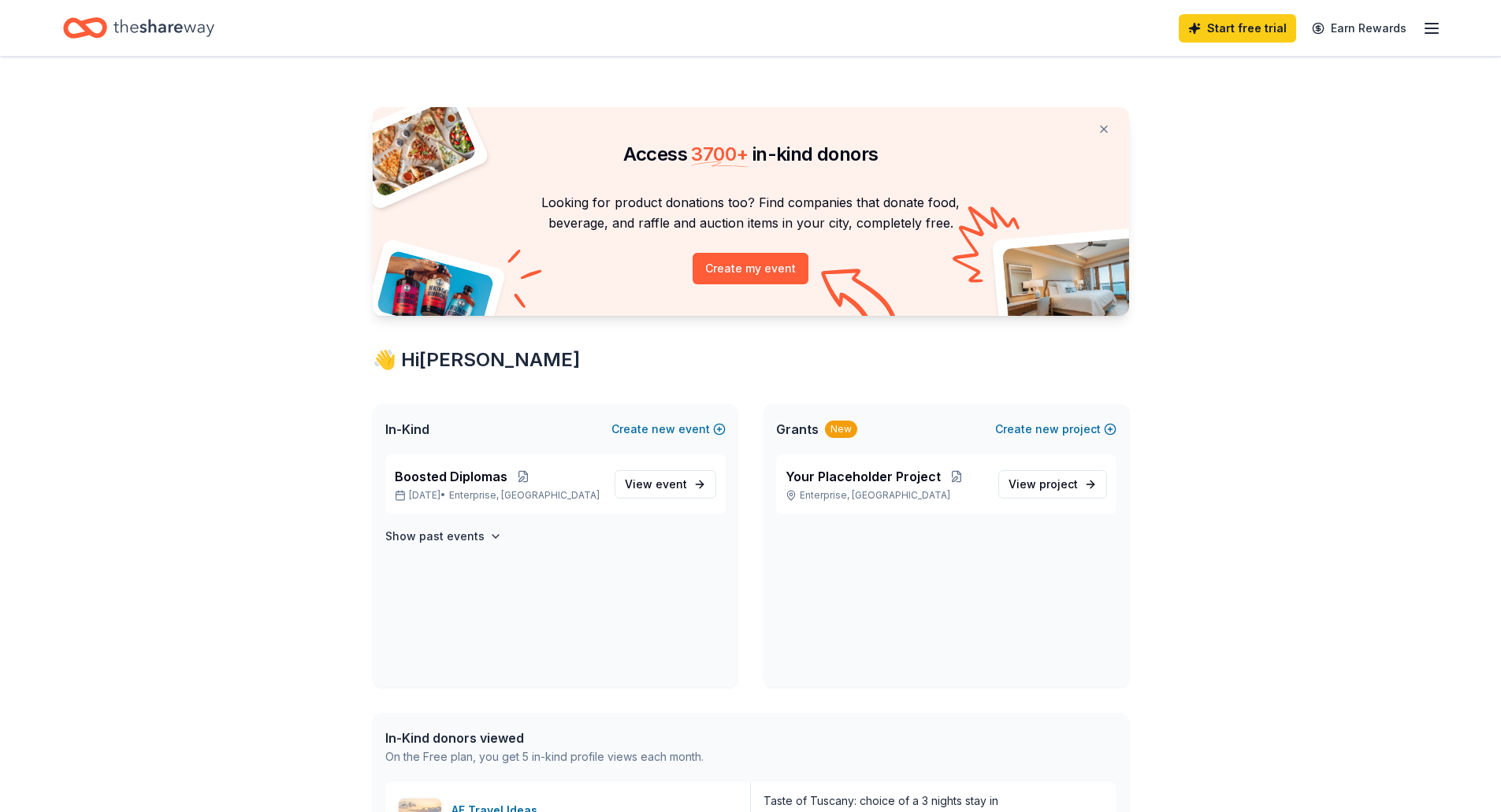
scroll to position [79, 0]
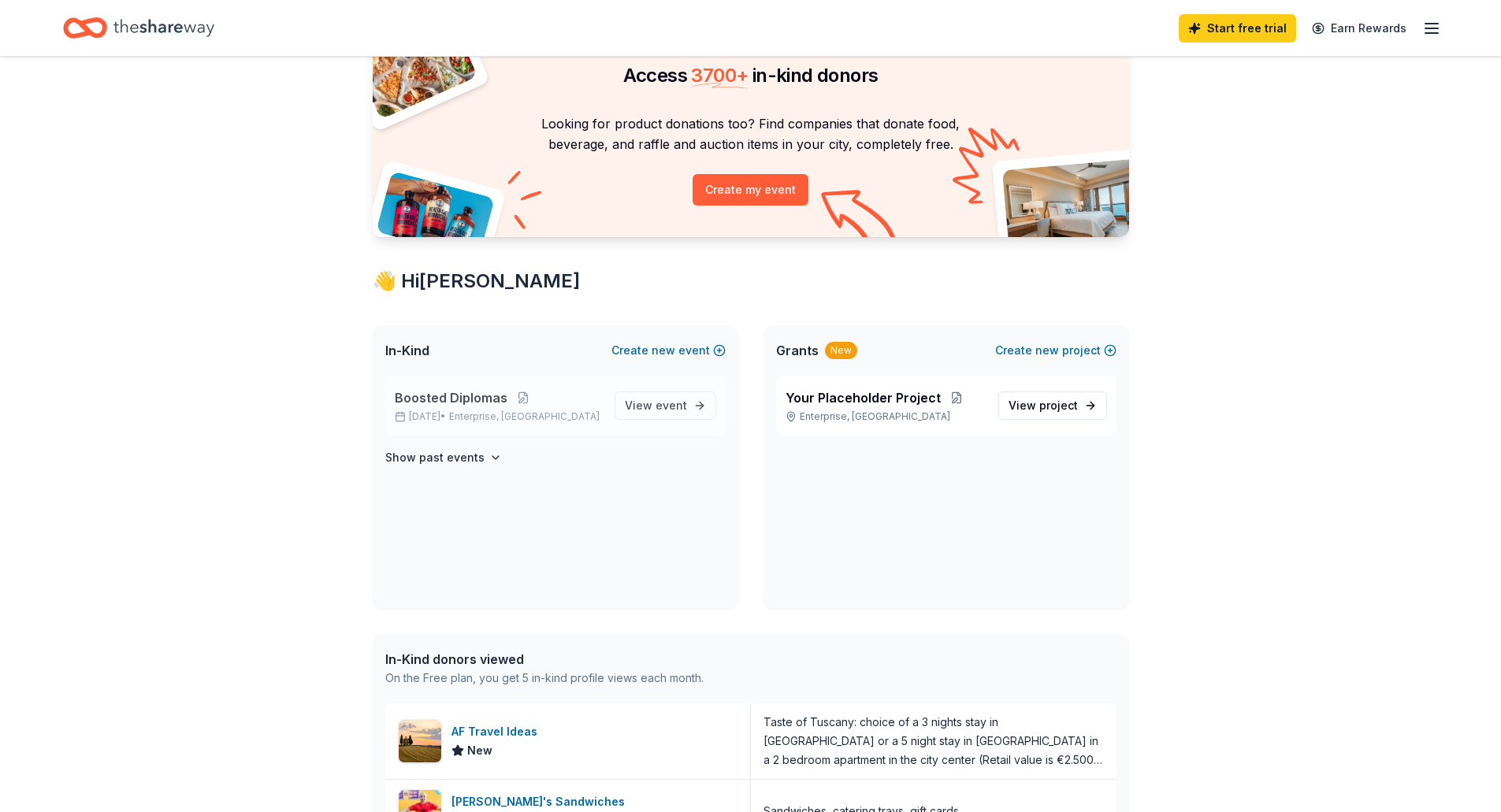
click at [538, 430] on div "Boosted Diplomas Nov 12, 2025 • Enterprise, NV View event" at bounding box center [556, 406] width 340 height 60
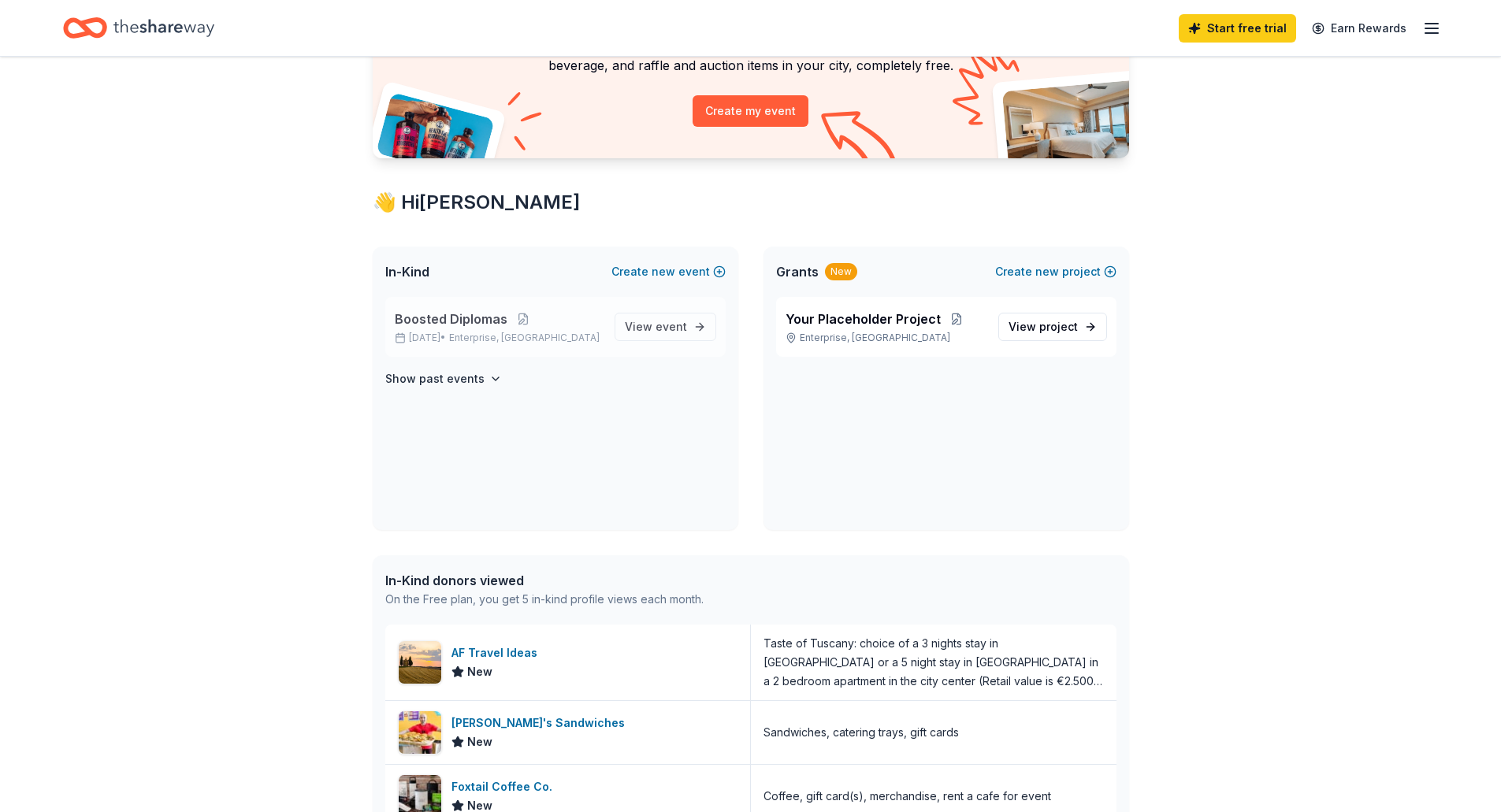
scroll to position [237, 0]
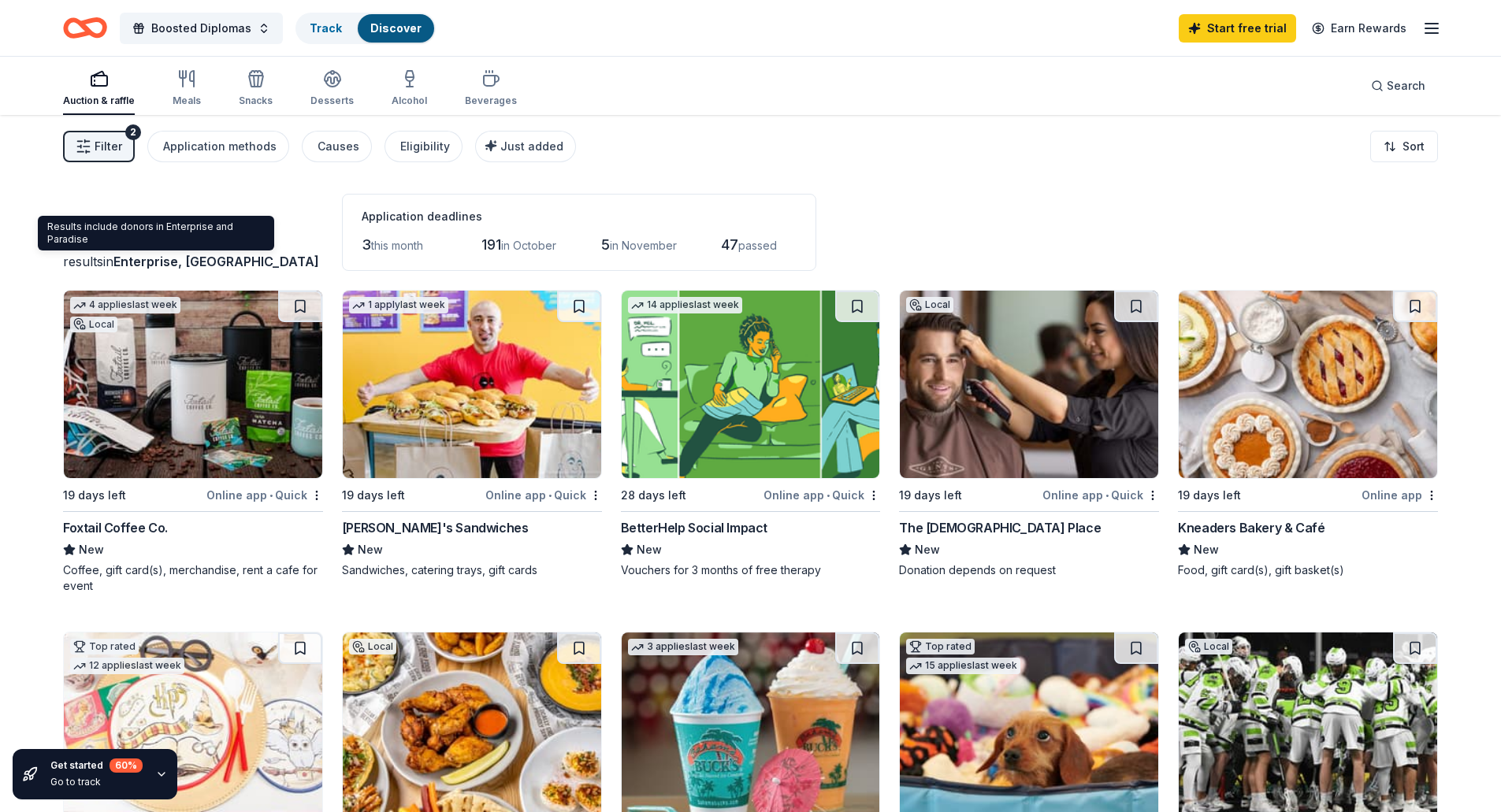
click at [158, 260] on span "Enterprise, [GEOGRAPHIC_DATA]" at bounding box center [216, 261] width 206 height 16
click at [210, 252] on div "results in Enterprise, NV" at bounding box center [193, 261] width 260 height 19
click at [1439, 33] on icon "button" at bounding box center [1431, 28] width 19 height 19
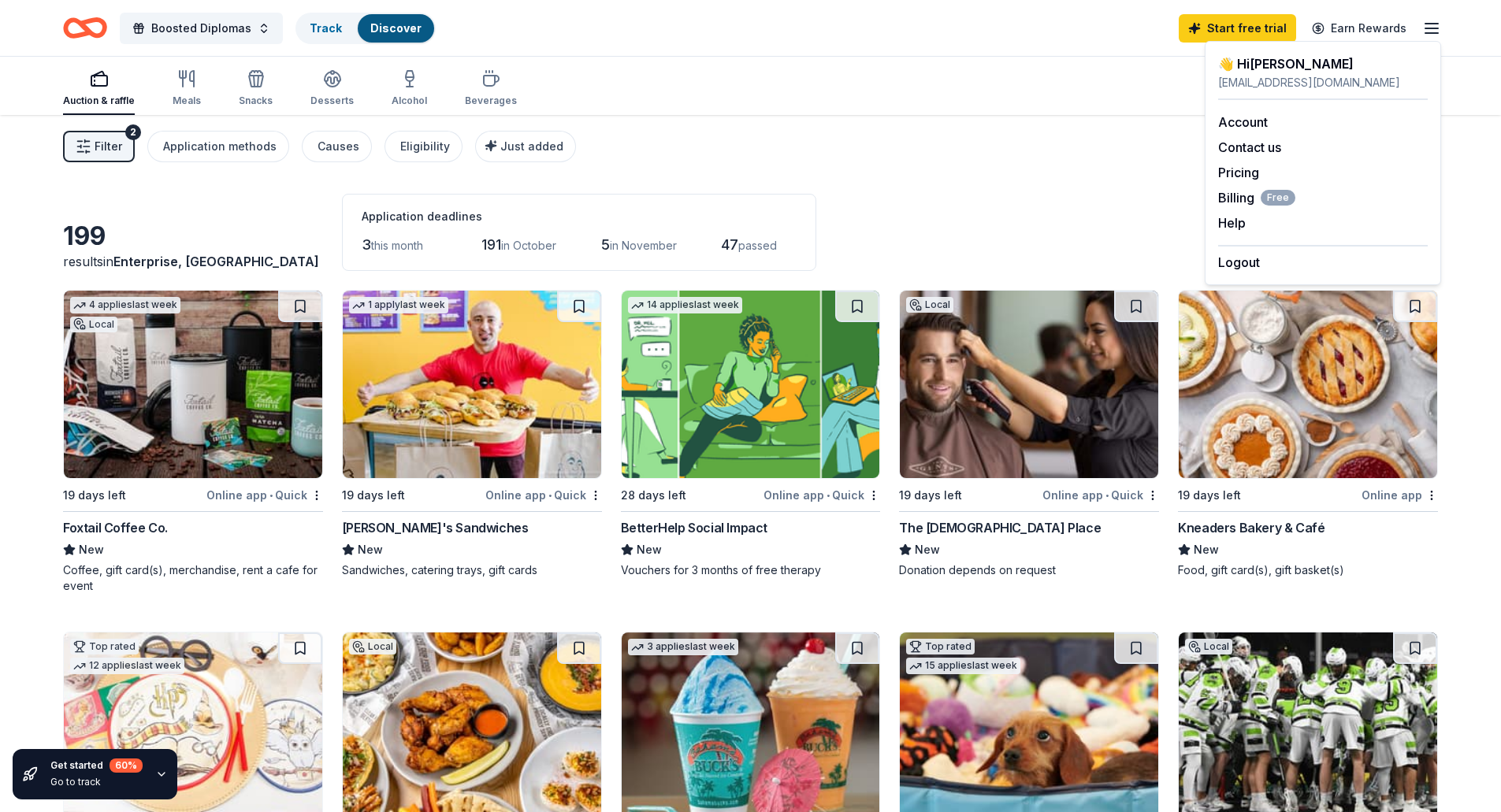
click at [1019, 119] on div "Filter 2 Application methods Causes Eligibility Just added Sort" at bounding box center [750, 146] width 1501 height 63
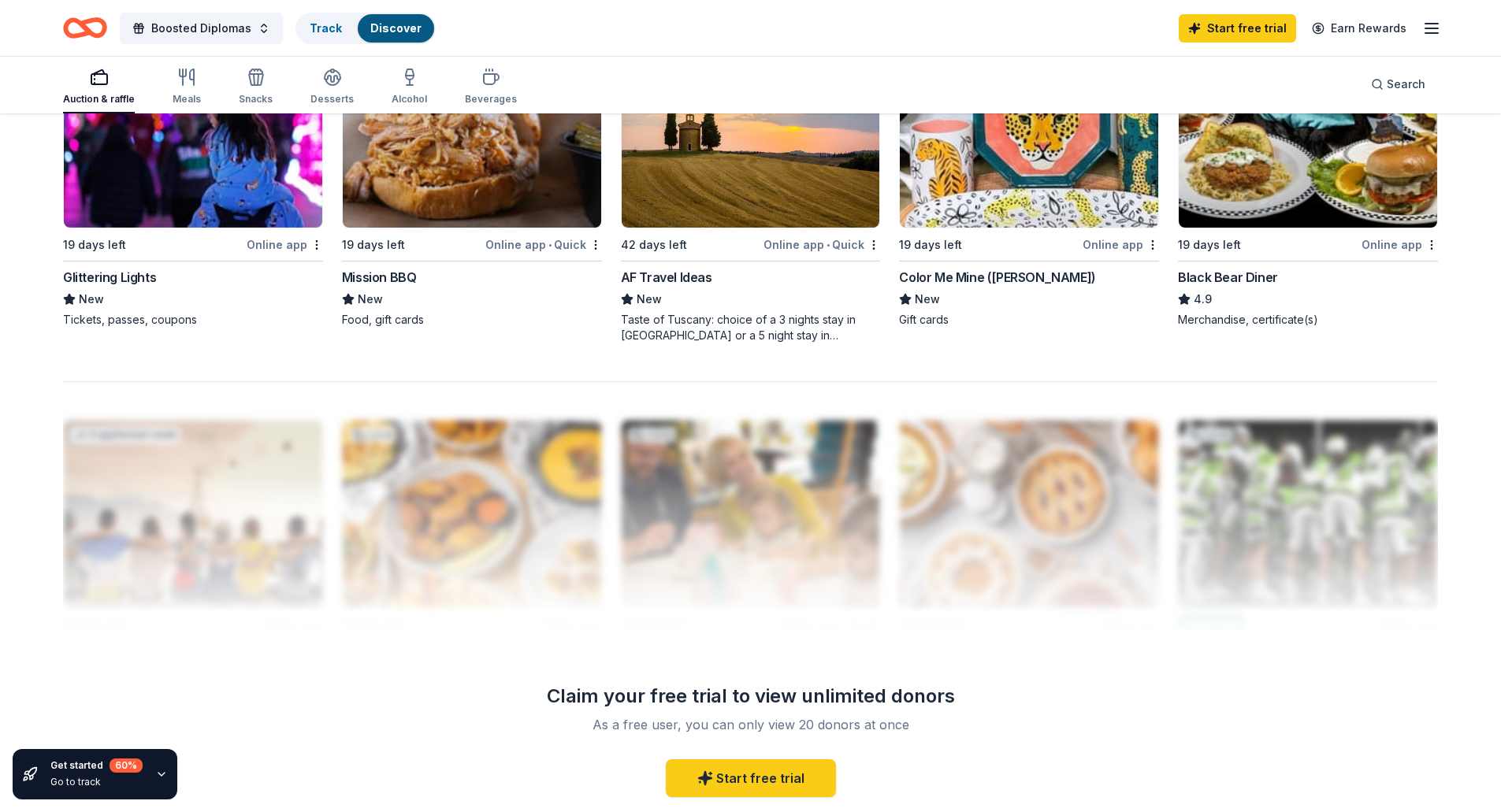
scroll to position [1418, 0]
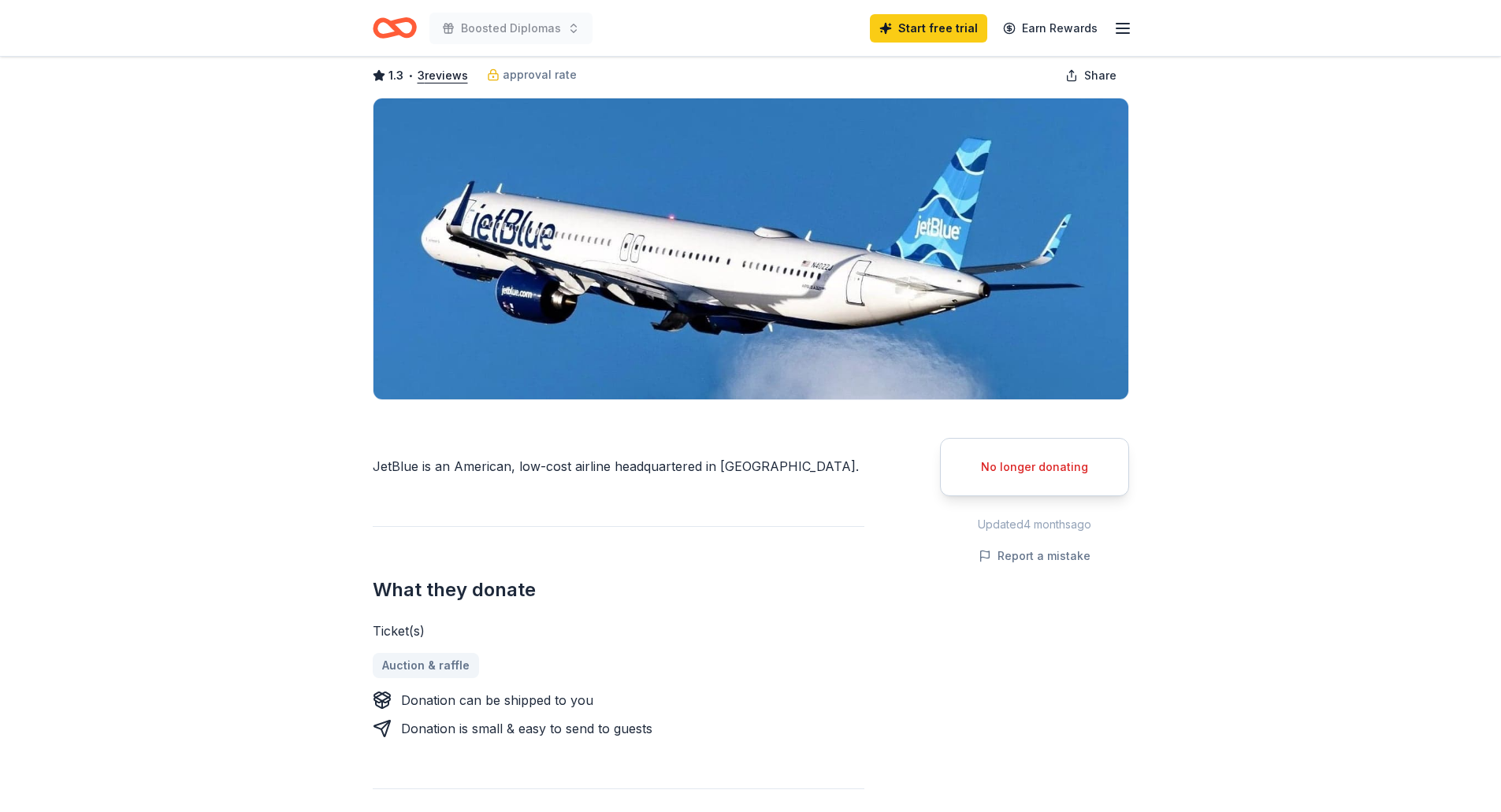
scroll to position [158, 0]
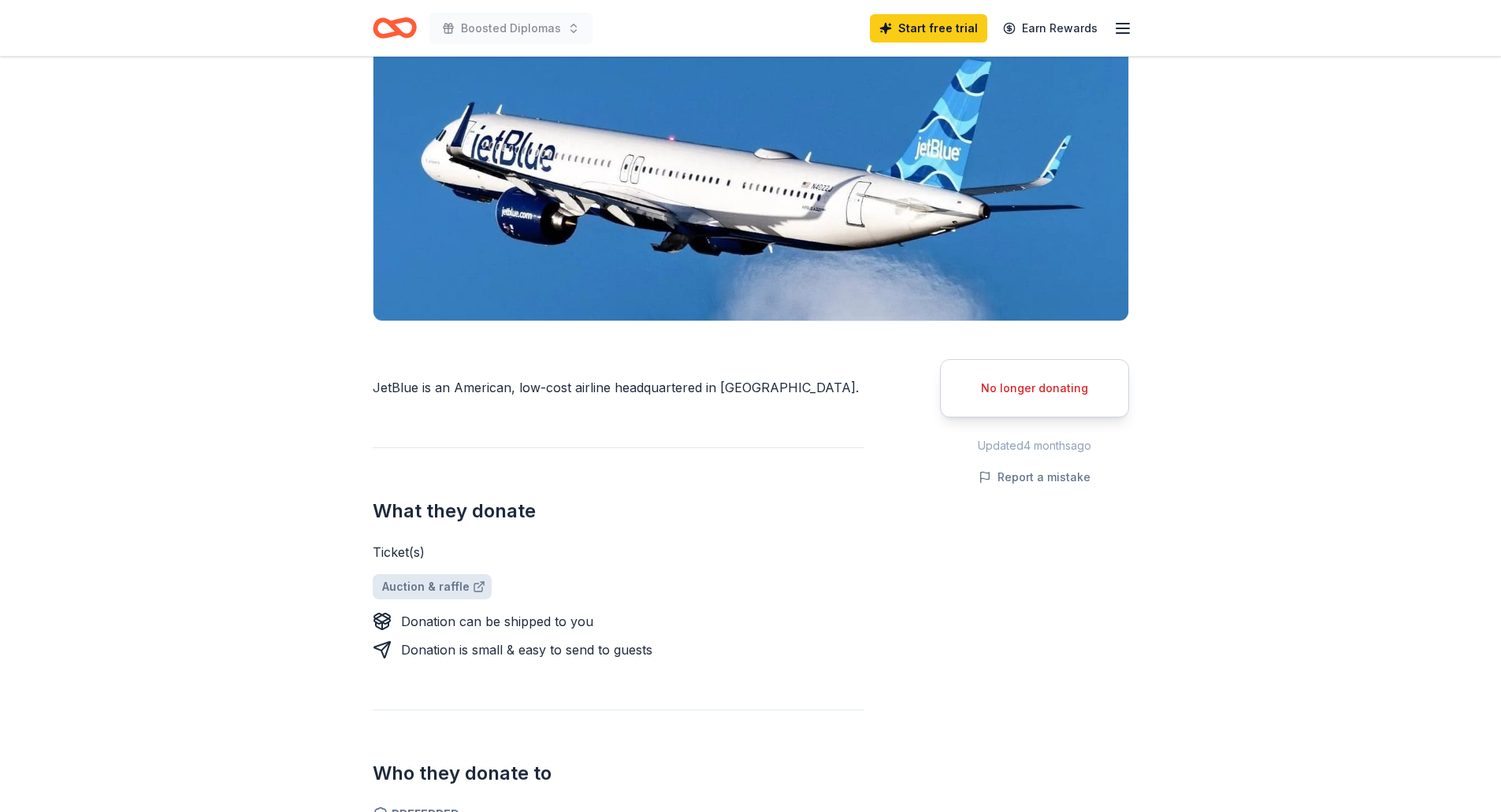
click at [417, 583] on link "Auction & raffle" at bounding box center [432, 586] width 119 height 25
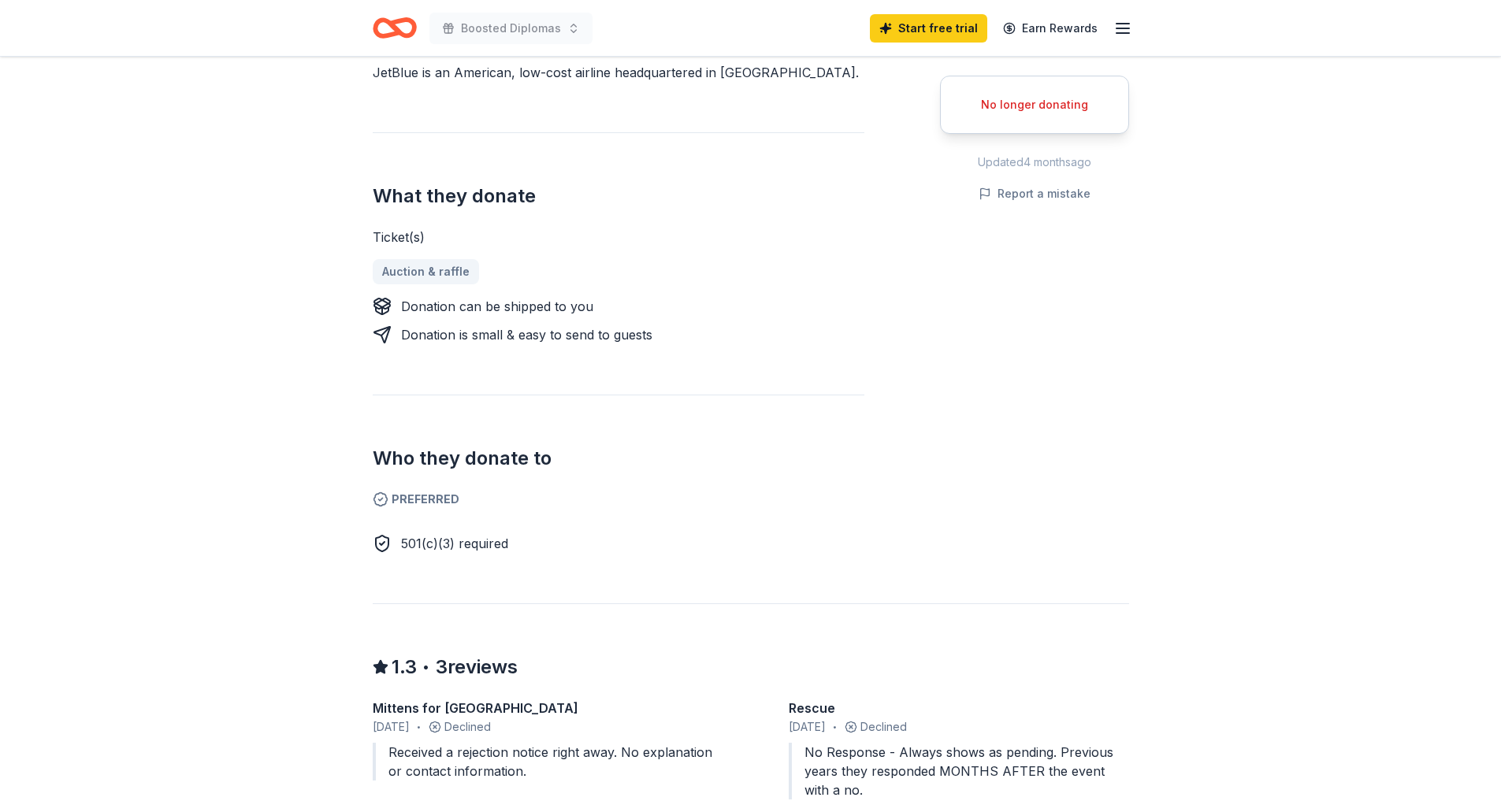
scroll to position [788, 0]
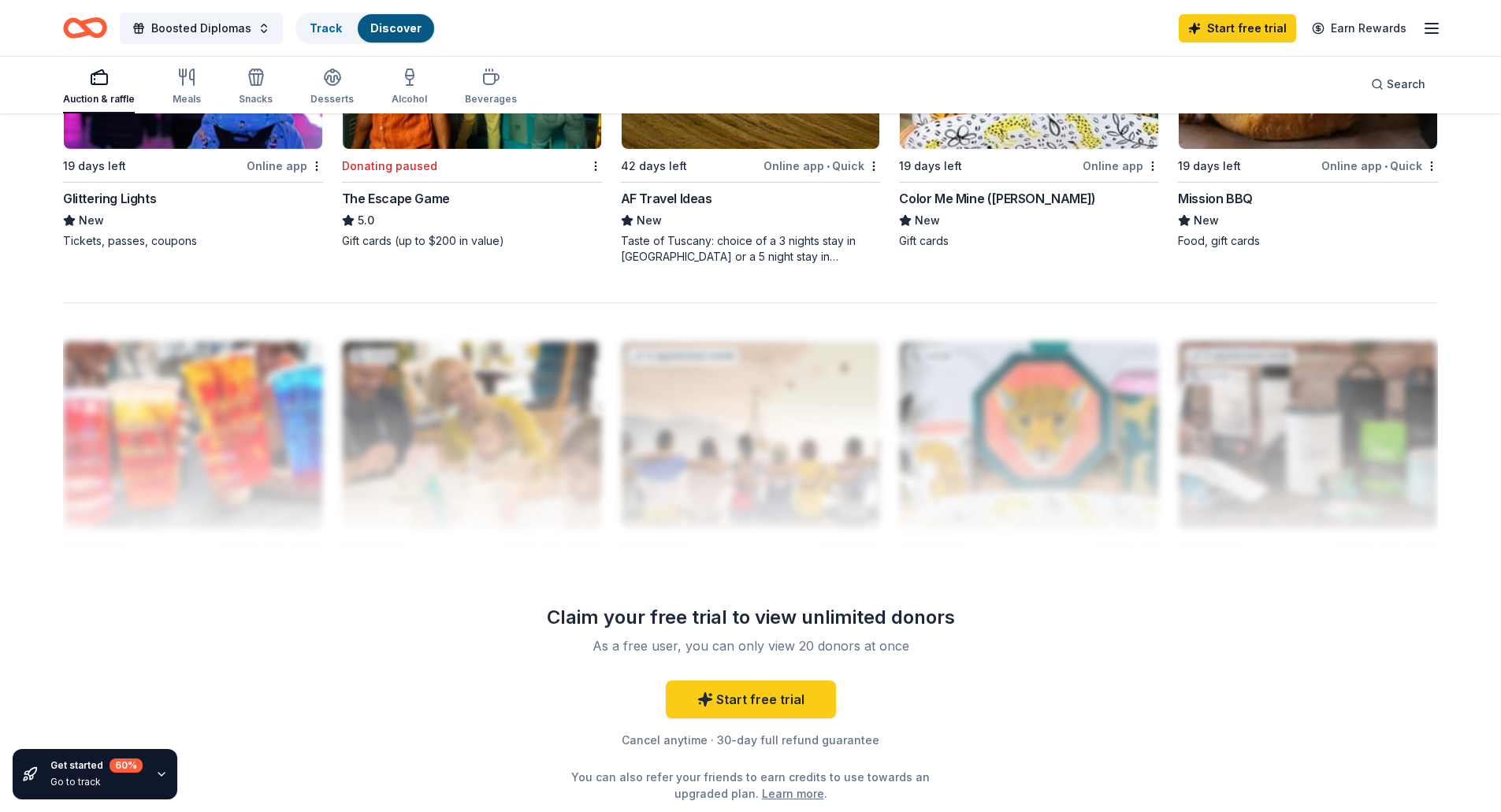
scroll to position [1418, 0]
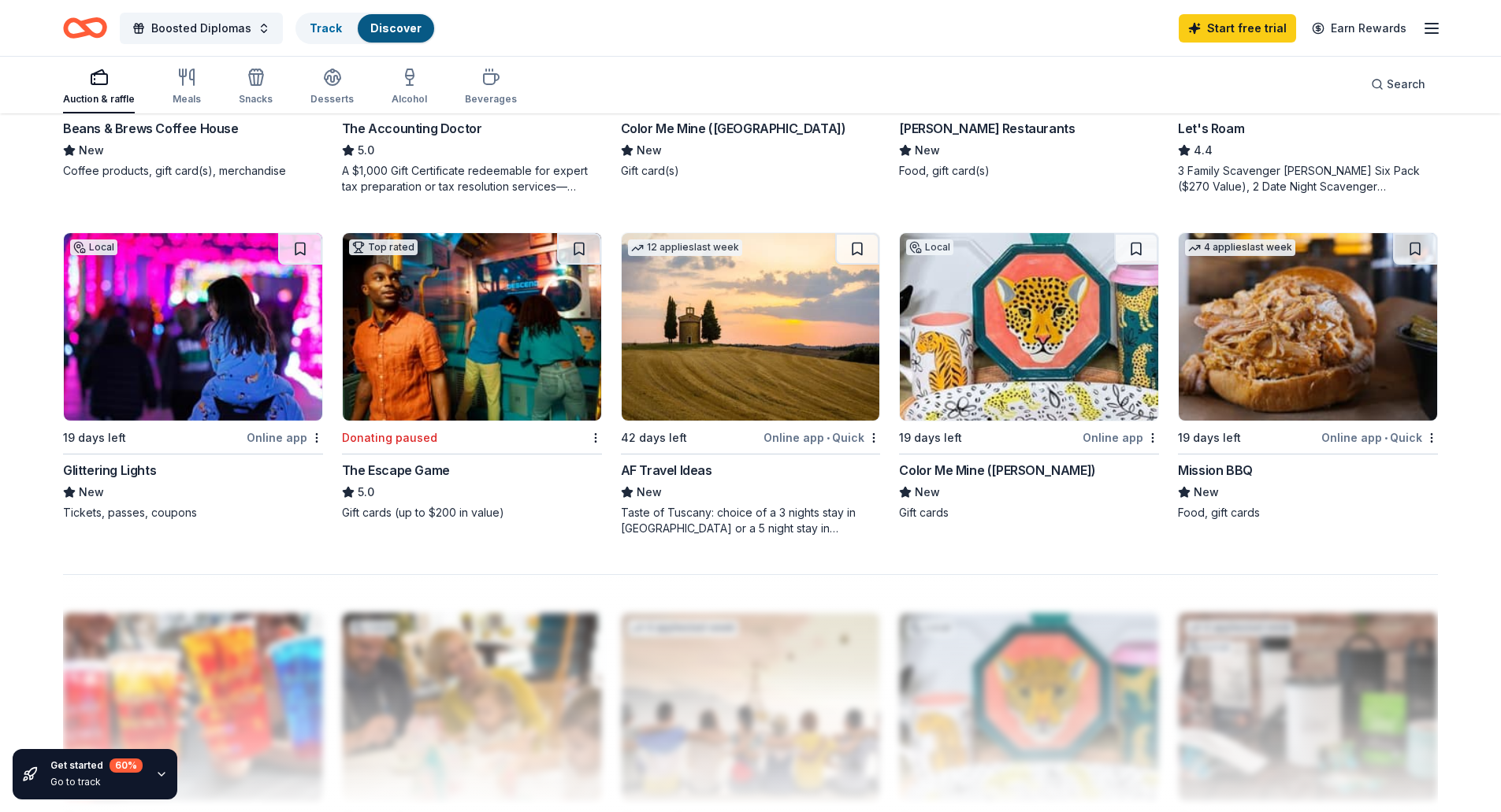
scroll to position [910, 0]
